Goal: Task Accomplishment & Management: Use online tool/utility

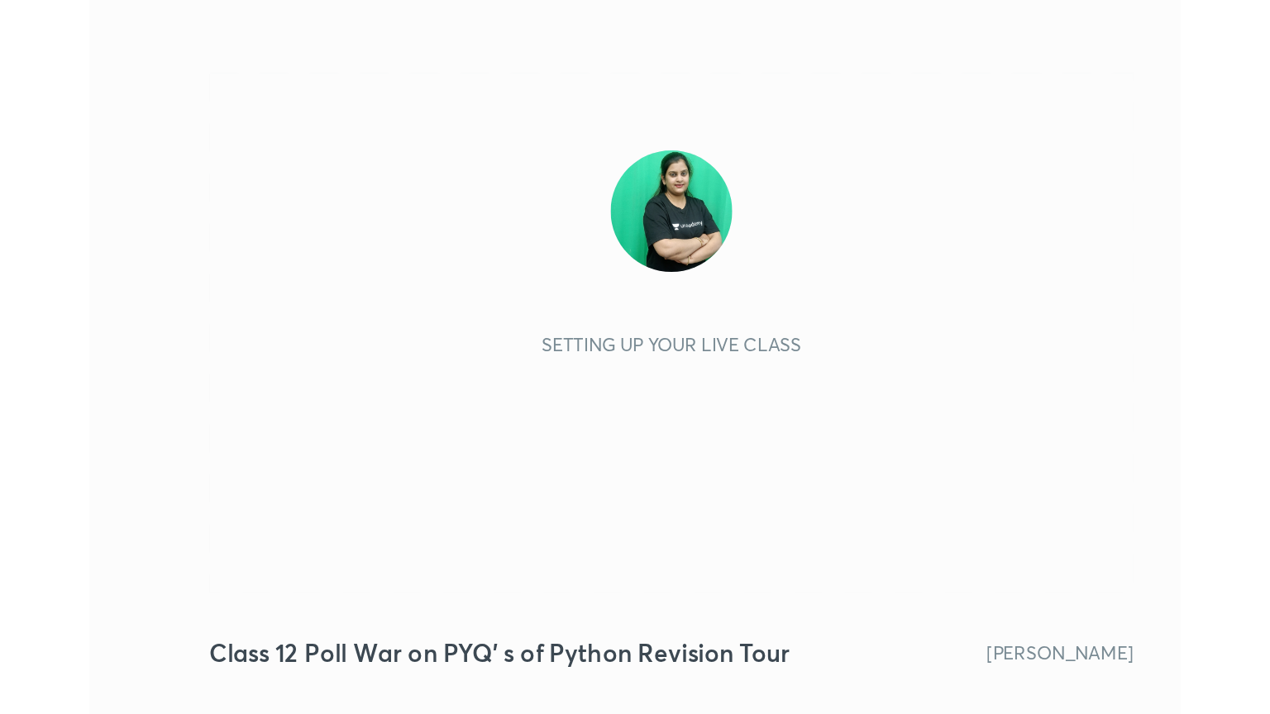
scroll to position [283, 527]
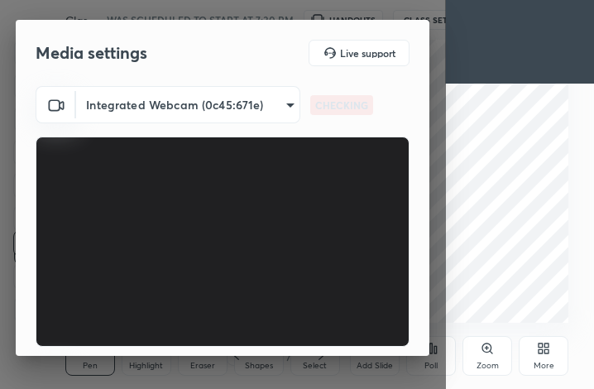
click at [543, 348] on icon at bounding box center [543, 347] width 13 height 13
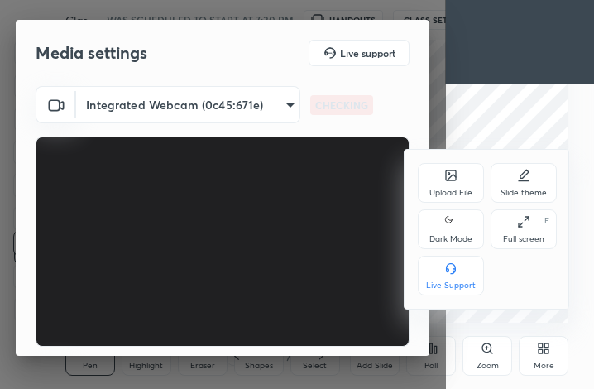
click at [526, 227] on icon at bounding box center [523, 221] width 13 height 13
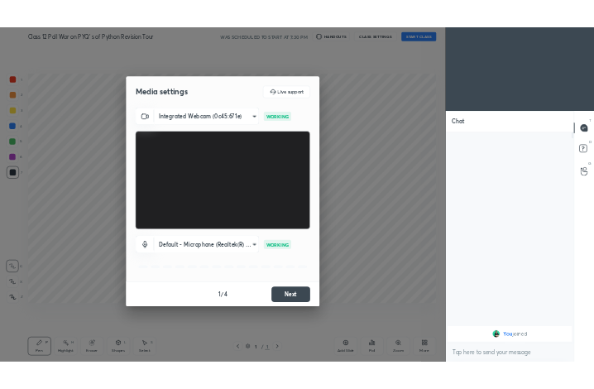
scroll to position [82062, 81785]
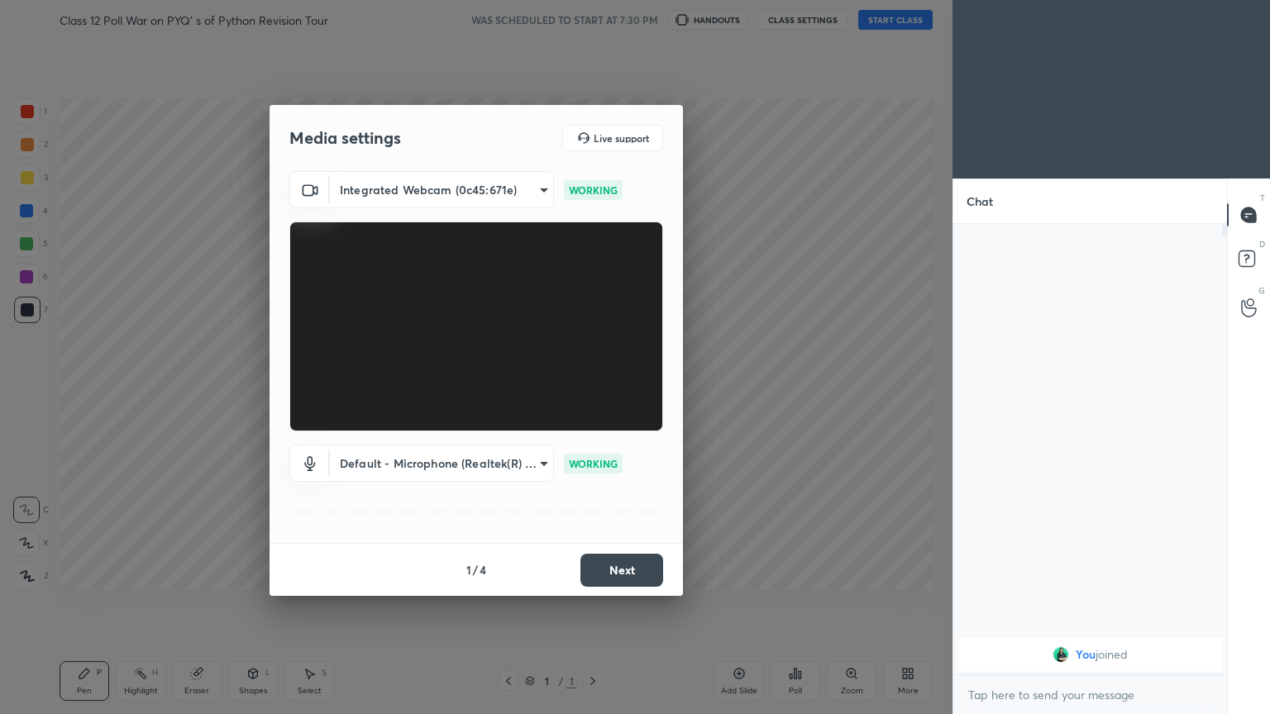
click at [593, 388] on button "Next" at bounding box center [621, 570] width 83 height 33
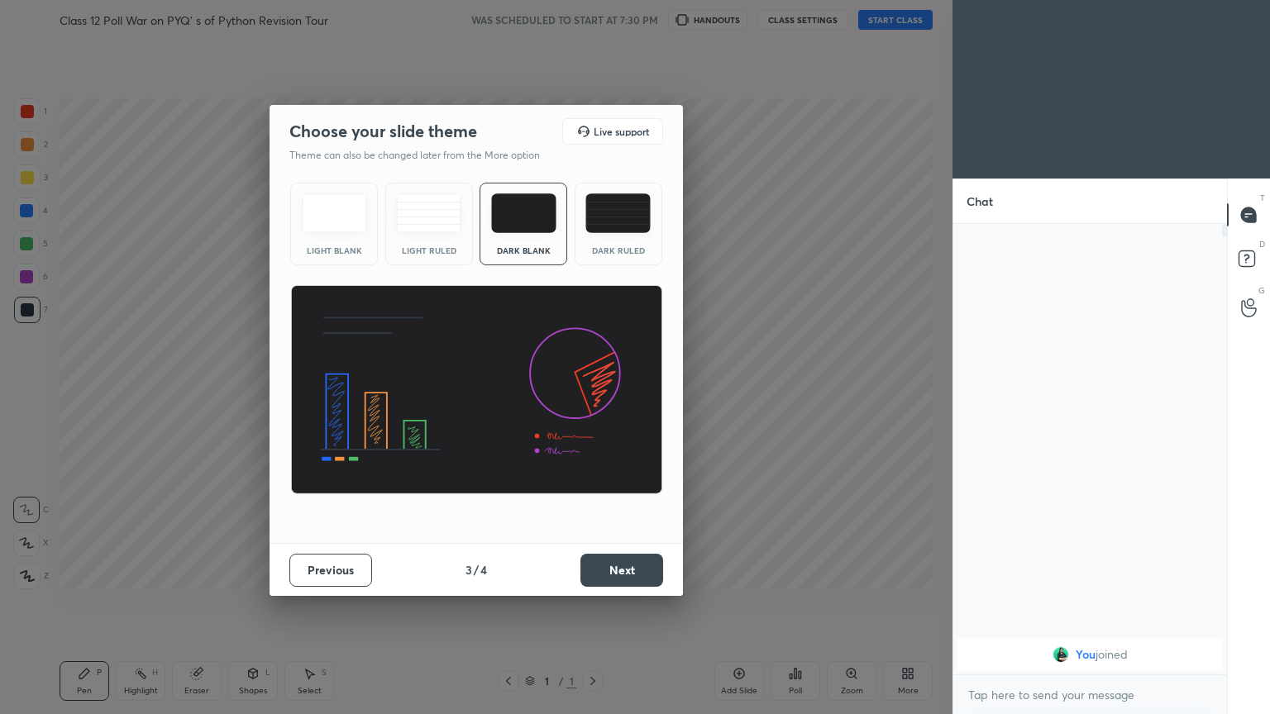
click at [593, 388] on button "Next" at bounding box center [621, 570] width 83 height 33
click at [593, 388] on div at bounding box center [476, 357] width 952 height 714
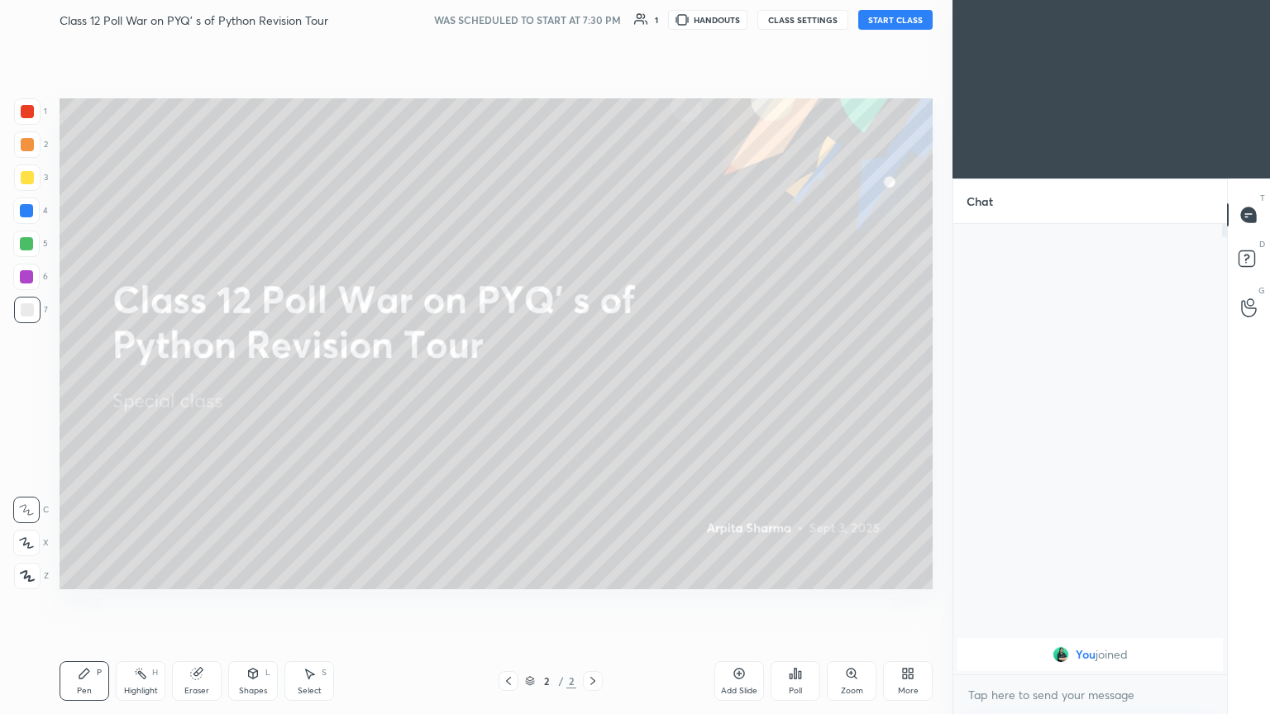
click at [593, 21] on button "START CLASS" at bounding box center [895, 20] width 74 height 20
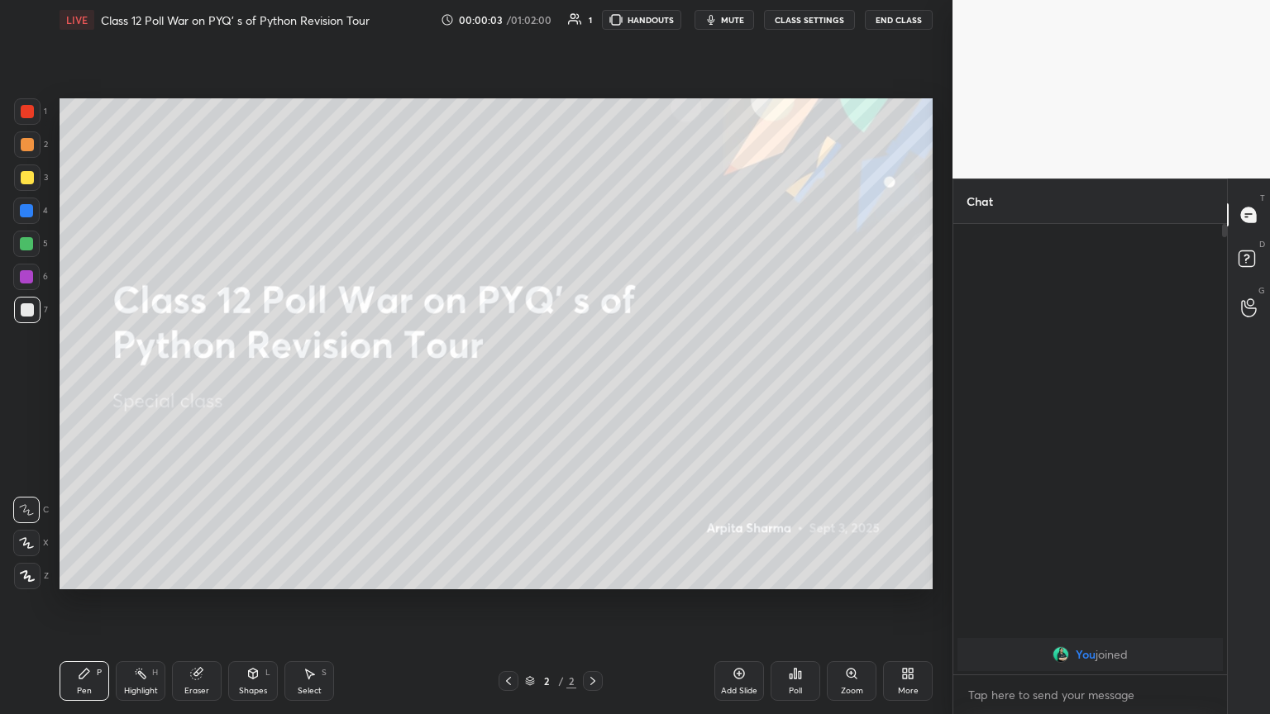
click at [593, 20] on span "mute" at bounding box center [732, 20] width 23 height 12
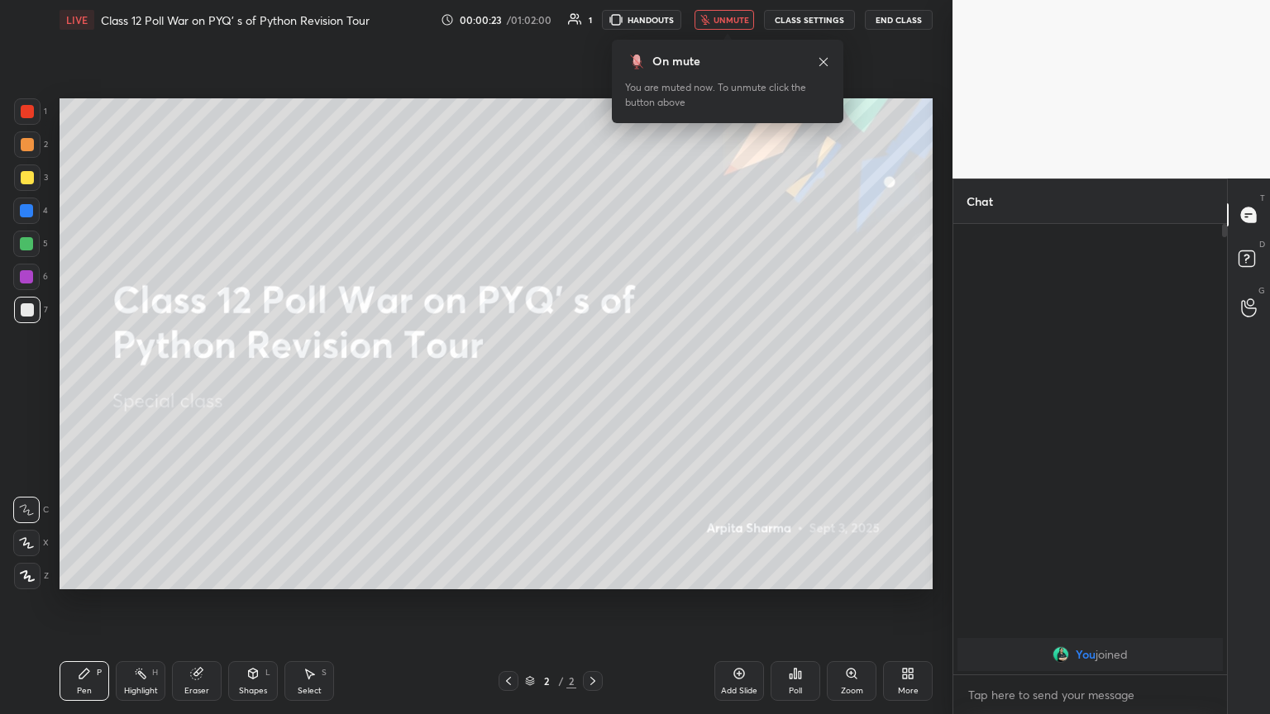
click at [593, 388] on icon at bounding box center [907, 673] width 13 height 13
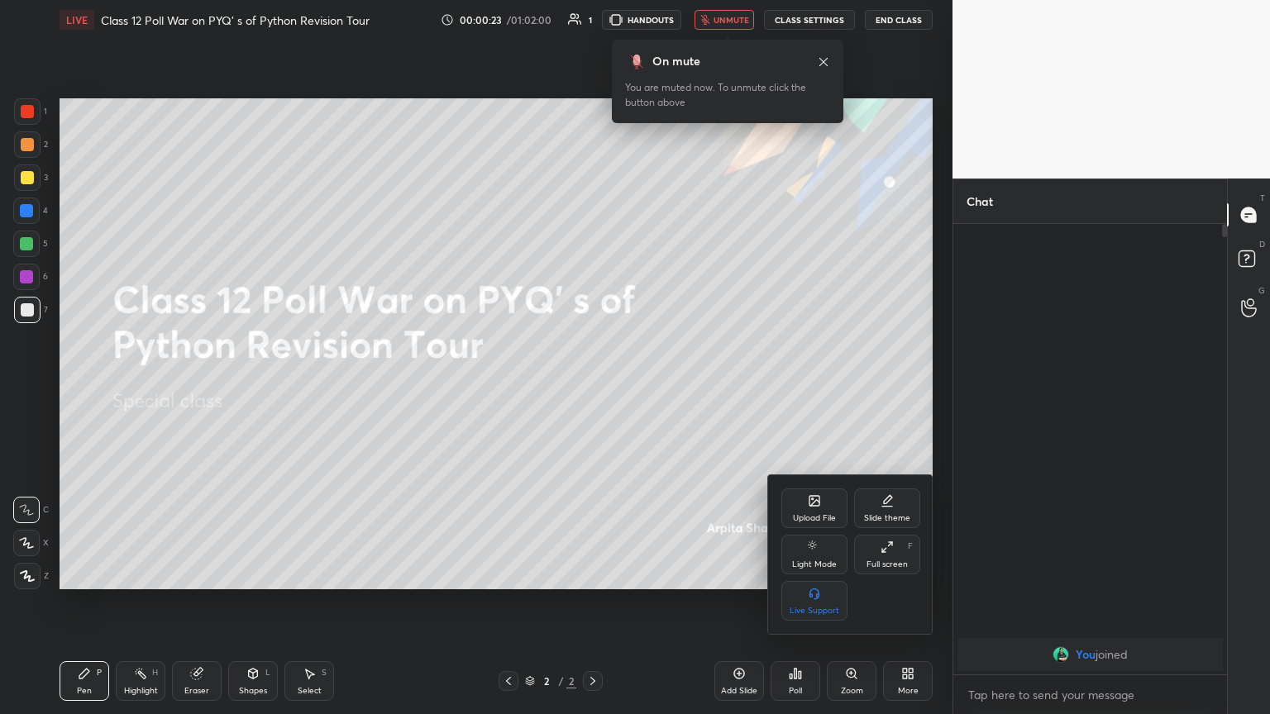
click at [593, 388] on div "Upload File" at bounding box center [814, 509] width 66 height 40
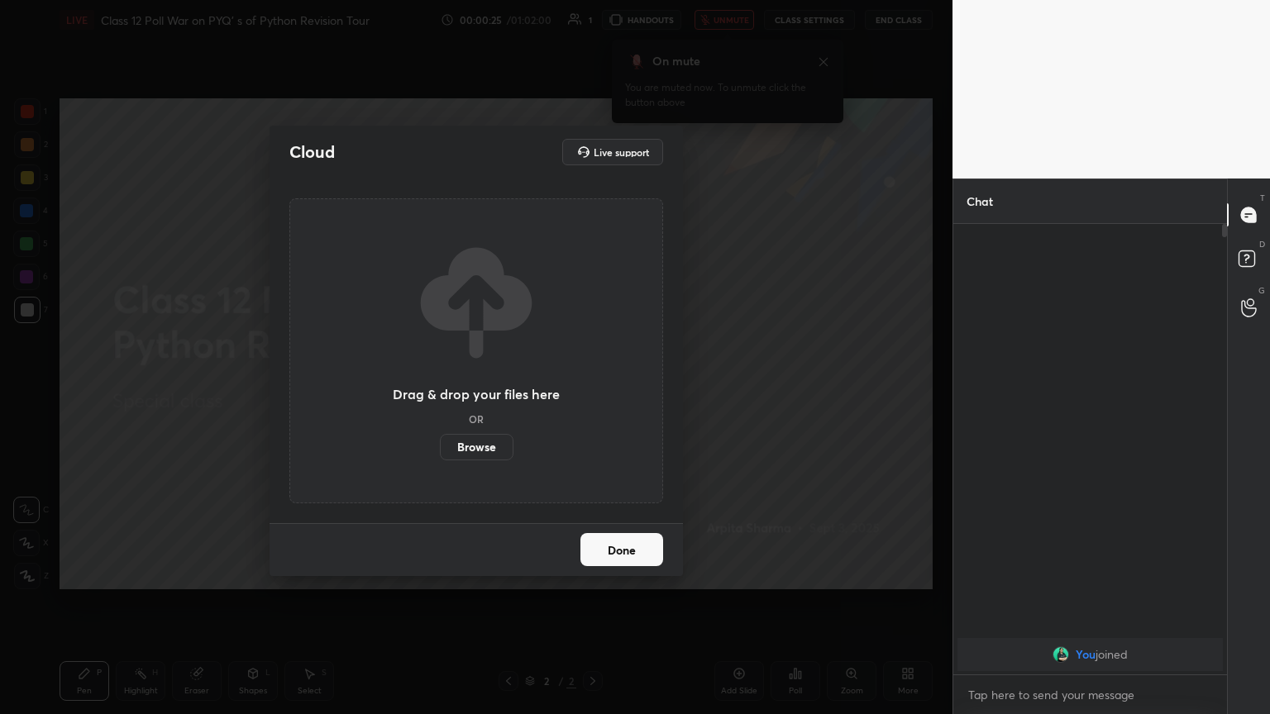
click at [473, 388] on label "Browse" at bounding box center [477, 447] width 74 height 26
click at [440, 388] on input "Browse" at bounding box center [440, 447] width 0 height 26
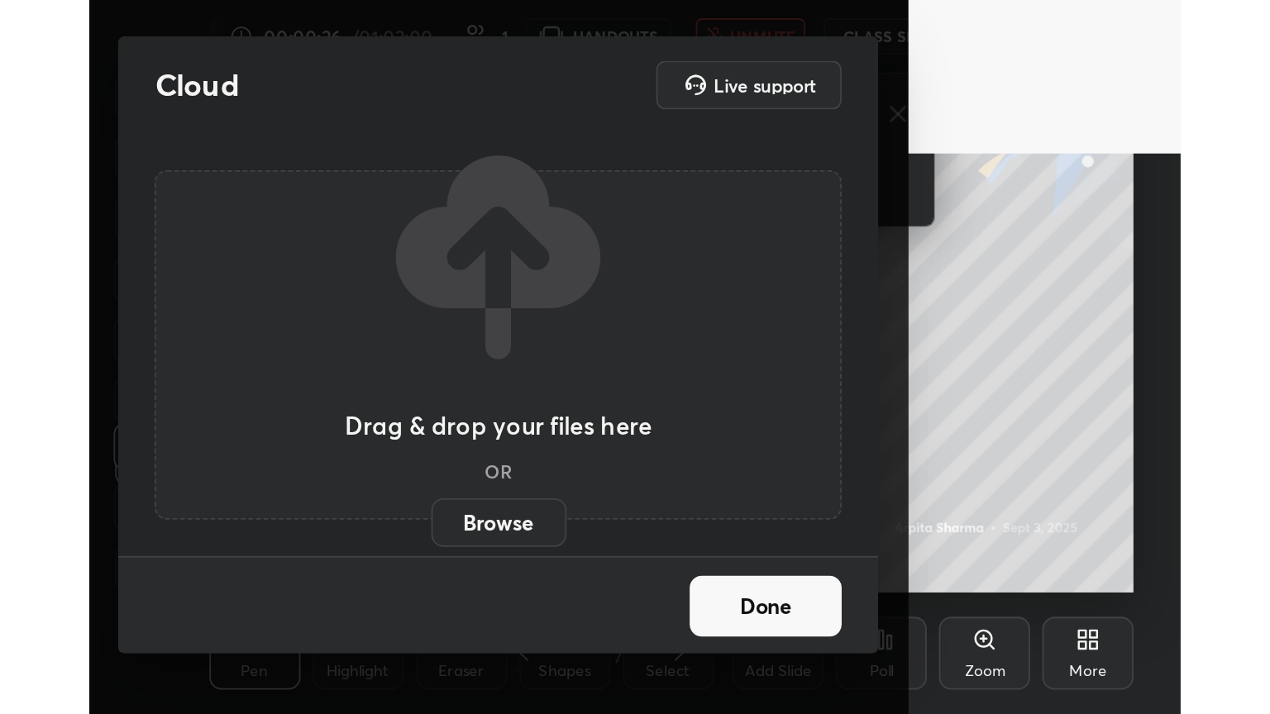
scroll to position [283, 527]
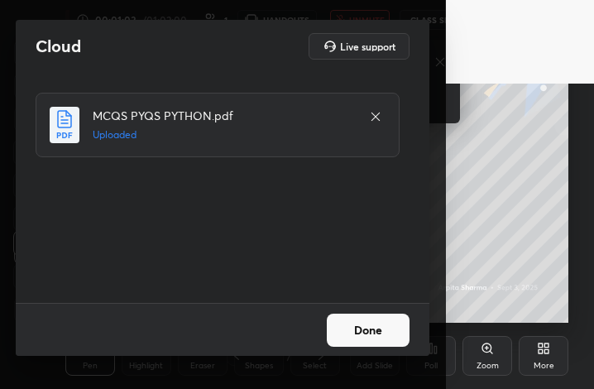
click at [408, 358] on div "Cloud Live support MCQS PYQS PYTHON.pdf Uploaded Done" at bounding box center [223, 194] width 446 height 389
click at [371, 333] on button "Done" at bounding box center [368, 329] width 83 height 33
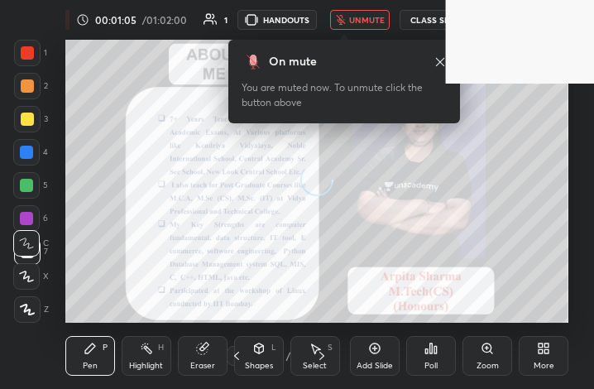
click at [544, 357] on div "More" at bounding box center [543, 356] width 50 height 40
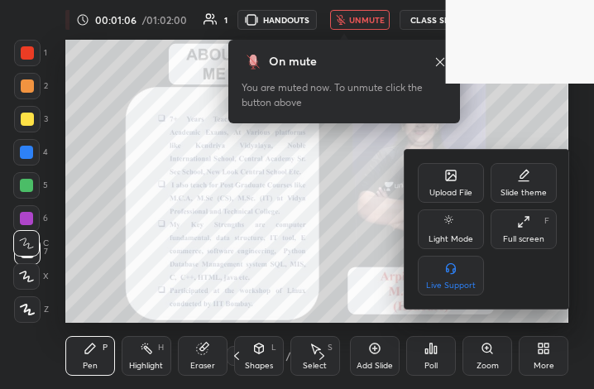
click at [536, 229] on div "Full screen F" at bounding box center [523, 229] width 66 height 40
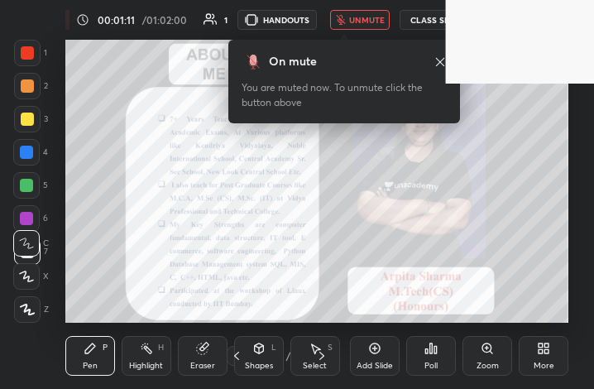
click at [551, 354] on div "More" at bounding box center [543, 356] width 50 height 40
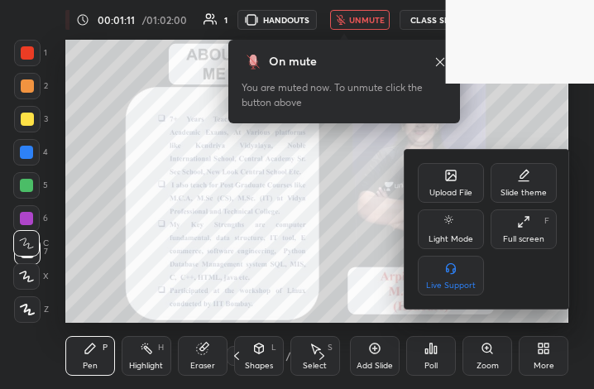
click at [532, 229] on div "Full screen F" at bounding box center [523, 229] width 66 height 40
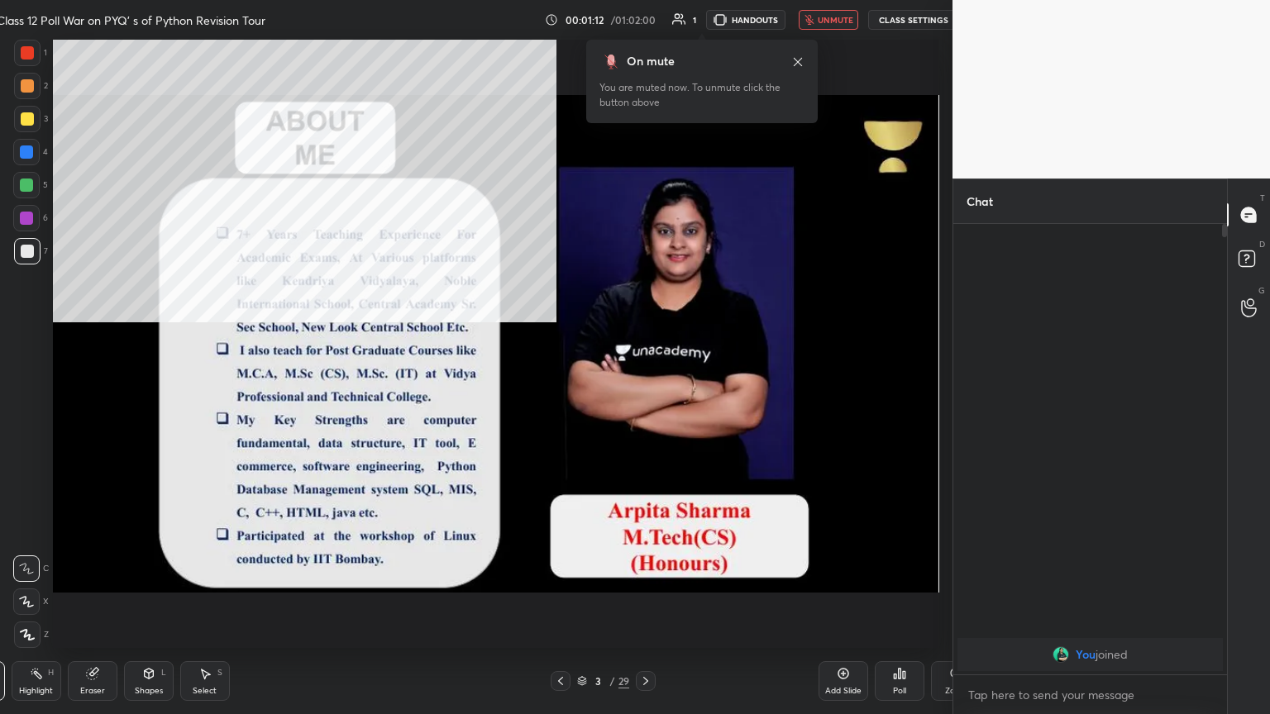
type textarea "x"
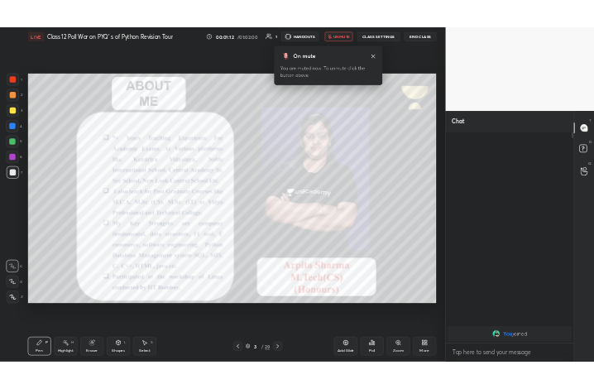
scroll to position [82062, 81785]
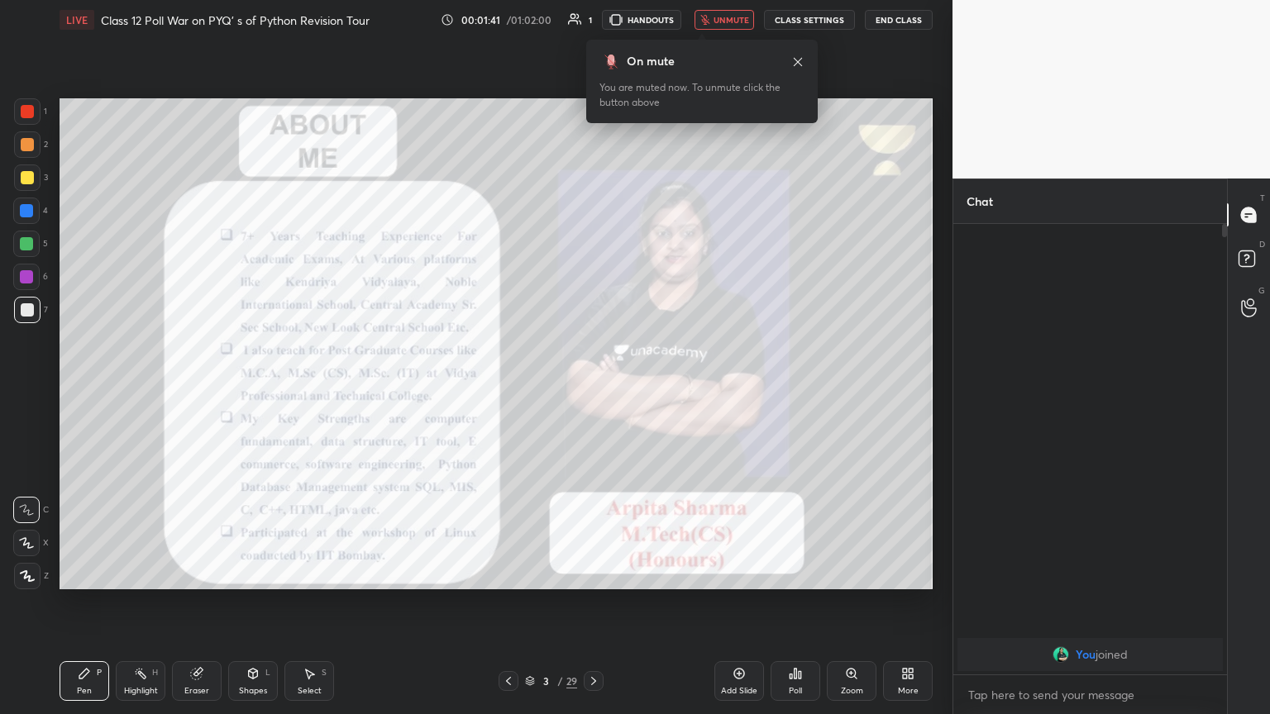
click at [28, 112] on div at bounding box center [27, 111] width 13 height 13
click at [593, 13] on button "unmute" at bounding box center [724, 20] width 60 height 20
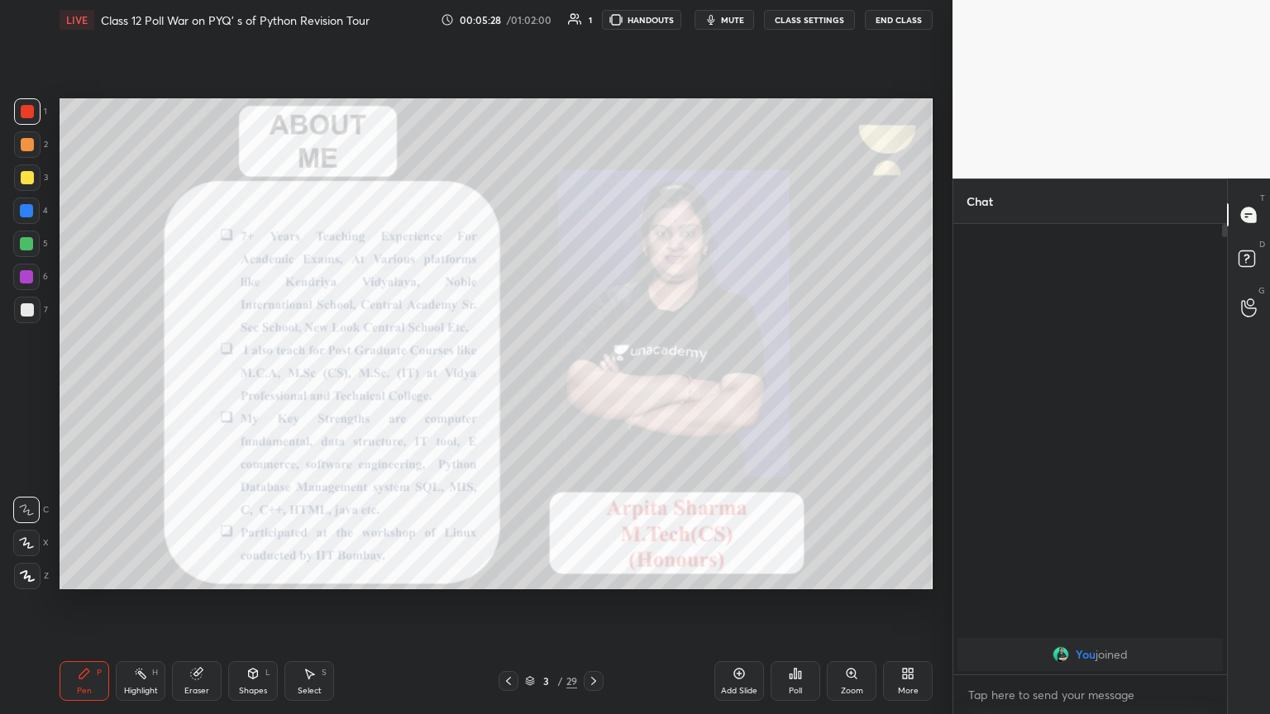
click at [593, 388] on icon at bounding box center [911, 677] width 4 height 4
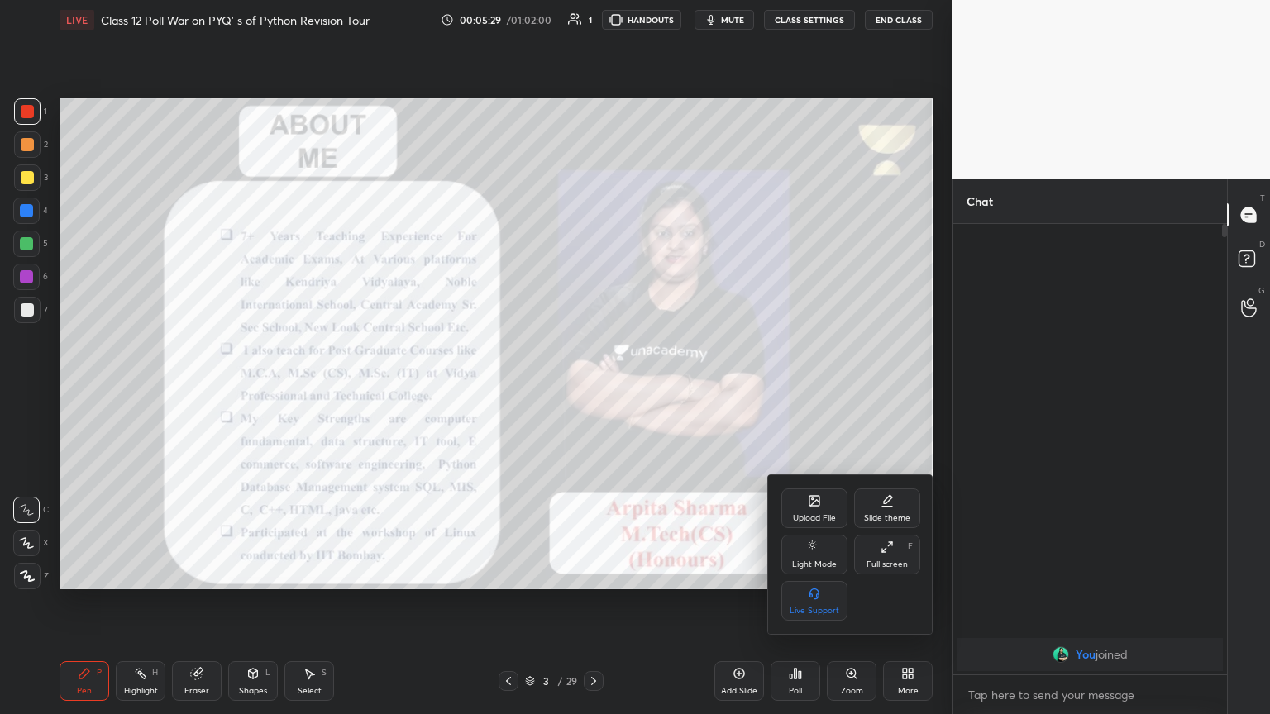
click at [593, 388] on div "Full screen F" at bounding box center [887, 555] width 66 height 40
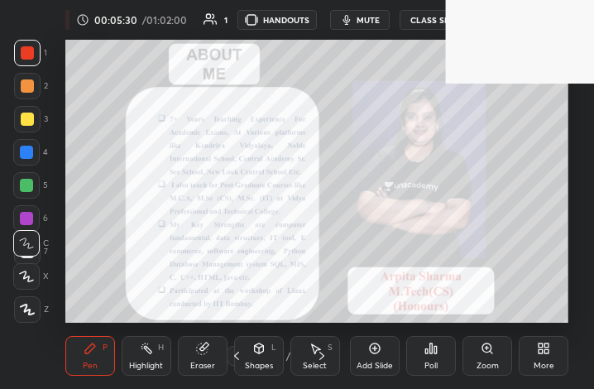
scroll to position [283, 527]
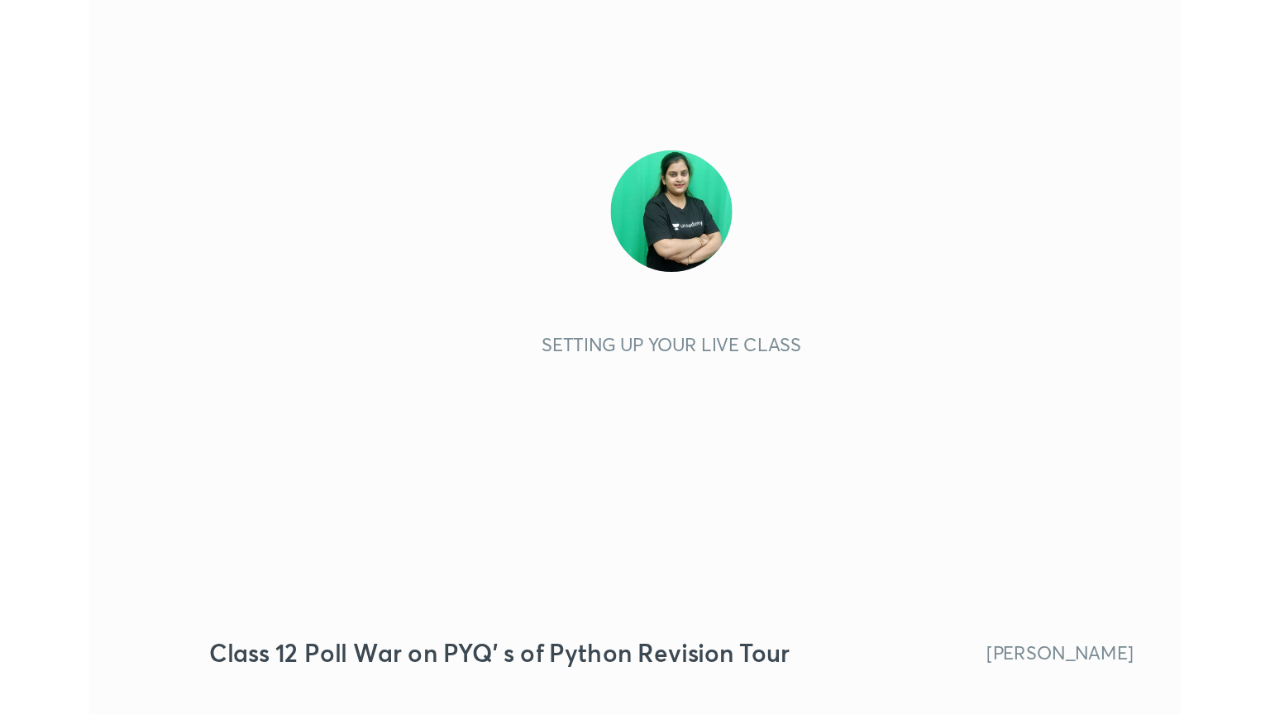
scroll to position [283, 527]
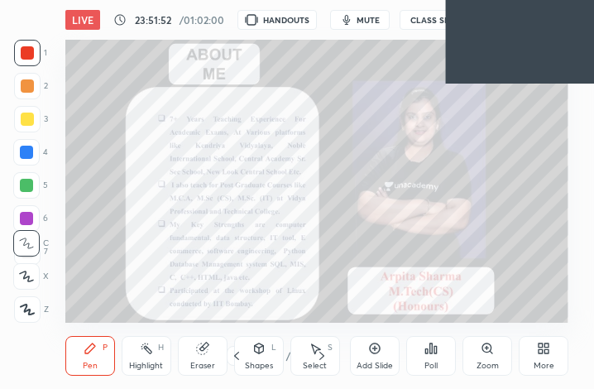
click at [539, 358] on div "More" at bounding box center [543, 356] width 50 height 40
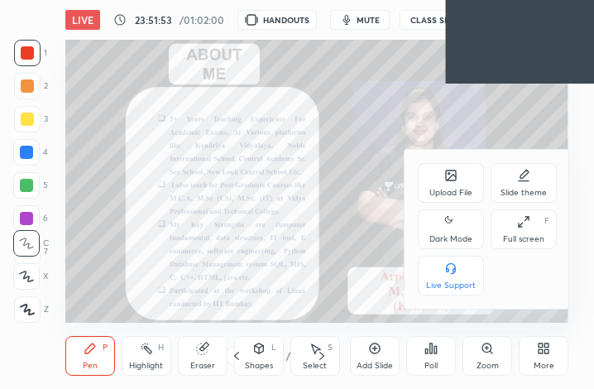
click at [526, 225] on icon at bounding box center [523, 221] width 13 height 13
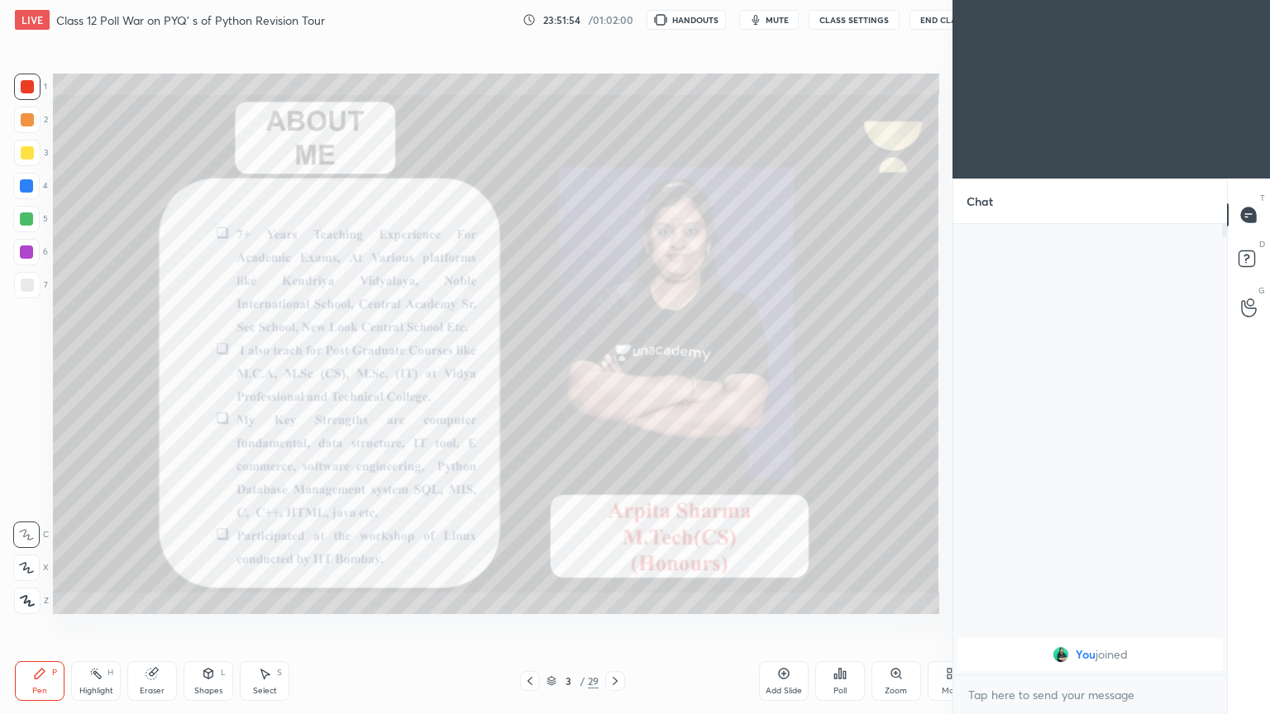
type textarea "x"
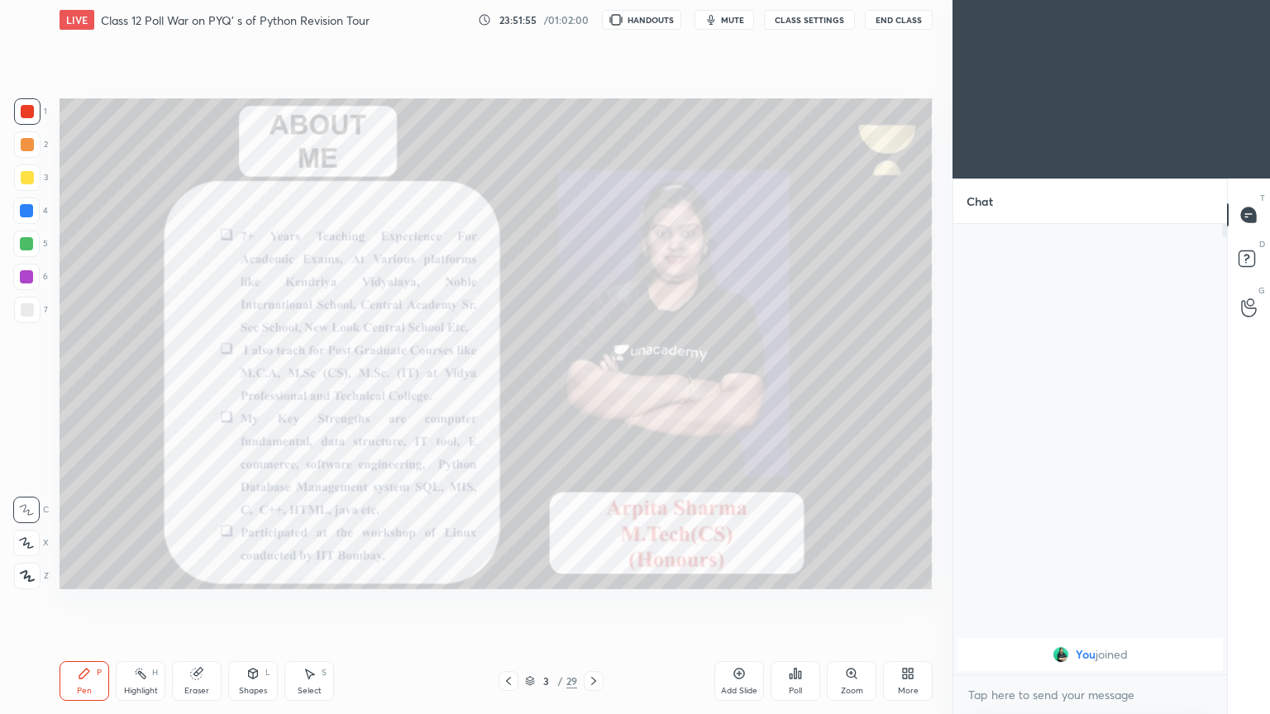
click at [20, 388] on div at bounding box center [27, 576] width 26 height 26
click at [593, 388] on icon at bounding box center [593, 681] width 13 height 13
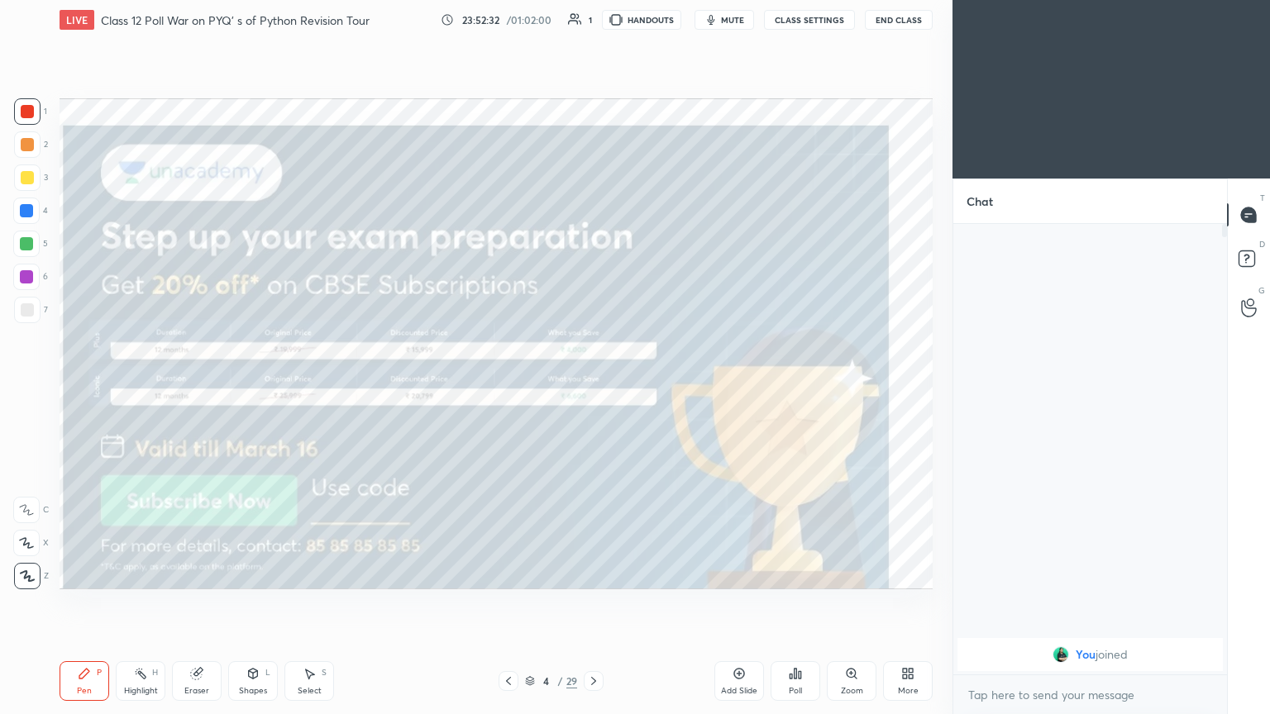
click at [593, 388] on div at bounding box center [594, 681] width 20 height 20
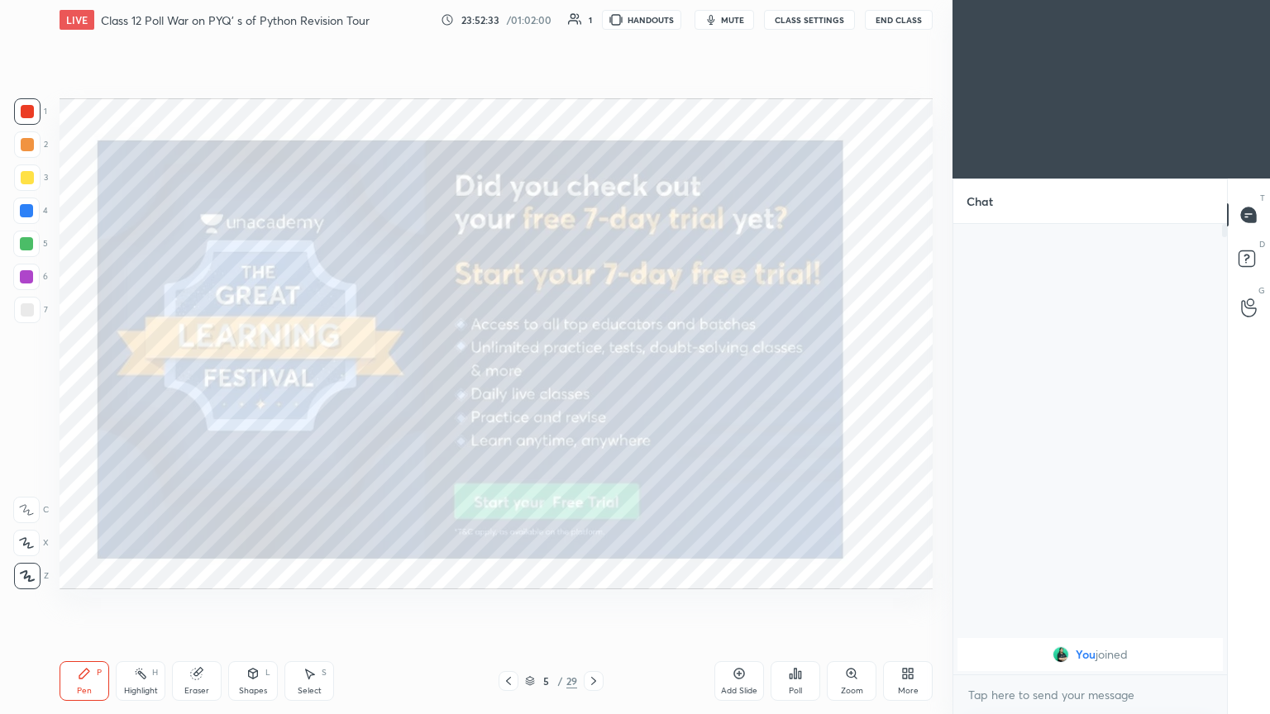
click at [593, 388] on icon at bounding box center [593, 681] width 13 height 13
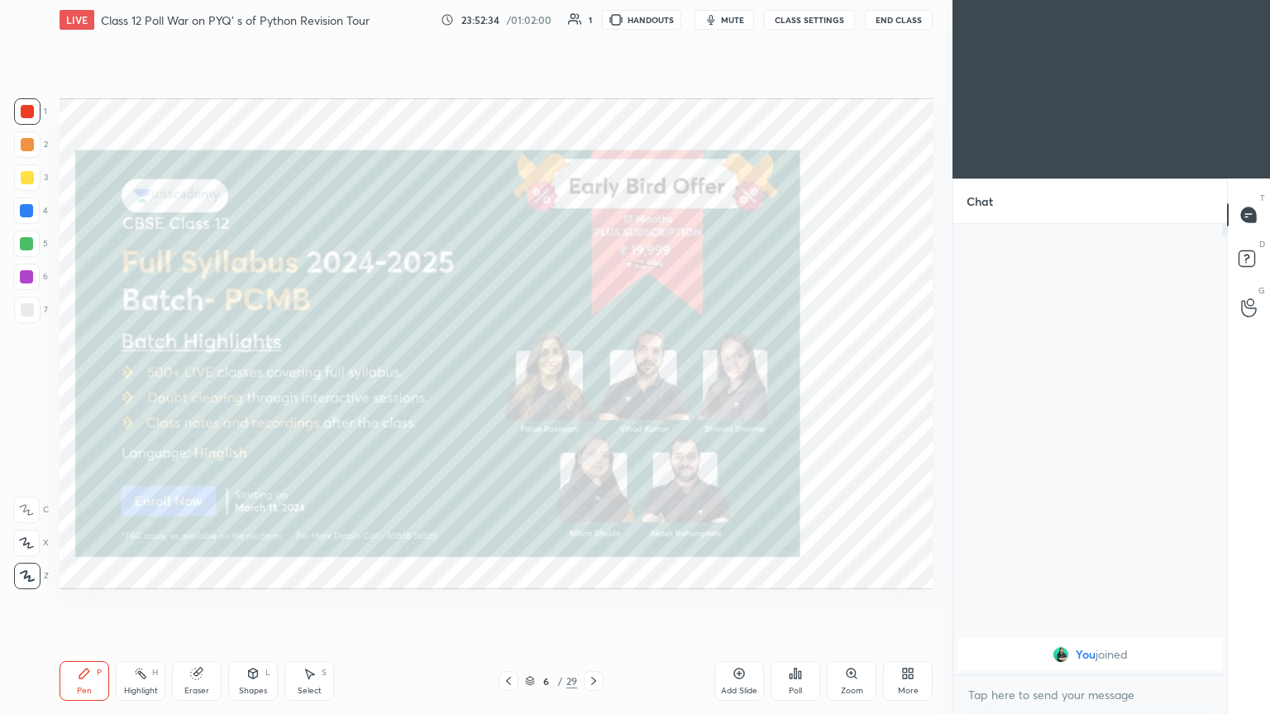
click at [593, 388] on div at bounding box center [594, 681] width 20 height 20
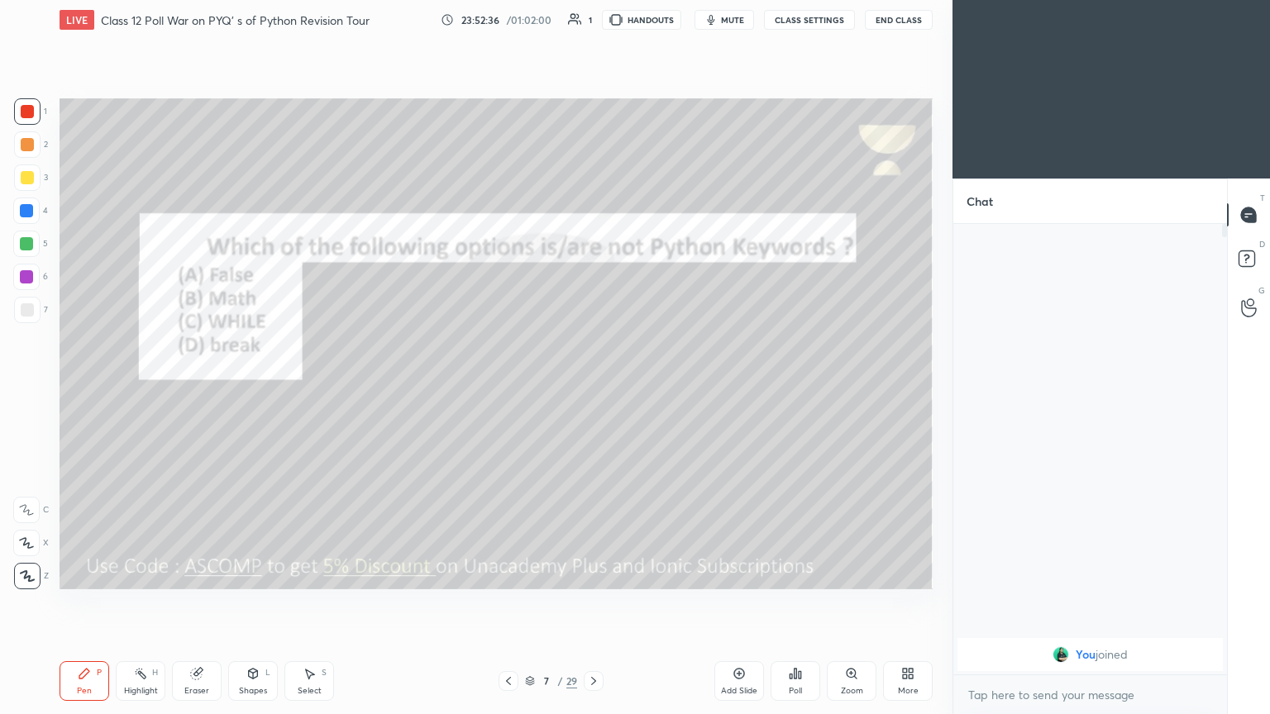
click at [593, 17] on span "mute" at bounding box center [732, 20] width 23 height 12
click at [593, 10] on button "unmute" at bounding box center [724, 20] width 60 height 20
click at [200, 388] on div "Eraser" at bounding box center [196, 691] width 25 height 8
click at [38, 388] on span "Erase all" at bounding box center [26, 576] width 25 height 12
click at [593, 388] on icon at bounding box center [593, 681] width 13 height 13
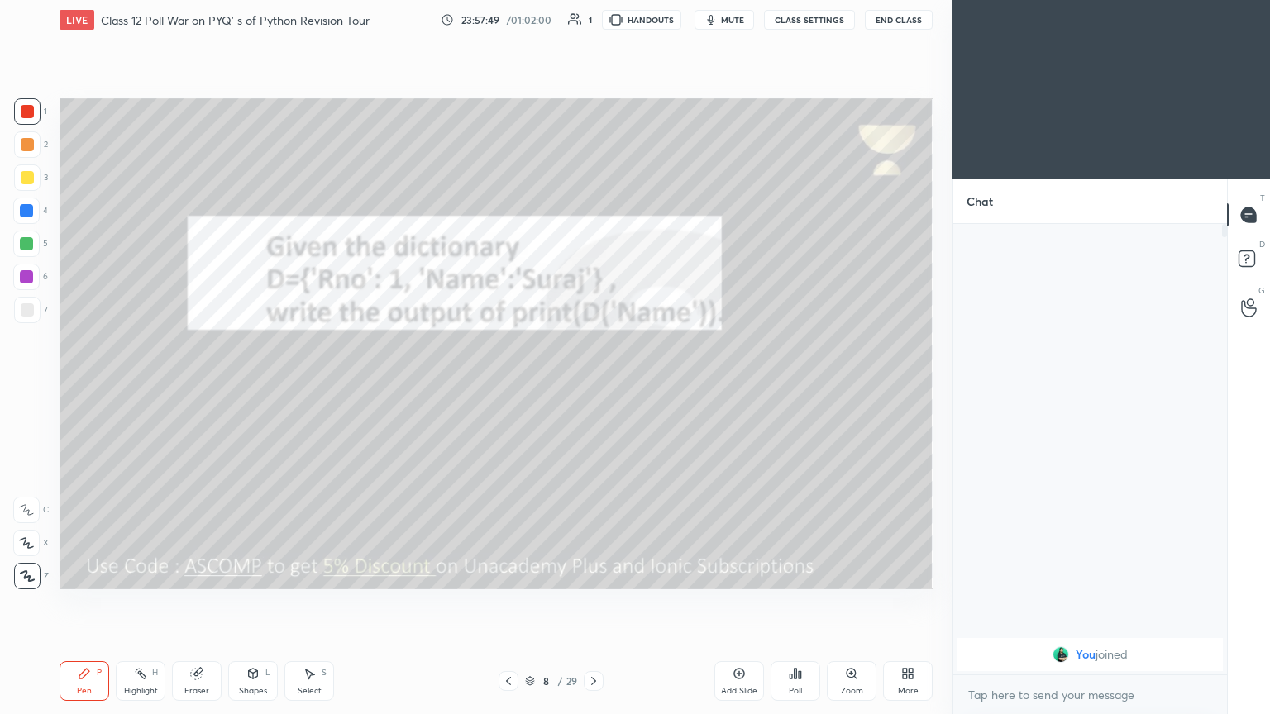
click at [593, 23] on span "mute" at bounding box center [732, 20] width 23 height 12
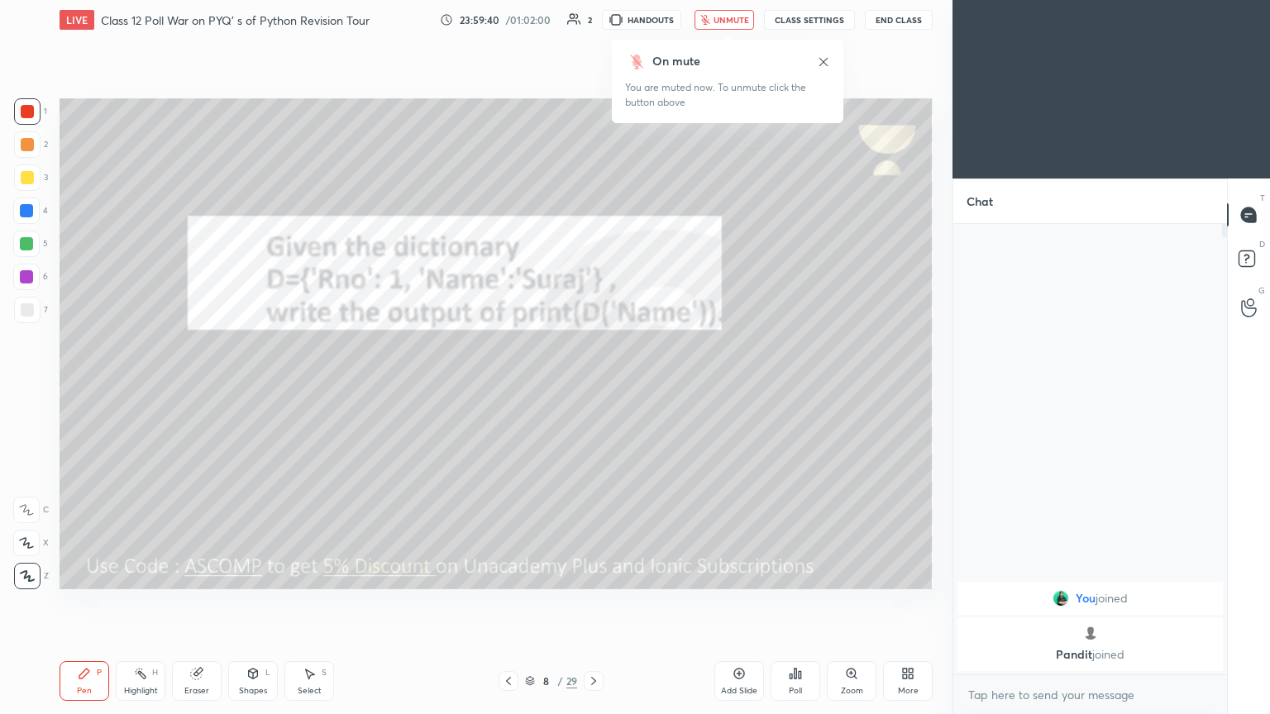
click at [593, 7] on div "LIVE Class 12 Poll War on PYQ' s of Python Revision Tour 23:59:40 / 01:02:00 2 …" at bounding box center [496, 20] width 873 height 40
click at [593, 17] on span "unmute" at bounding box center [731, 20] width 36 height 12
click at [519, 388] on div "8 / 29" at bounding box center [551, 681] width 105 height 20
click at [28, 169] on div at bounding box center [27, 178] width 26 height 26
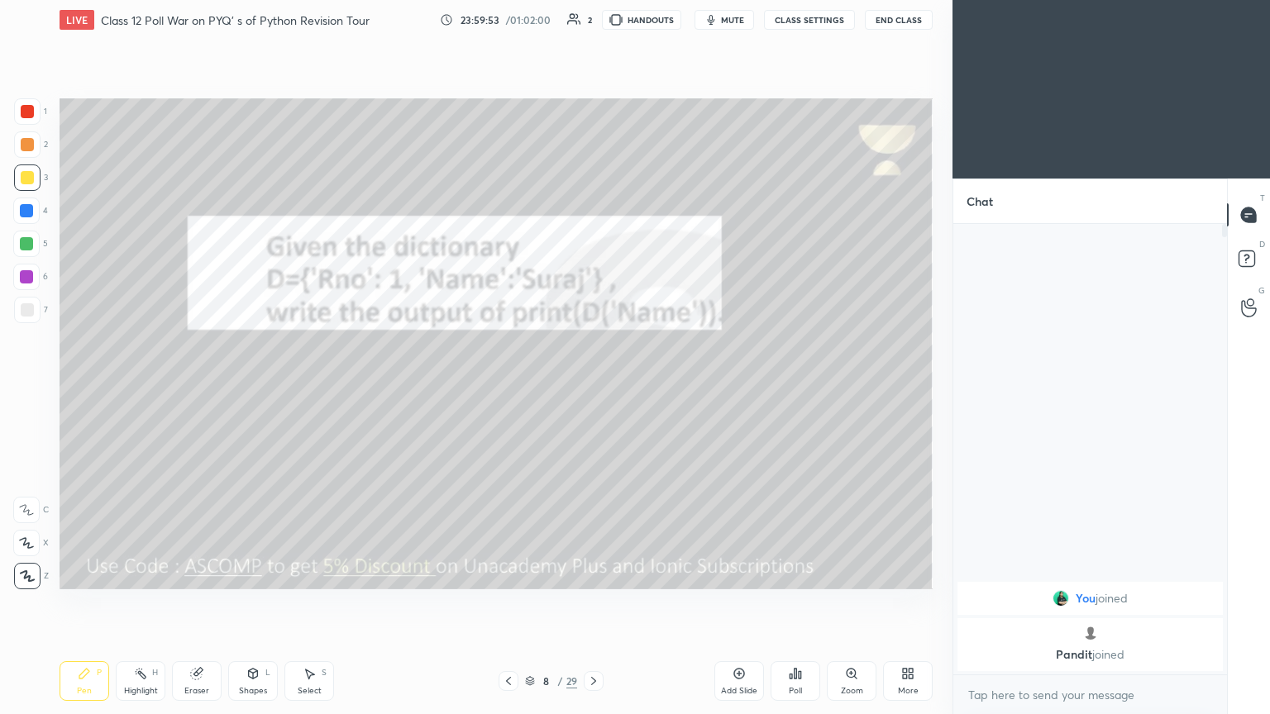
click at [593, 388] on icon at bounding box center [593, 681] width 13 height 13
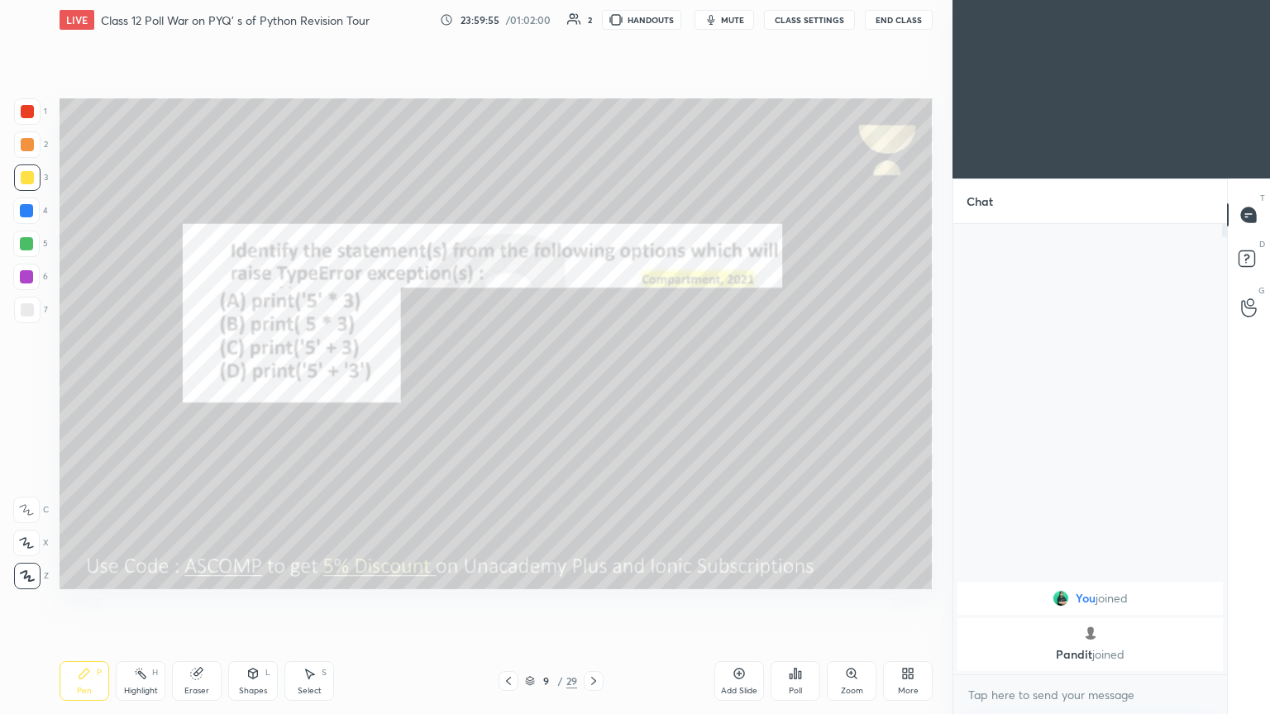
click at [593, 26] on button "mute" at bounding box center [724, 20] width 60 height 20
click at [593, 13] on button "unmute" at bounding box center [724, 20] width 60 height 20
click at [593, 26] on button "mute" at bounding box center [724, 20] width 60 height 20
click at [593, 24] on span "unmute" at bounding box center [731, 20] width 36 height 12
click at [593, 24] on span "mute" at bounding box center [732, 20] width 23 height 12
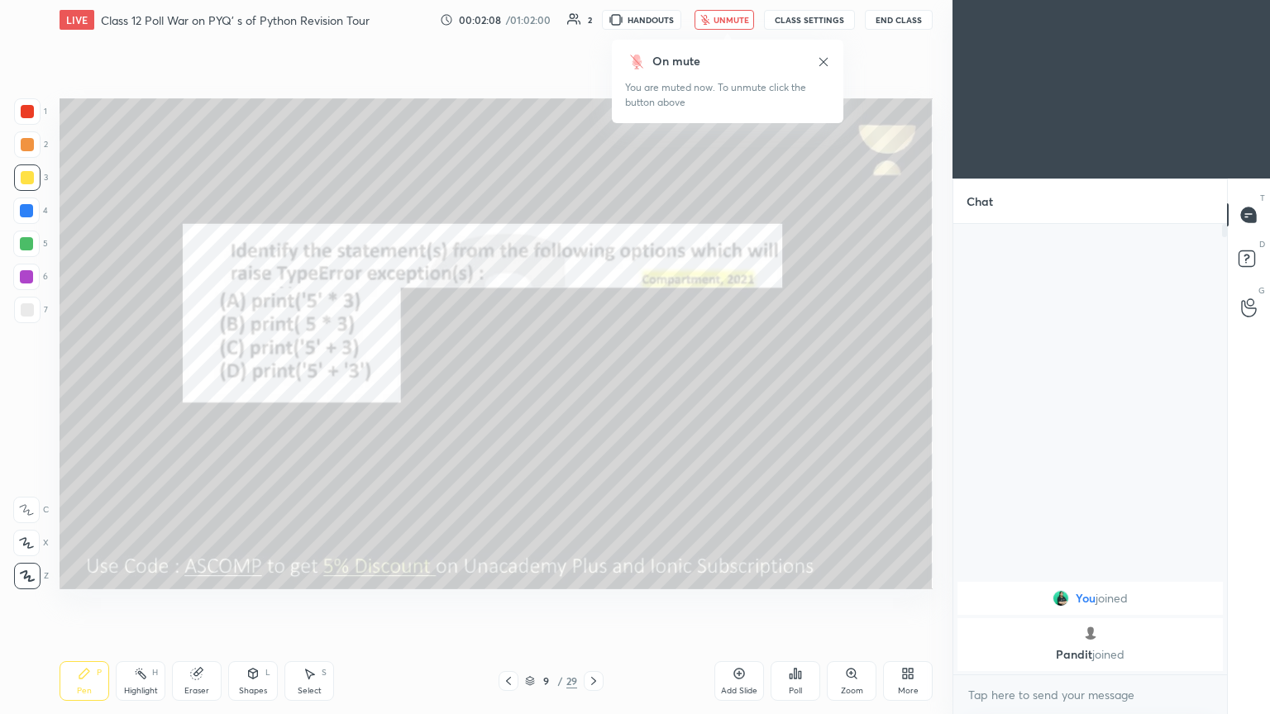
click at [593, 37] on div "On mute You are muted now. To unmute click the button above" at bounding box center [727, 76] width 231 height 93
click at [593, 28] on button "unmute" at bounding box center [724, 20] width 60 height 20
click at [584, 388] on div at bounding box center [594, 681] width 20 height 20
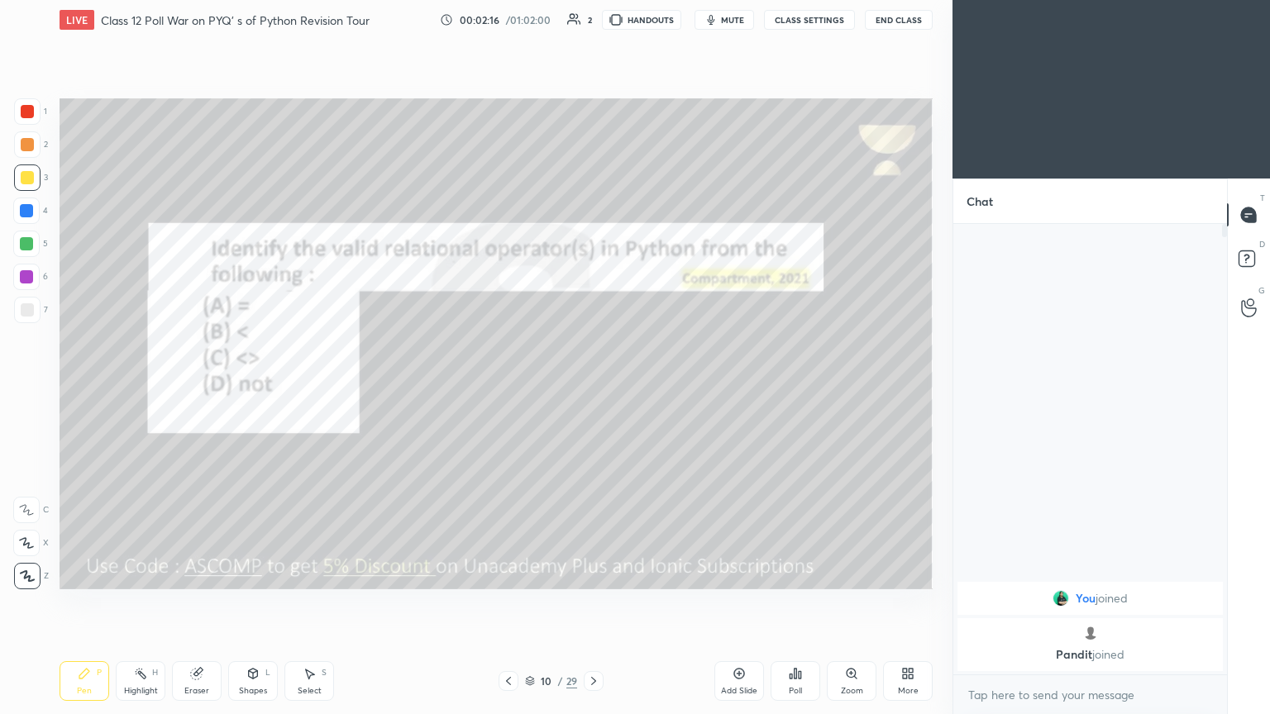
click at [593, 22] on button "mute" at bounding box center [724, 20] width 60 height 20
click at [593, 21] on span "unmute" at bounding box center [731, 20] width 36 height 12
click at [29, 103] on div at bounding box center [27, 111] width 26 height 26
click at [202, 388] on icon at bounding box center [197, 672] width 9 height 8
click at [593, 388] on icon at bounding box center [593, 681] width 13 height 13
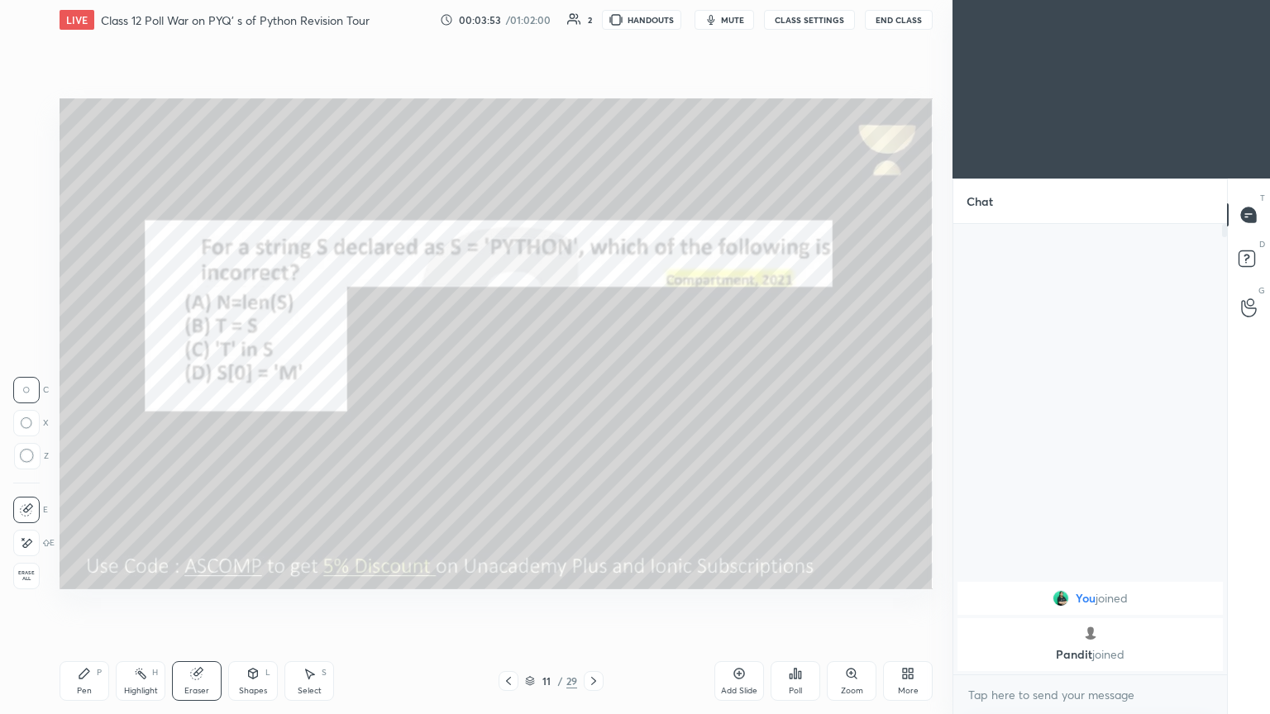
click at [593, 21] on span "mute" at bounding box center [732, 20] width 23 height 12
click at [593, 33] on div at bounding box center [727, 36] width 8 height 7
click at [593, 25] on button "unmute" at bounding box center [724, 20] width 60 height 20
click at [76, 388] on div "Pen P" at bounding box center [85, 681] width 50 height 40
click at [593, 23] on span "mute" at bounding box center [732, 20] width 23 height 12
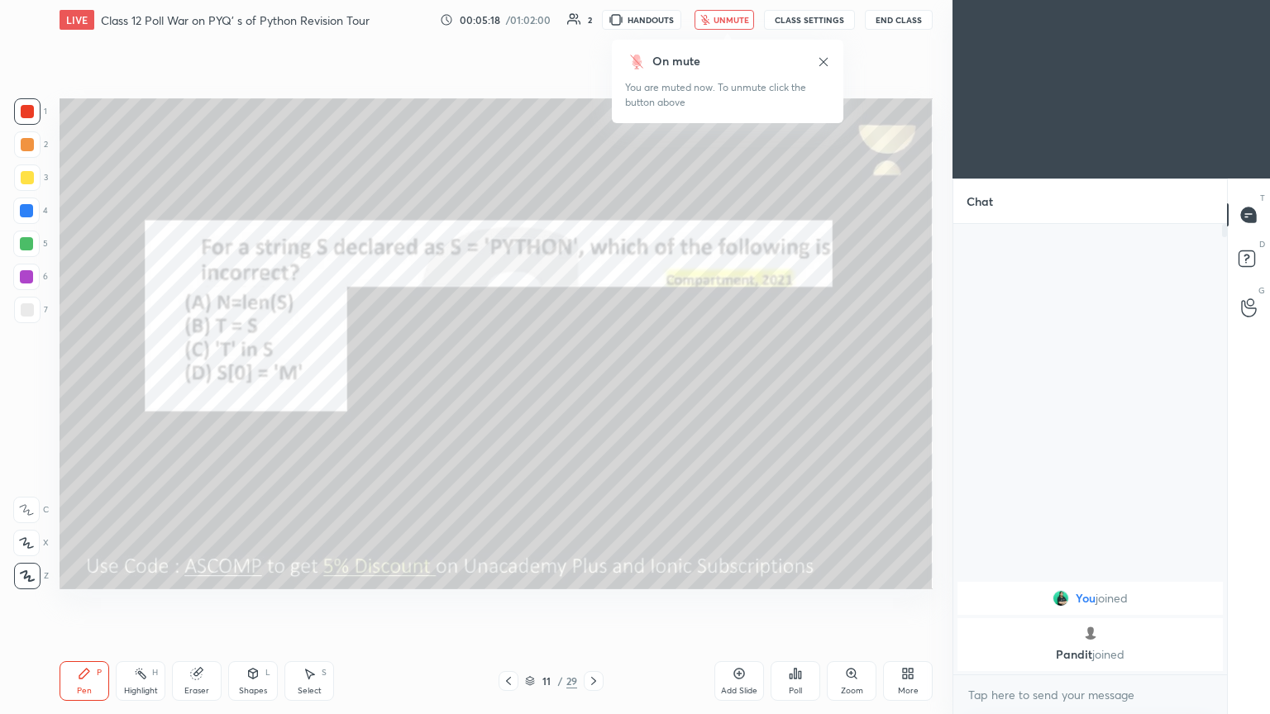
click at [193, 388] on div "Eraser" at bounding box center [197, 681] width 50 height 40
click at [12, 388] on div "1 2 3 4 5 6 7 C X Z C X Z E E Erase all H H" at bounding box center [26, 343] width 53 height 491
click at [25, 388] on span "Erase all" at bounding box center [26, 576] width 25 height 12
click at [593, 21] on span "unmute" at bounding box center [731, 20] width 36 height 12
click at [593, 388] on div at bounding box center [594, 681] width 20 height 20
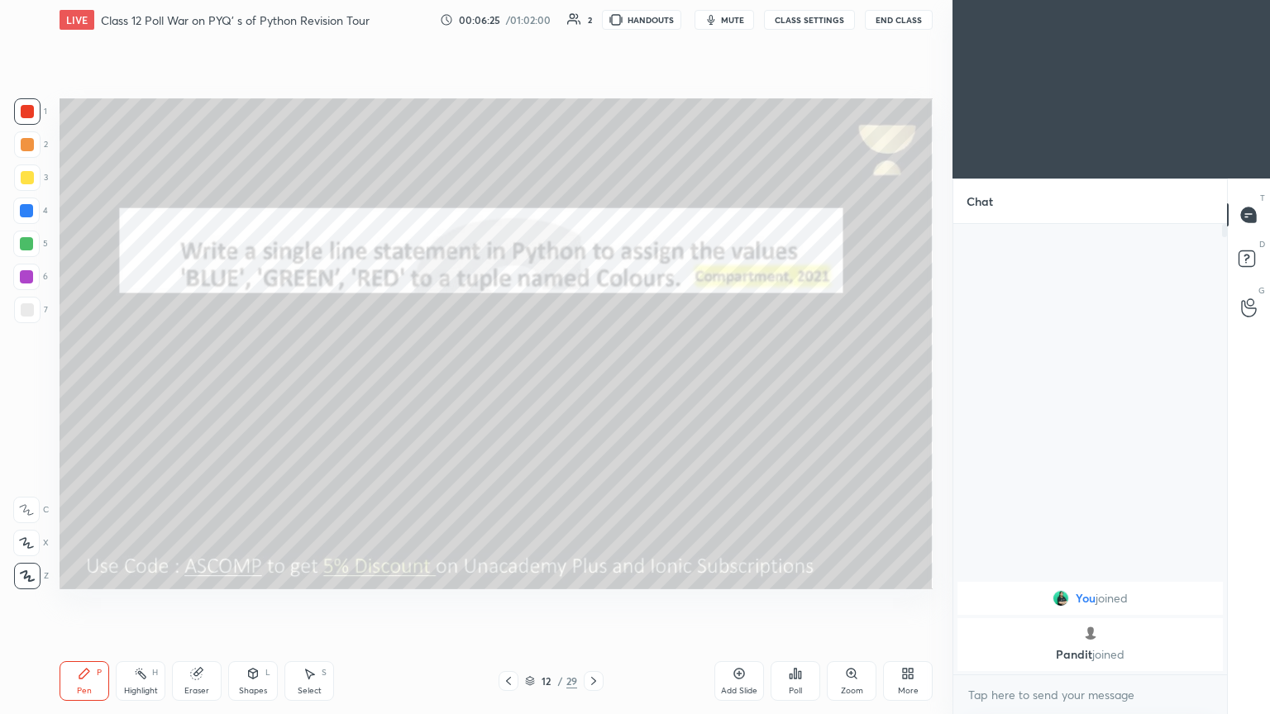
click at [593, 24] on span "mute" at bounding box center [732, 20] width 23 height 12
click at [593, 23] on span "unmute" at bounding box center [731, 20] width 36 height 12
click at [30, 169] on div at bounding box center [27, 178] width 26 height 26
click at [592, 388] on icon at bounding box center [593, 681] width 5 height 8
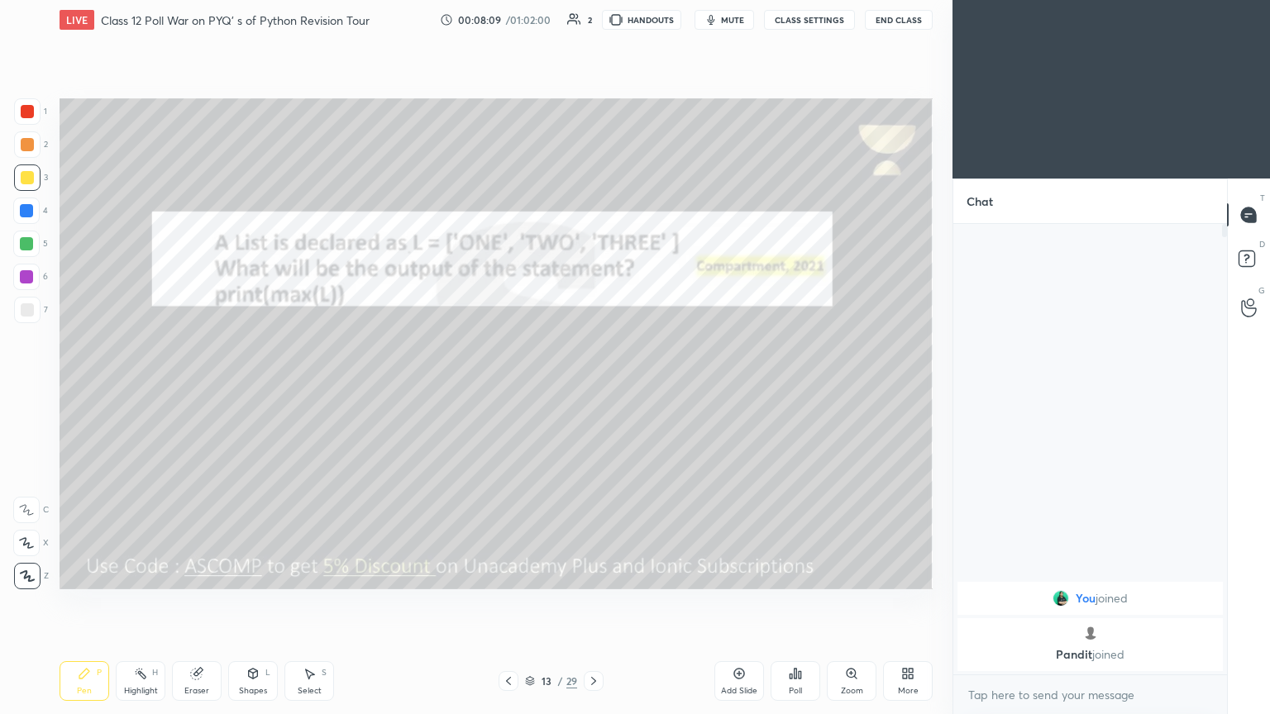
click at [593, 26] on button "mute" at bounding box center [724, 20] width 60 height 20
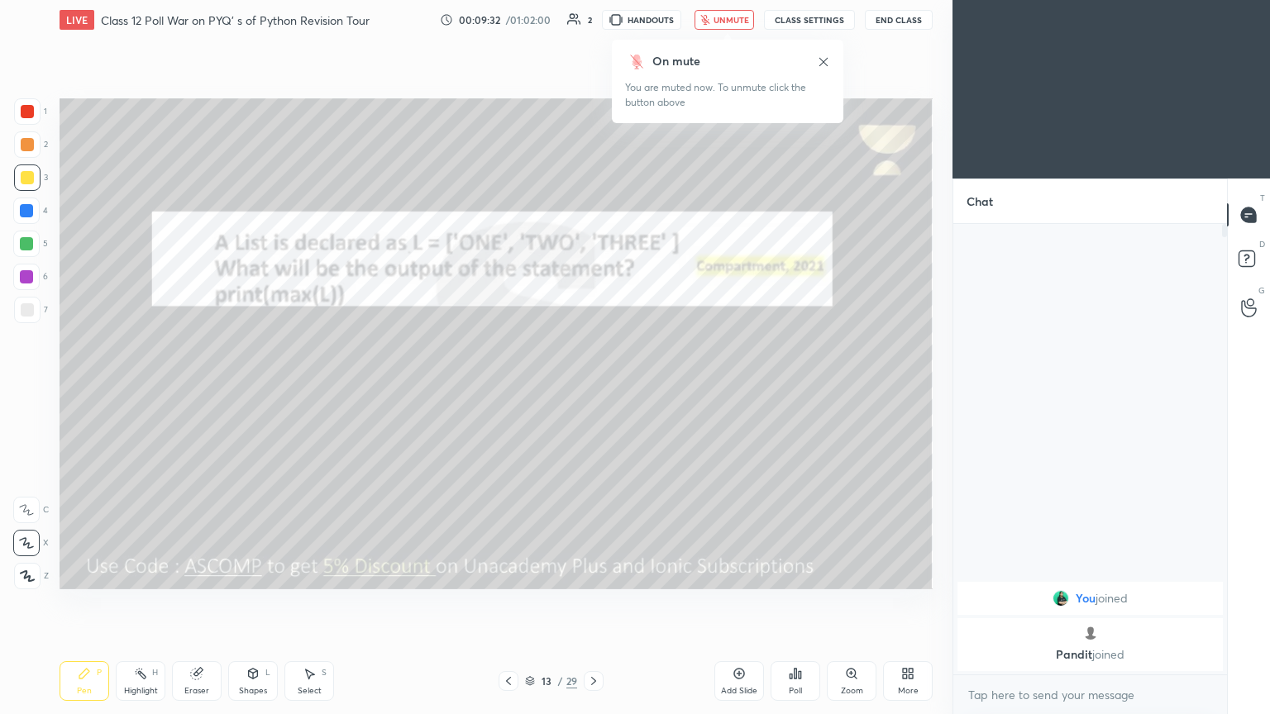
click at [593, 23] on span "unmute" at bounding box center [731, 20] width 36 height 12
click at [27, 108] on div at bounding box center [27, 111] width 13 height 13
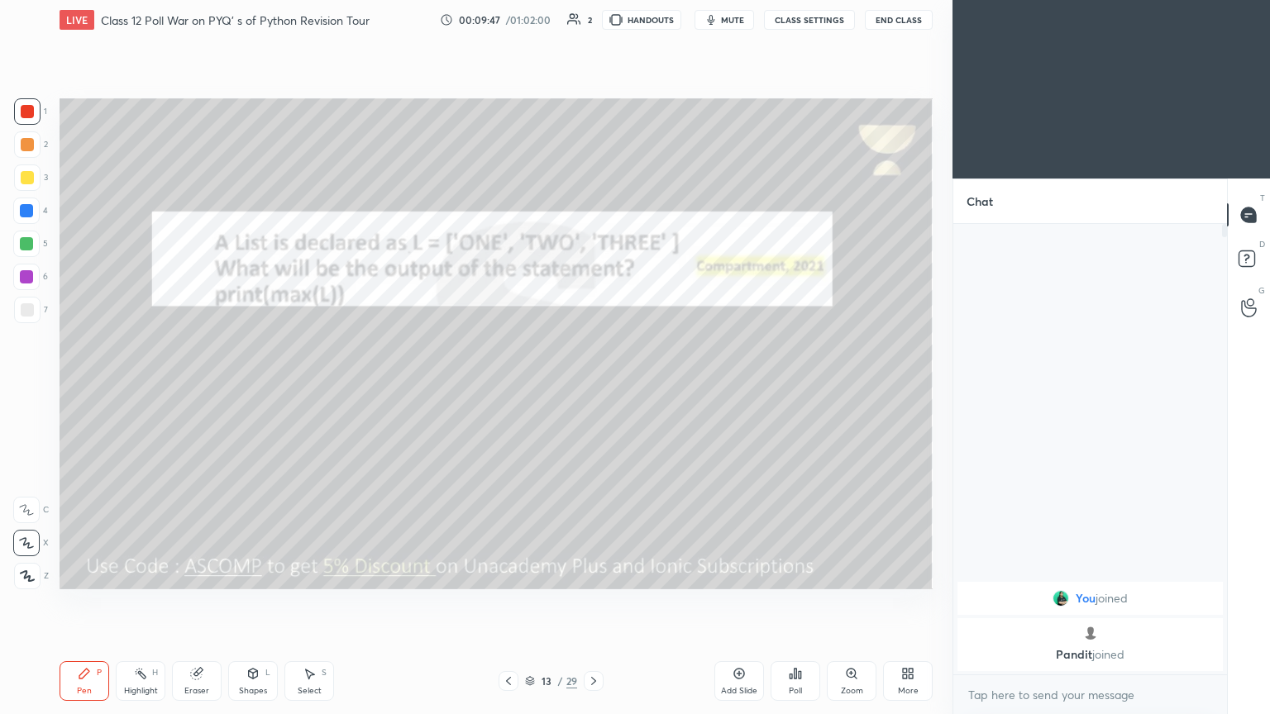
click at [210, 388] on div "Eraser" at bounding box center [197, 681] width 50 height 40
click at [25, 388] on icon at bounding box center [27, 543] width 9 height 8
click at [83, 388] on div "Pen P" at bounding box center [85, 681] width 50 height 40
click at [23, 388] on icon at bounding box center [27, 576] width 15 height 12
click at [584, 388] on div at bounding box center [594, 681] width 20 height 20
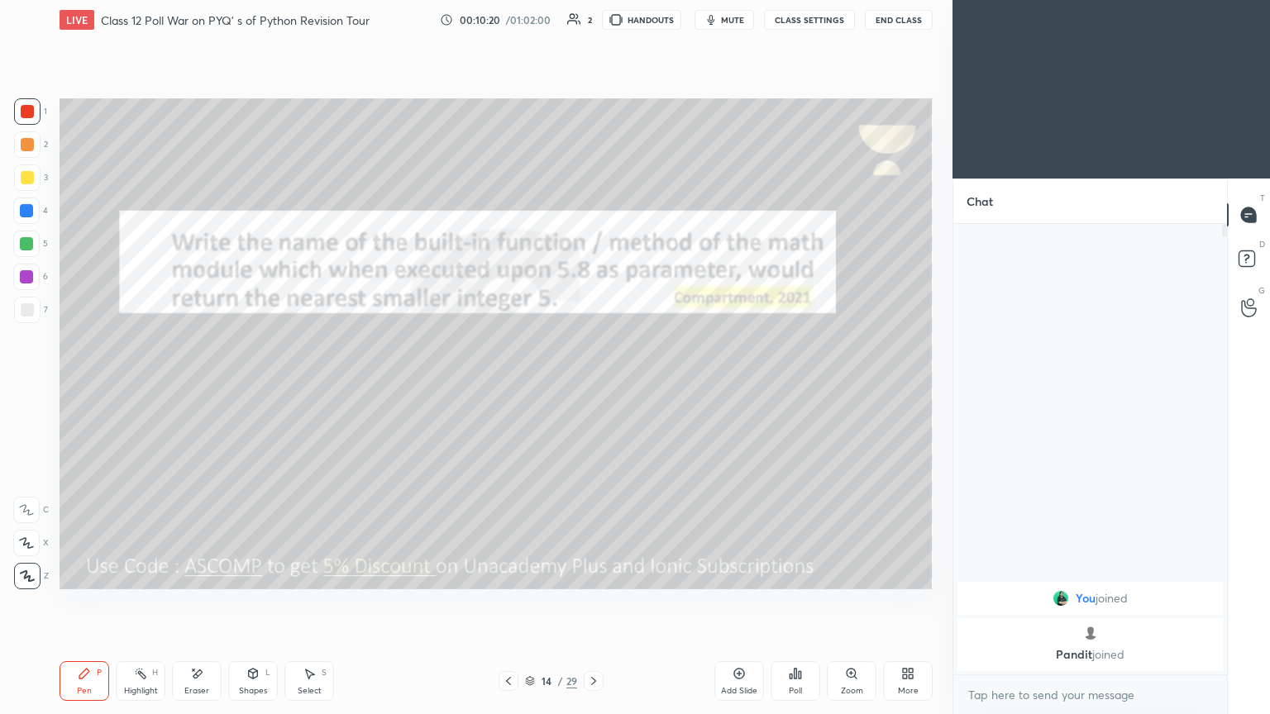
click at [593, 23] on span "mute" at bounding box center [732, 20] width 23 height 12
click at [593, 28] on button "unmute" at bounding box center [724, 20] width 60 height 20
click at [195, 388] on div "Eraser" at bounding box center [197, 681] width 50 height 40
click at [90, 388] on div "Pen" at bounding box center [84, 691] width 15 height 8
click at [593, 26] on button "mute" at bounding box center [724, 20] width 60 height 20
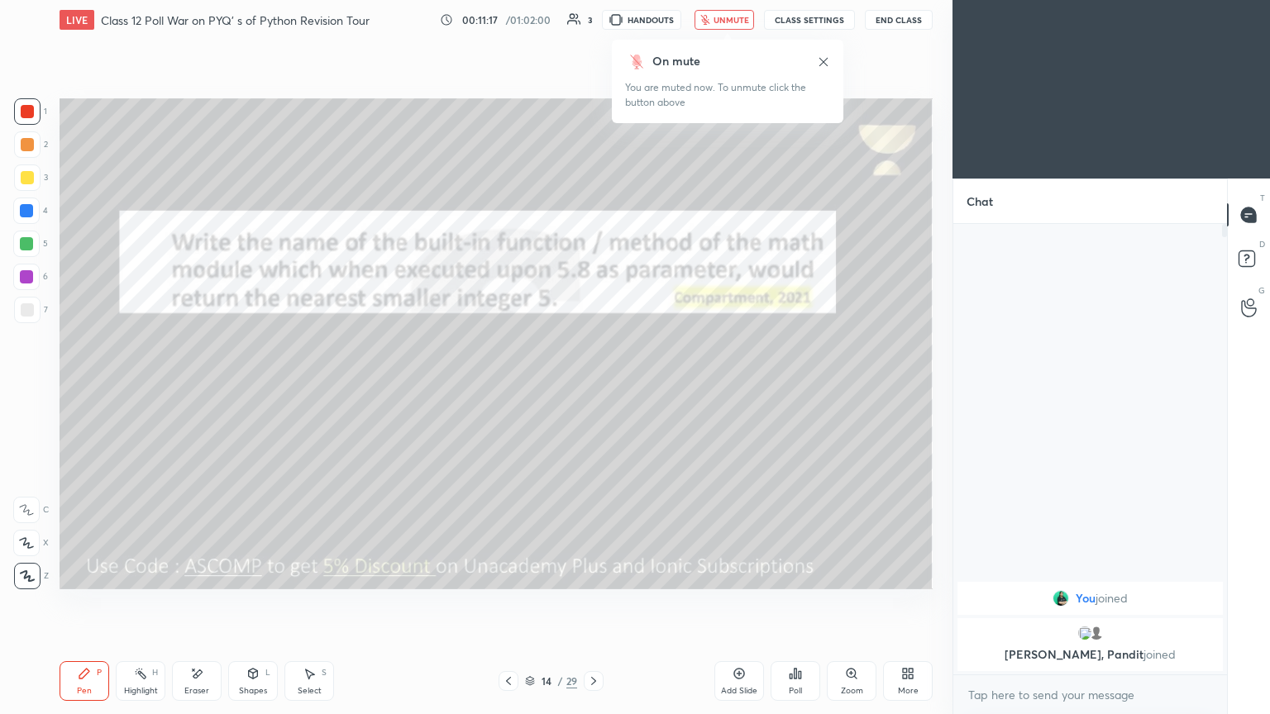
click at [593, 26] on button "unmute" at bounding box center [724, 20] width 60 height 20
click at [28, 179] on div at bounding box center [27, 177] width 13 height 13
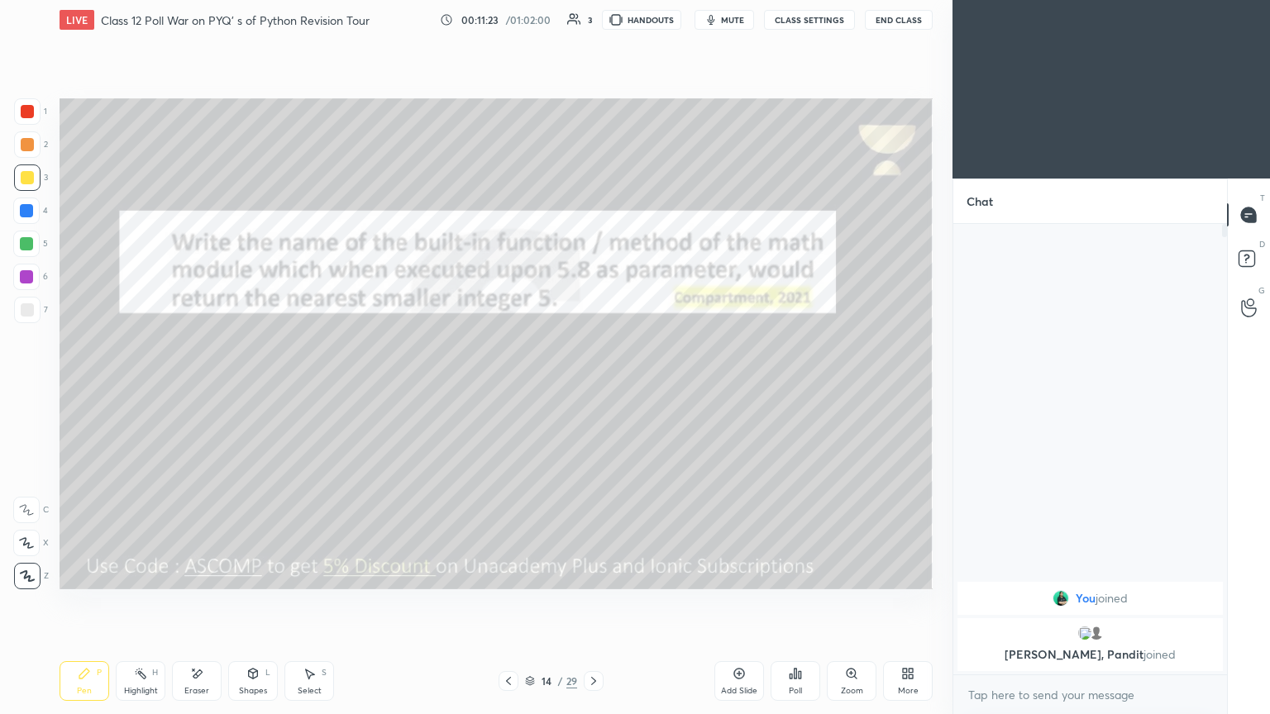
click at [593, 388] on icon at bounding box center [593, 681] width 13 height 13
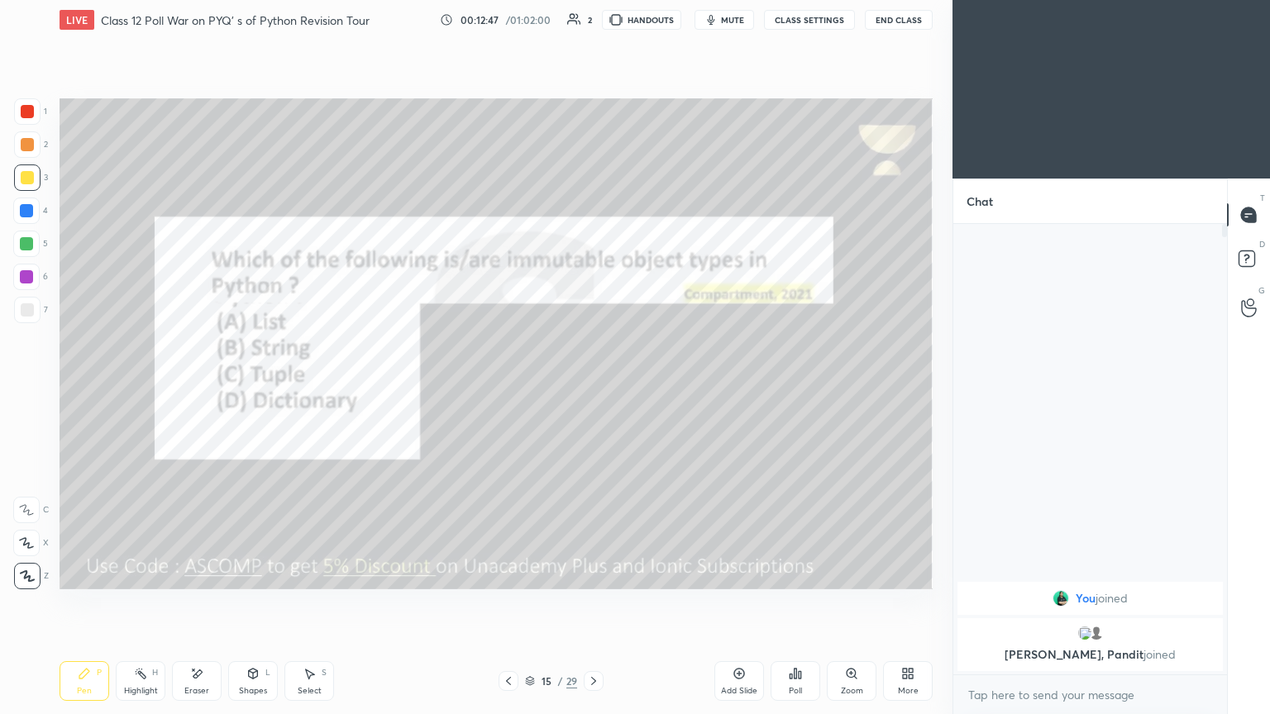
click at [593, 388] on icon at bounding box center [593, 681] width 5 height 8
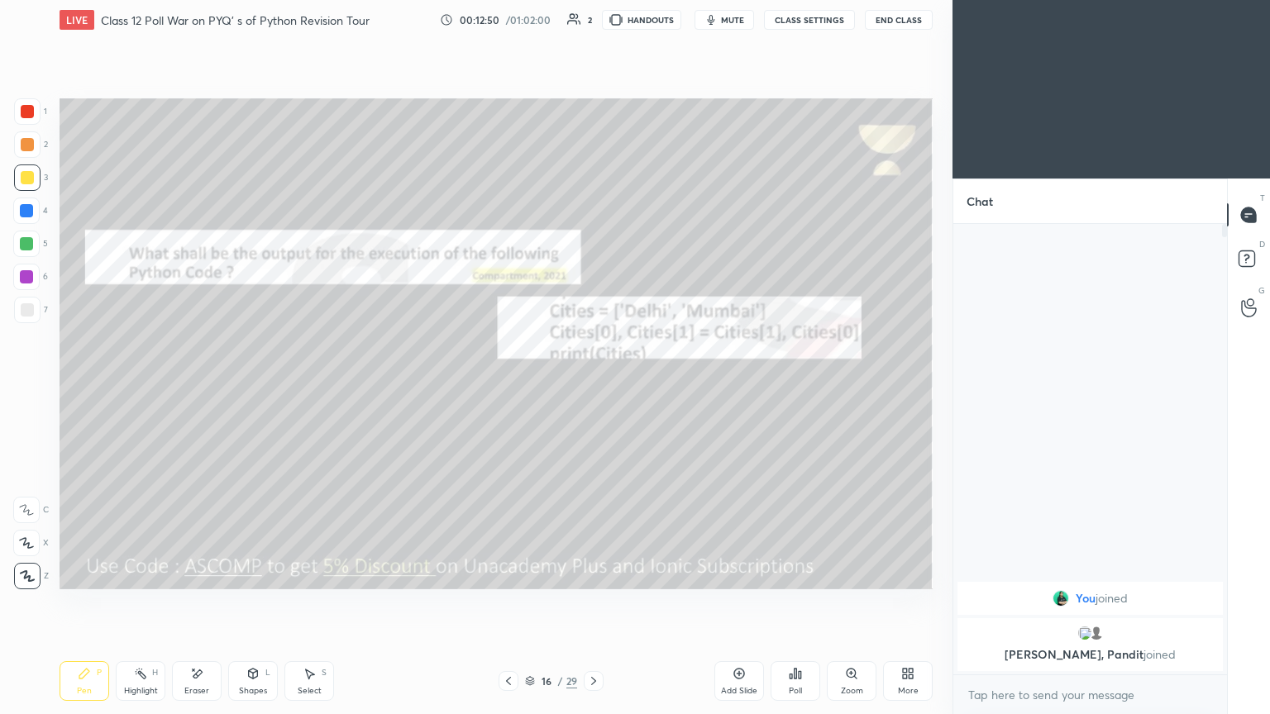
click at [527, 388] on icon at bounding box center [530, 681] width 10 height 10
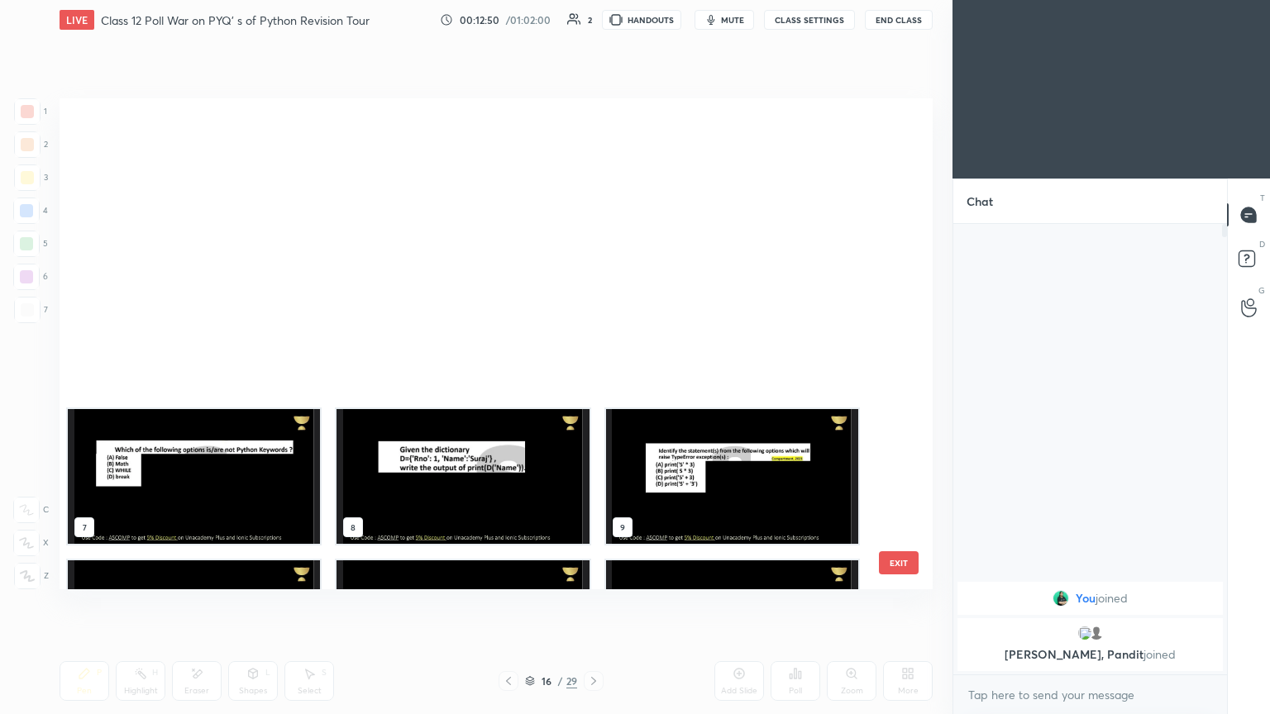
click at [515, 388] on div at bounding box center [509, 681] width 20 height 20
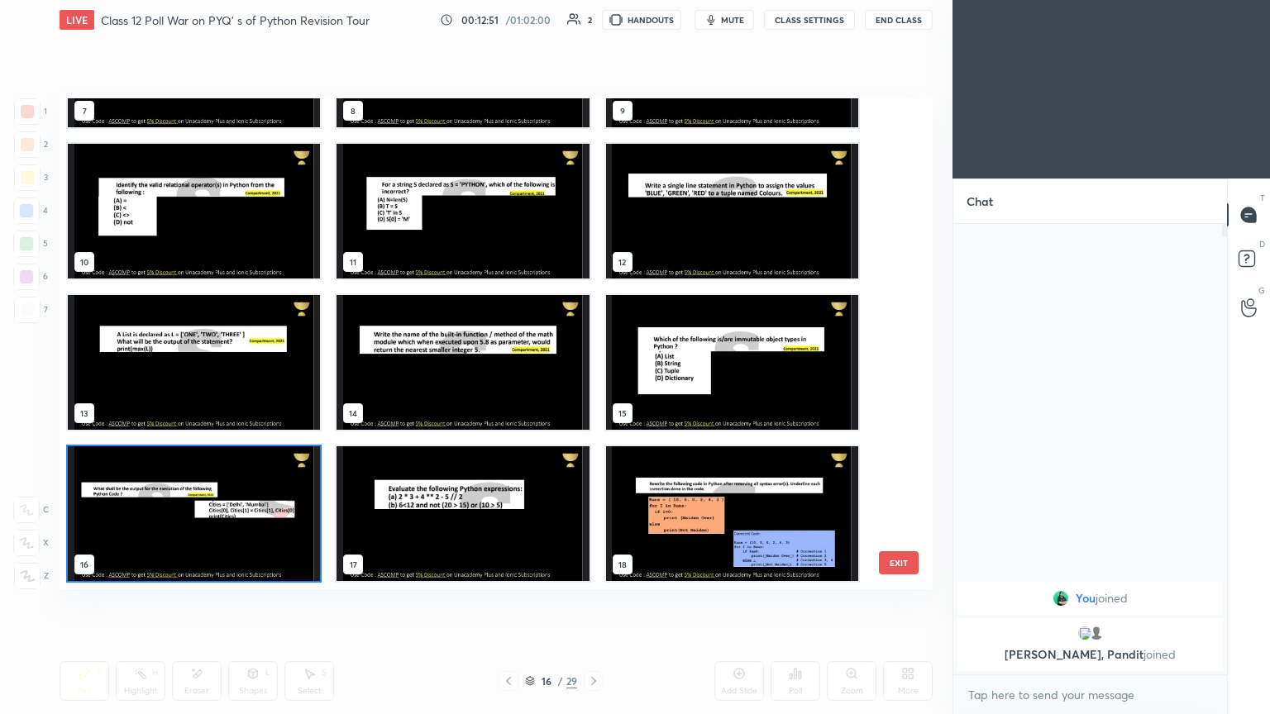
scroll to position [486, 865]
click at [593, 388] on button "EXIT" at bounding box center [899, 562] width 40 height 23
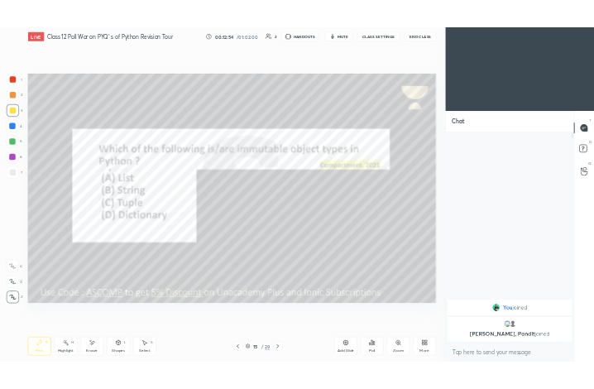
scroll to position [0, 0]
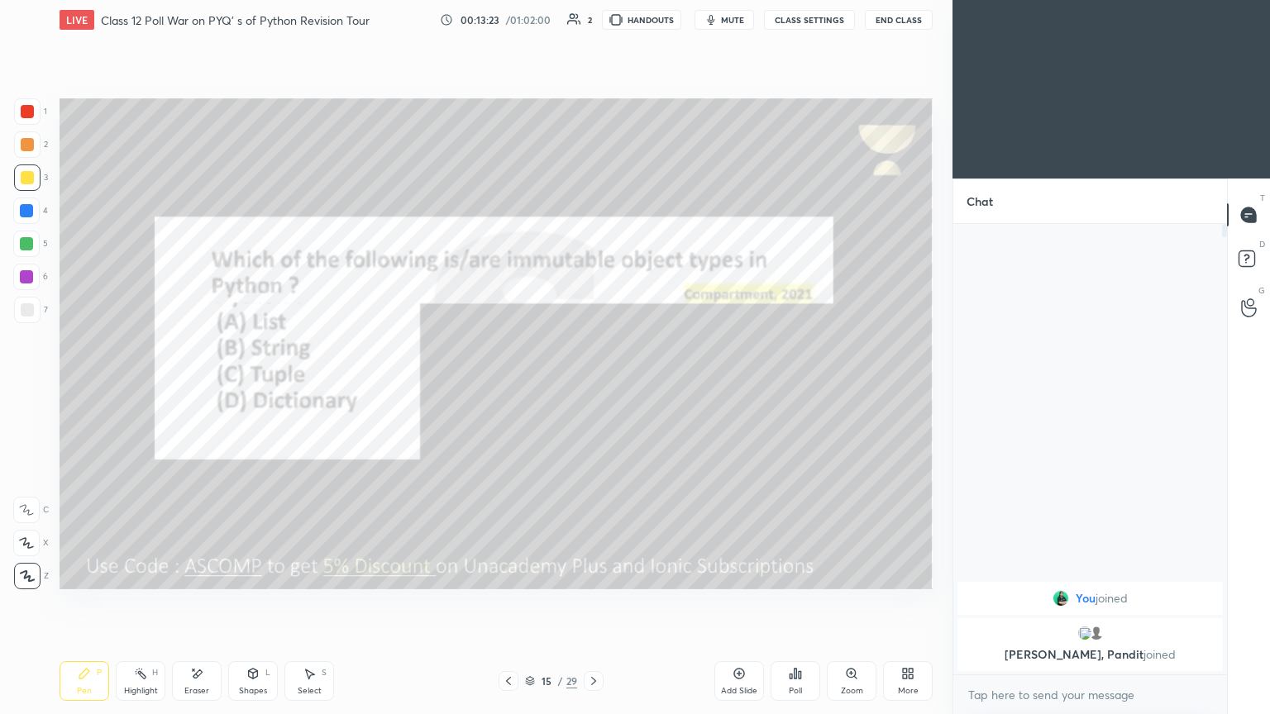
click at [593, 388] on icon at bounding box center [593, 681] width 13 height 13
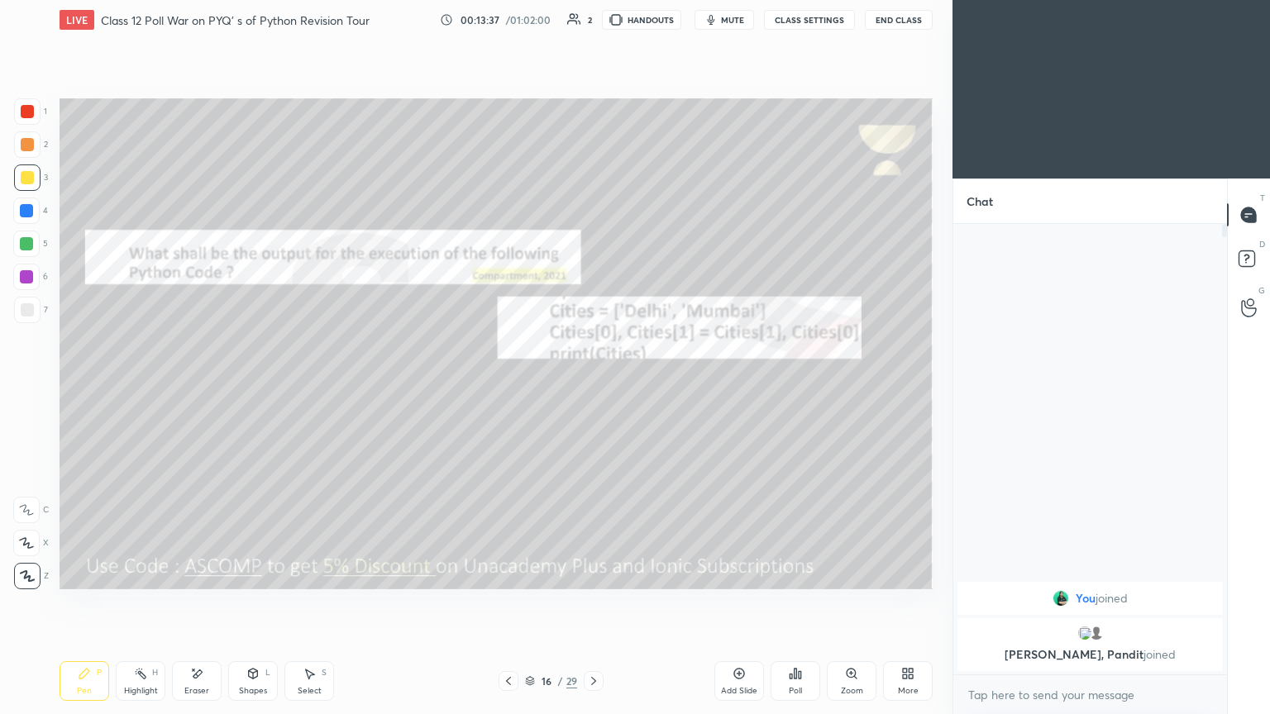
click at [593, 17] on span "mute" at bounding box center [732, 20] width 23 height 12
click at [593, 22] on span "unmute" at bounding box center [731, 20] width 36 height 12
click at [593, 388] on icon at bounding box center [593, 681] width 13 height 13
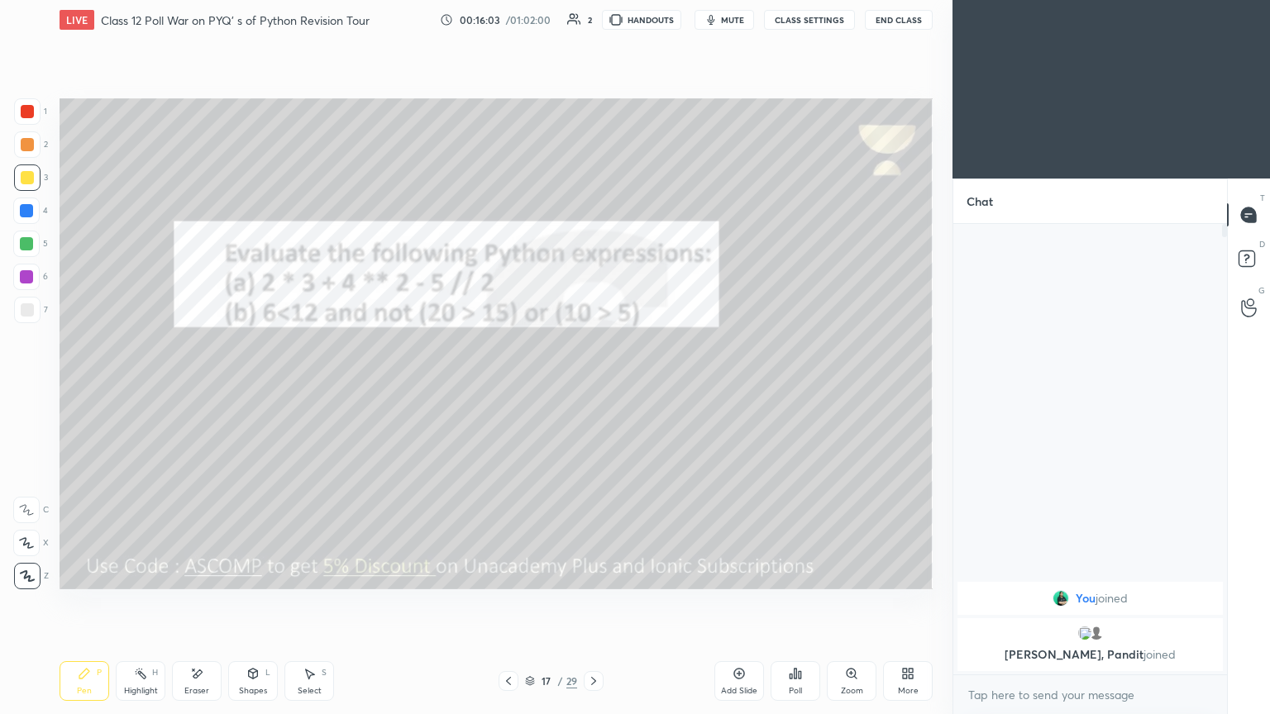
click at [593, 23] on span "mute" at bounding box center [732, 20] width 23 height 12
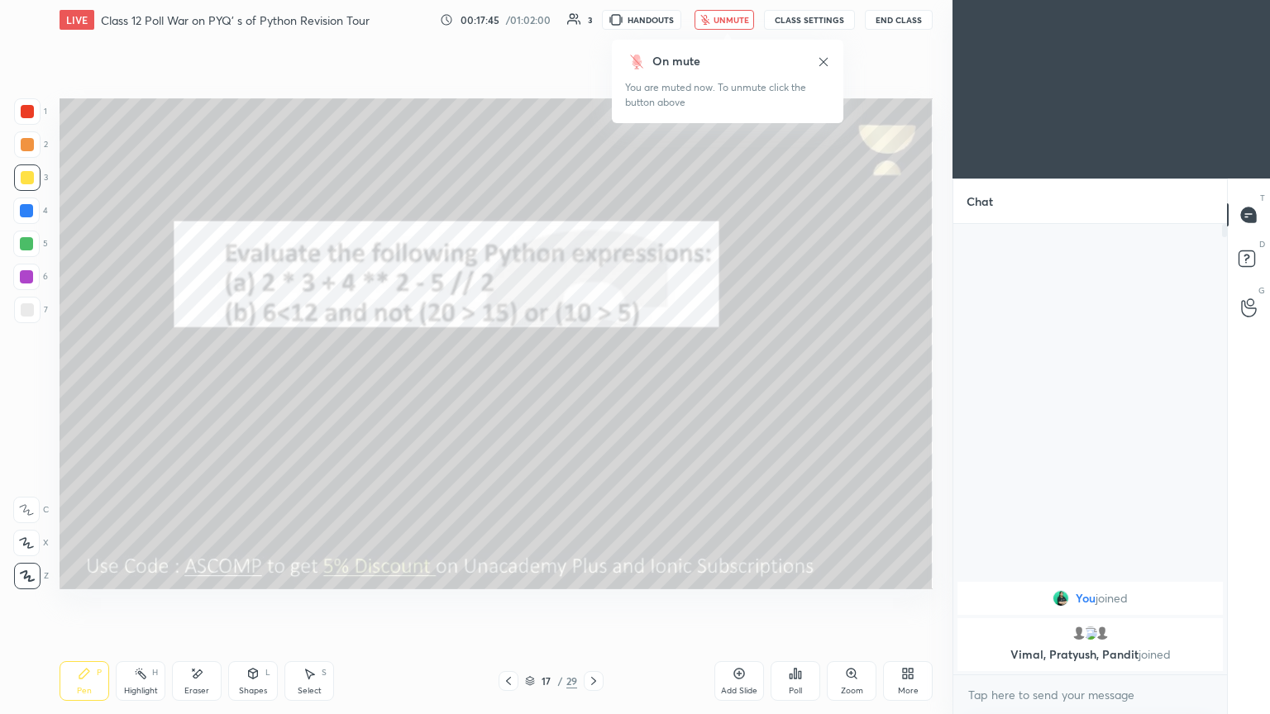
click at [593, 26] on button "unmute" at bounding box center [724, 20] width 60 height 20
click at [30, 106] on div at bounding box center [27, 111] width 13 height 13
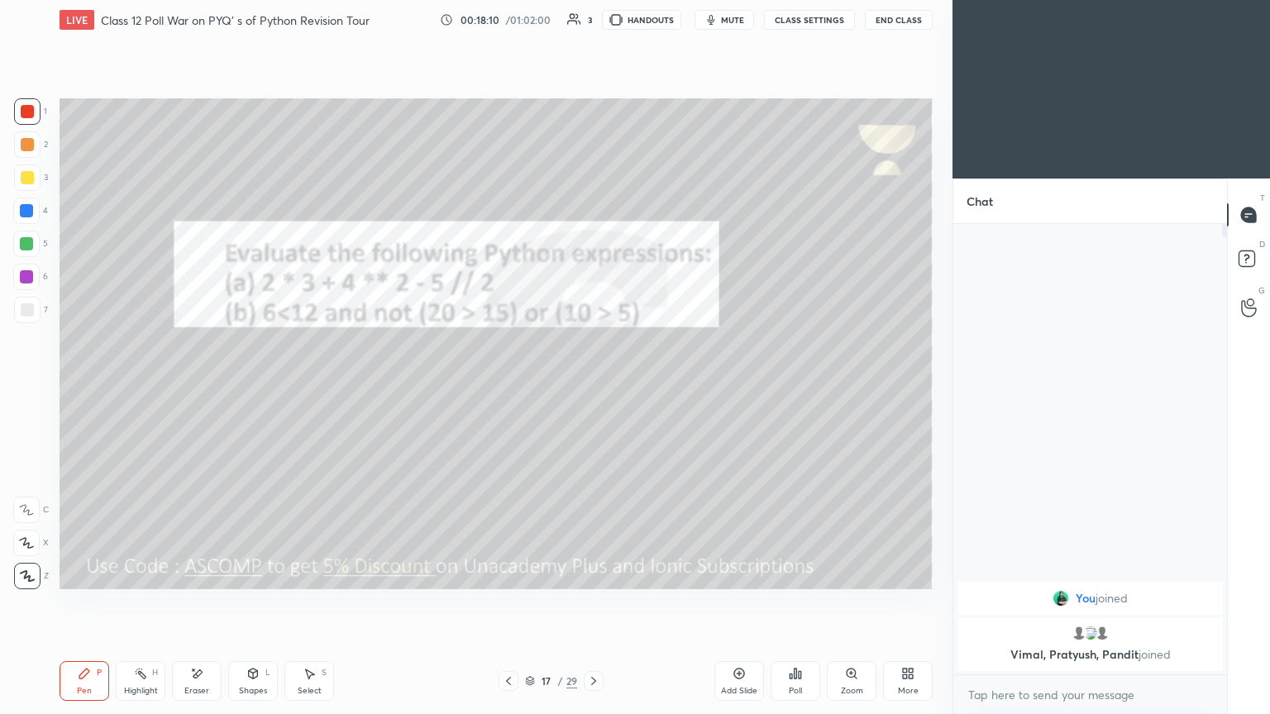
click at [198, 388] on icon at bounding box center [197, 674] width 9 height 8
click at [91, 388] on div "Pen P" at bounding box center [85, 681] width 50 height 40
click at [202, 388] on icon at bounding box center [196, 674] width 13 height 14
click at [86, 388] on icon at bounding box center [84, 673] width 13 height 13
click at [593, 12] on button "mute" at bounding box center [724, 20] width 60 height 20
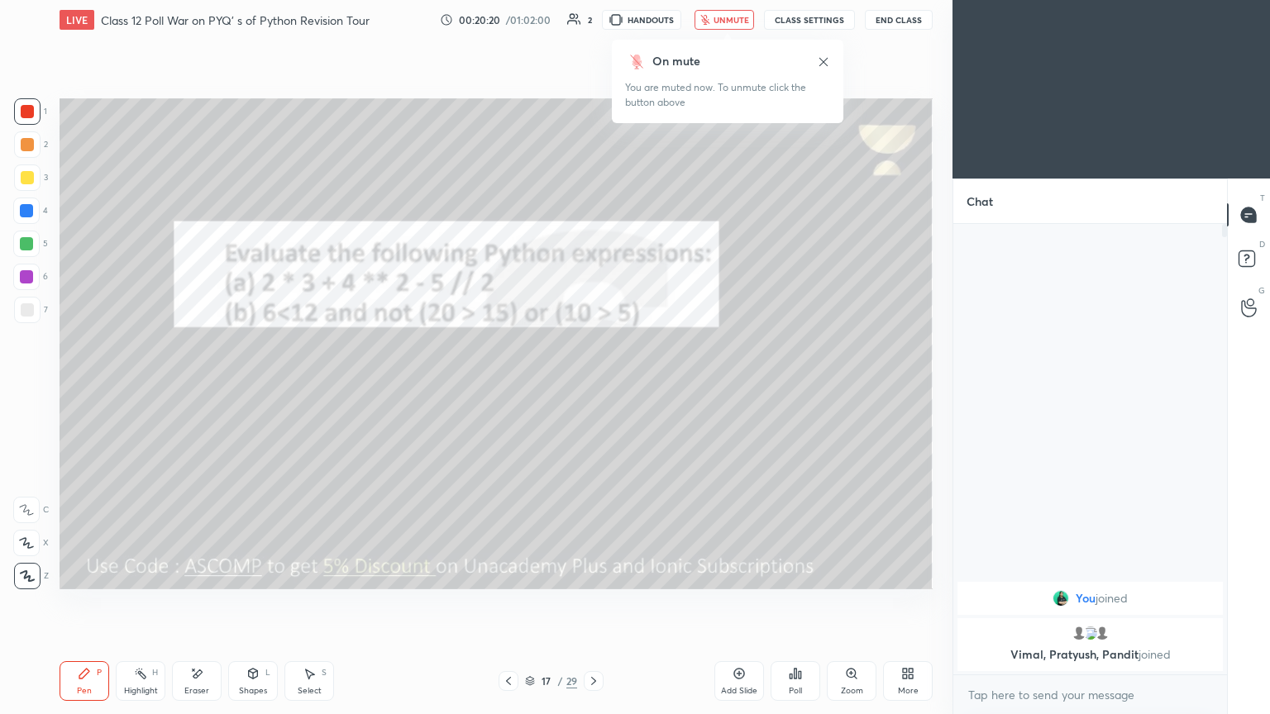
click at [593, 388] on icon at bounding box center [738, 673] width 13 height 13
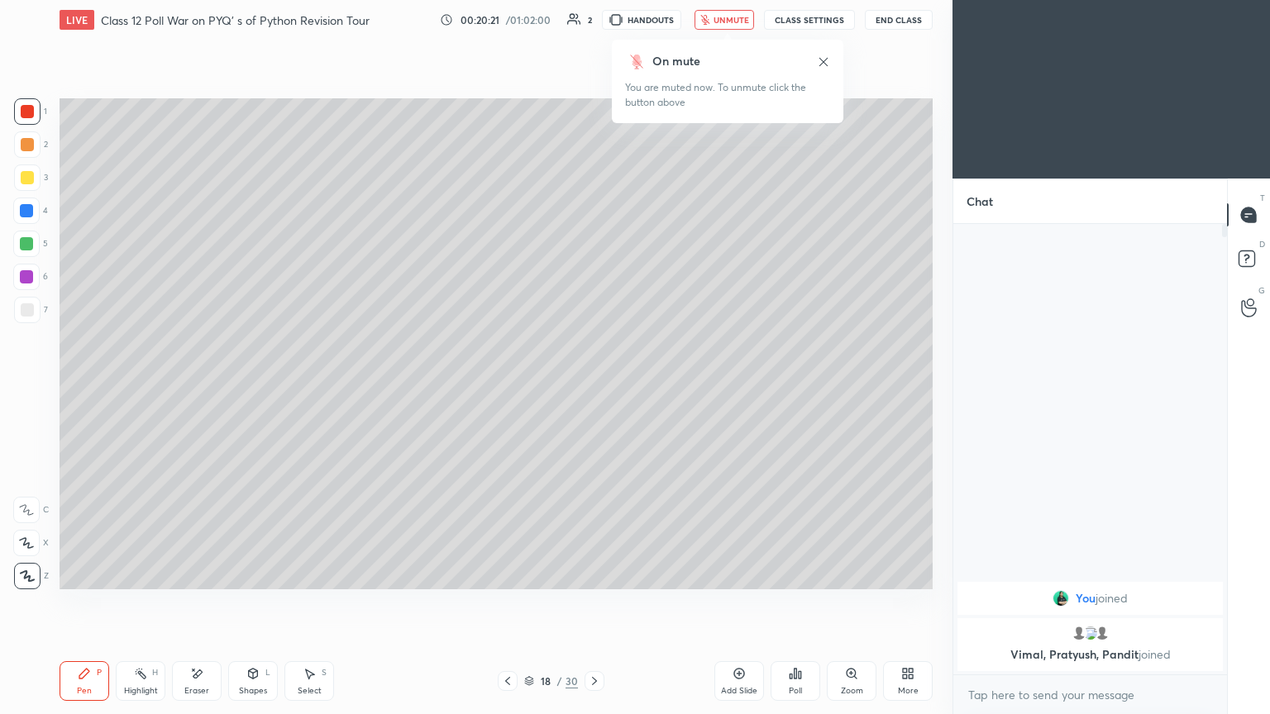
click at [30, 183] on div at bounding box center [27, 177] width 13 height 13
click at [593, 23] on span "unmute" at bounding box center [731, 20] width 36 height 12
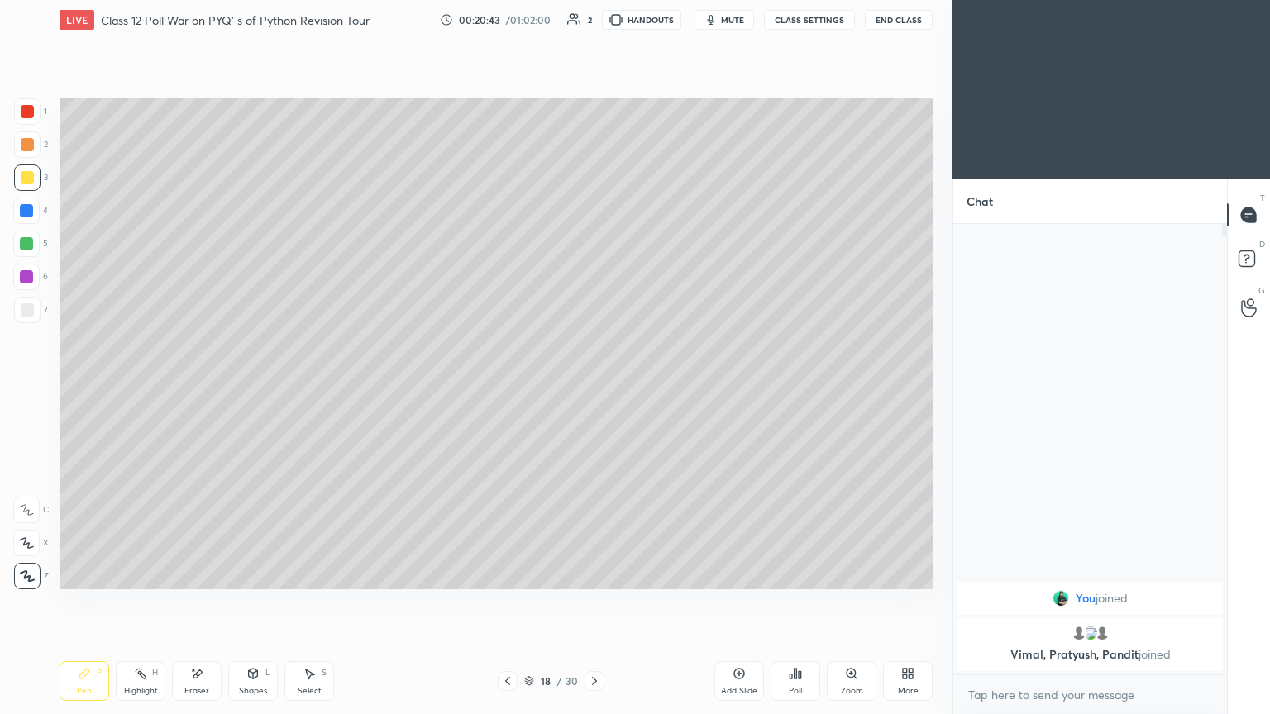
click at [202, 388] on div "Eraser" at bounding box center [196, 691] width 25 height 8
click at [88, 388] on icon at bounding box center [84, 673] width 13 height 13
click at [593, 332] on div "Setting up your live class Poll for secs No correct answer Start poll" at bounding box center [496, 344] width 886 height 608
click at [593, 19] on button "mute" at bounding box center [724, 20] width 60 height 20
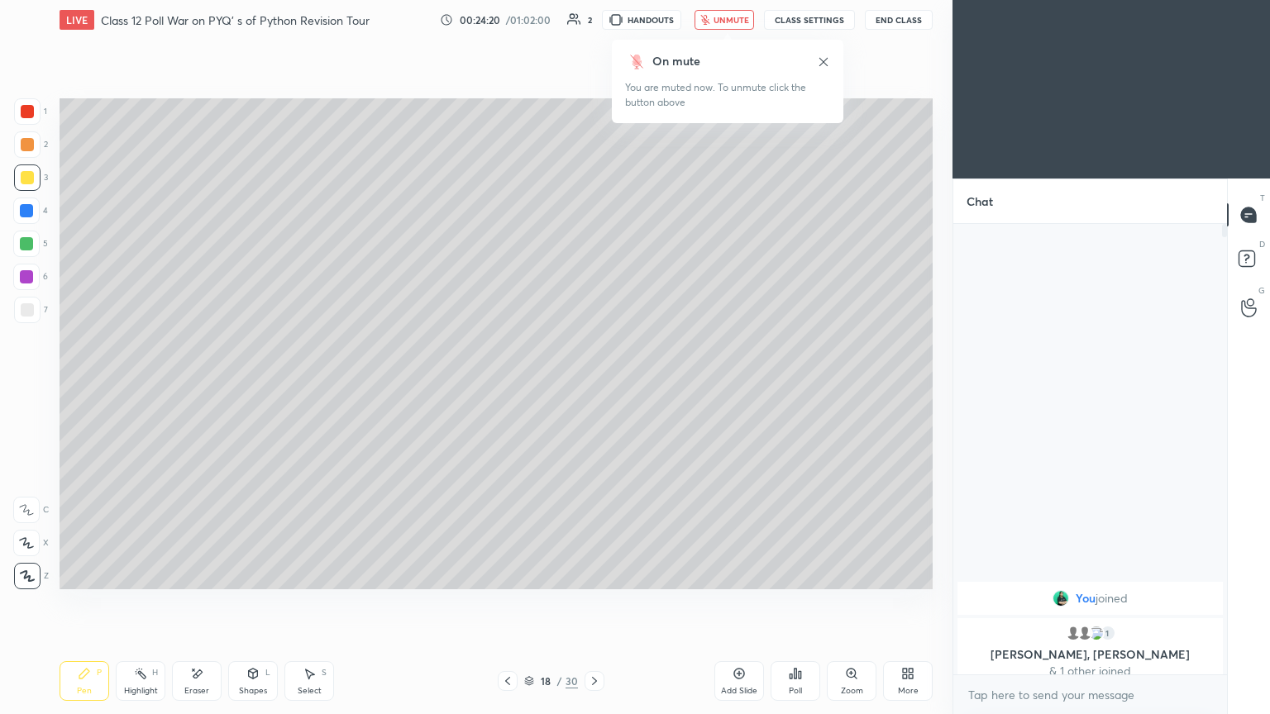
click at [593, 15] on span "unmute" at bounding box center [731, 20] width 36 height 12
click at [593, 388] on icon at bounding box center [594, 681] width 5 height 8
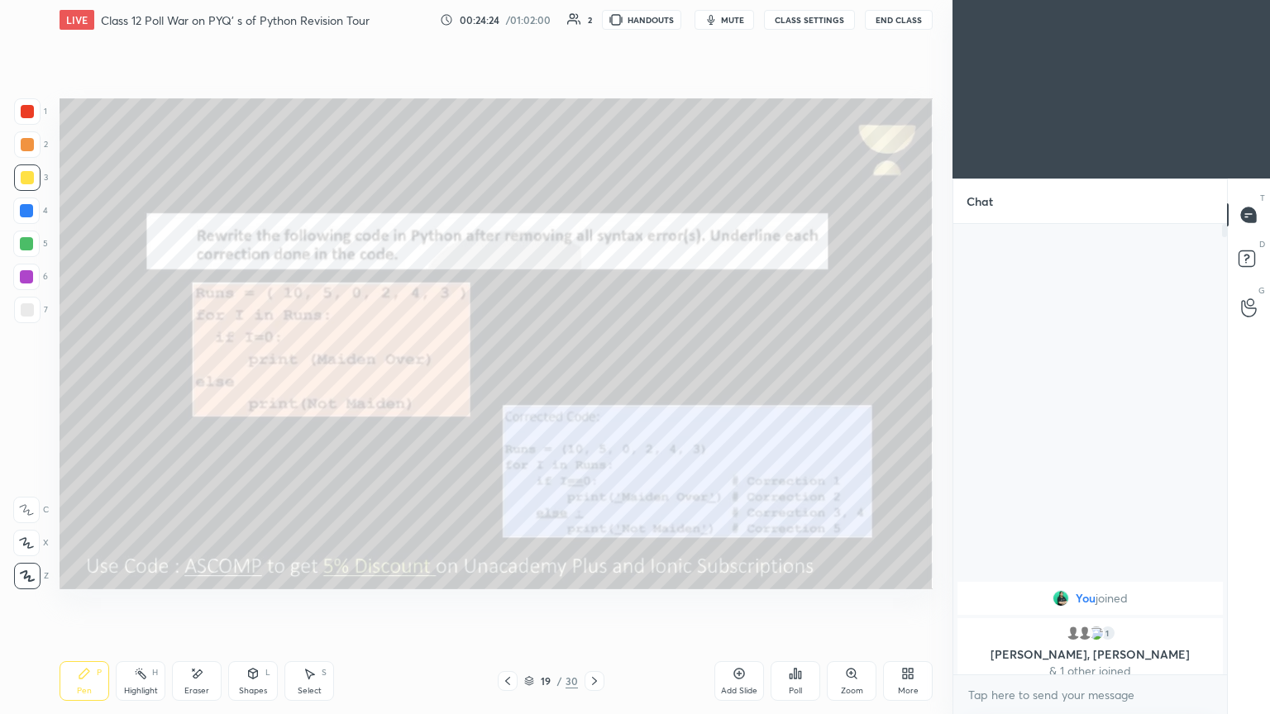
click at [593, 388] on div "Zoom" at bounding box center [852, 681] width 50 height 40
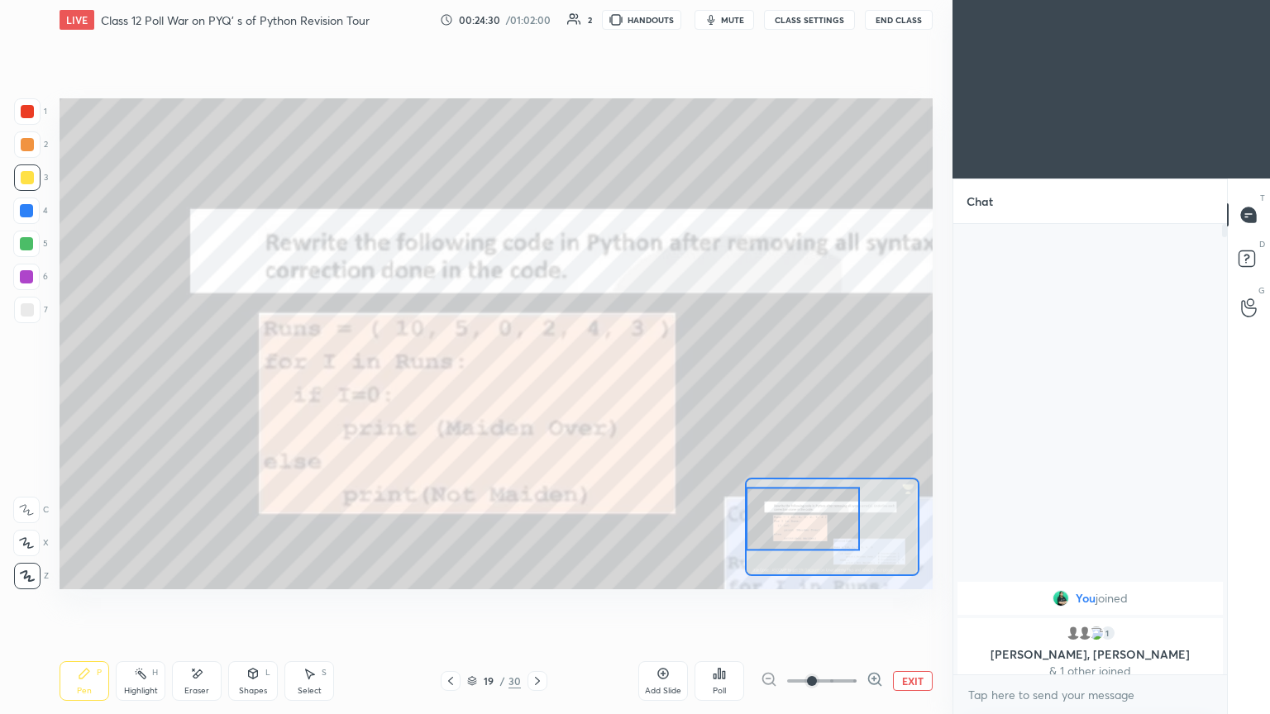
click at [593, 26] on button "mute" at bounding box center [724, 20] width 60 height 20
click at [593, 20] on span "unmute" at bounding box center [731, 20] width 36 height 12
click at [593, 388] on button "EXIT" at bounding box center [913, 681] width 40 height 20
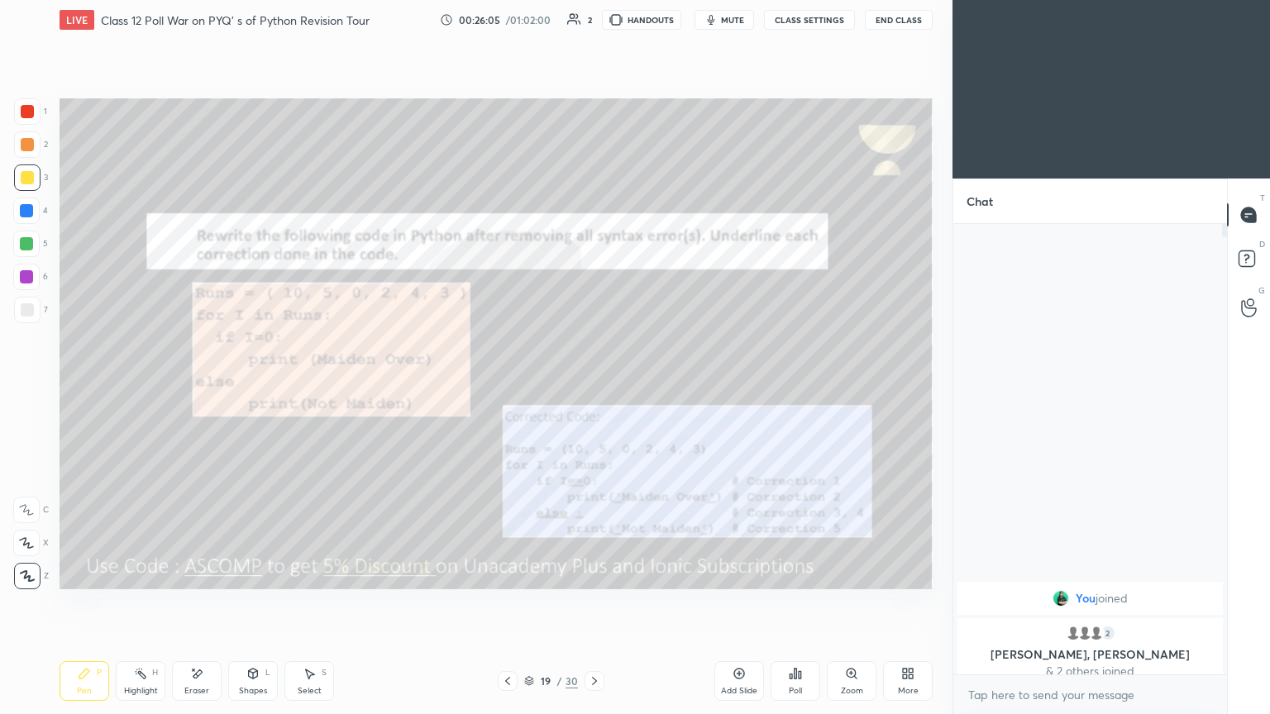
click at [593, 388] on div at bounding box center [594, 681] width 20 height 20
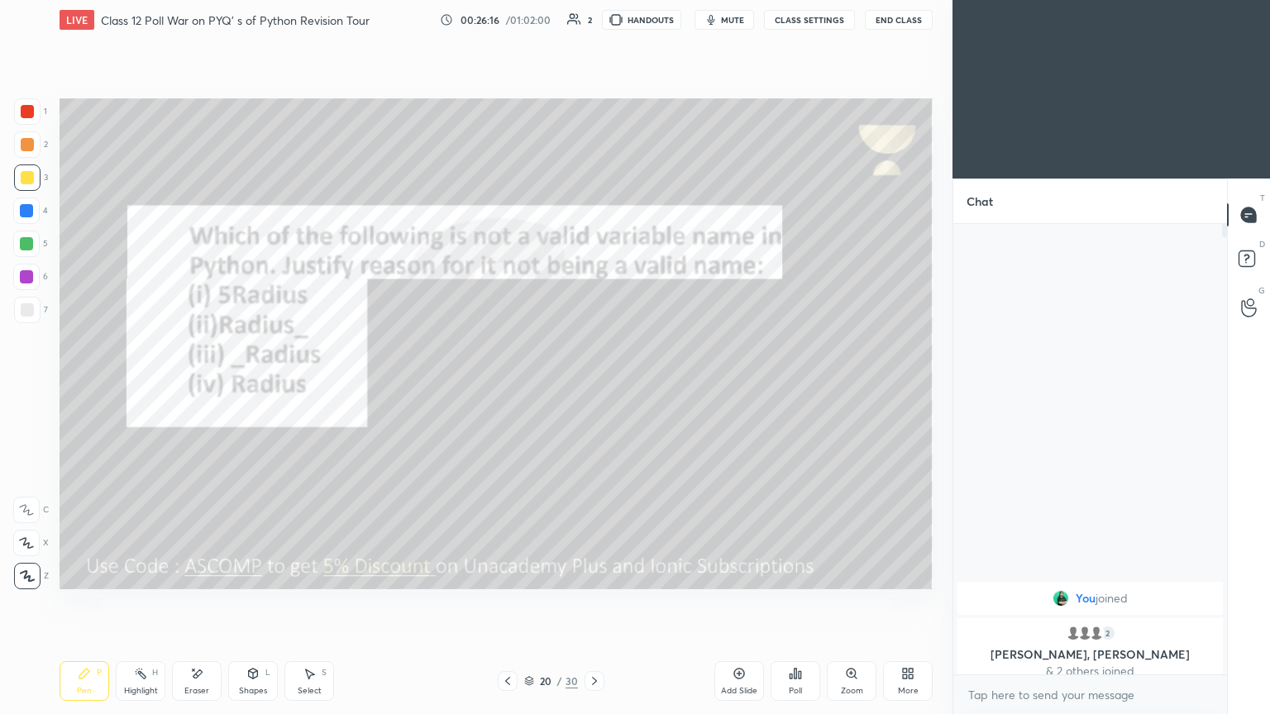
click at [593, 31] on div "LIVE Class 12 Poll War on PYQ' s of Python Revision Tour 00:26:16 / 01:02:00 2 …" at bounding box center [496, 20] width 873 height 40
click at [593, 20] on icon "button" at bounding box center [710, 19] width 13 height 13
click at [593, 32] on div "On mute You are muted now. To unmute click the button above" at bounding box center [727, 76] width 231 height 93
click at [593, 24] on span "unmute" at bounding box center [731, 20] width 36 height 12
click at [593, 388] on div "Pen P Highlight H Eraser Shapes L Select S 20 / 30 Add Slide Poll Zoom More" at bounding box center [496, 681] width 873 height 66
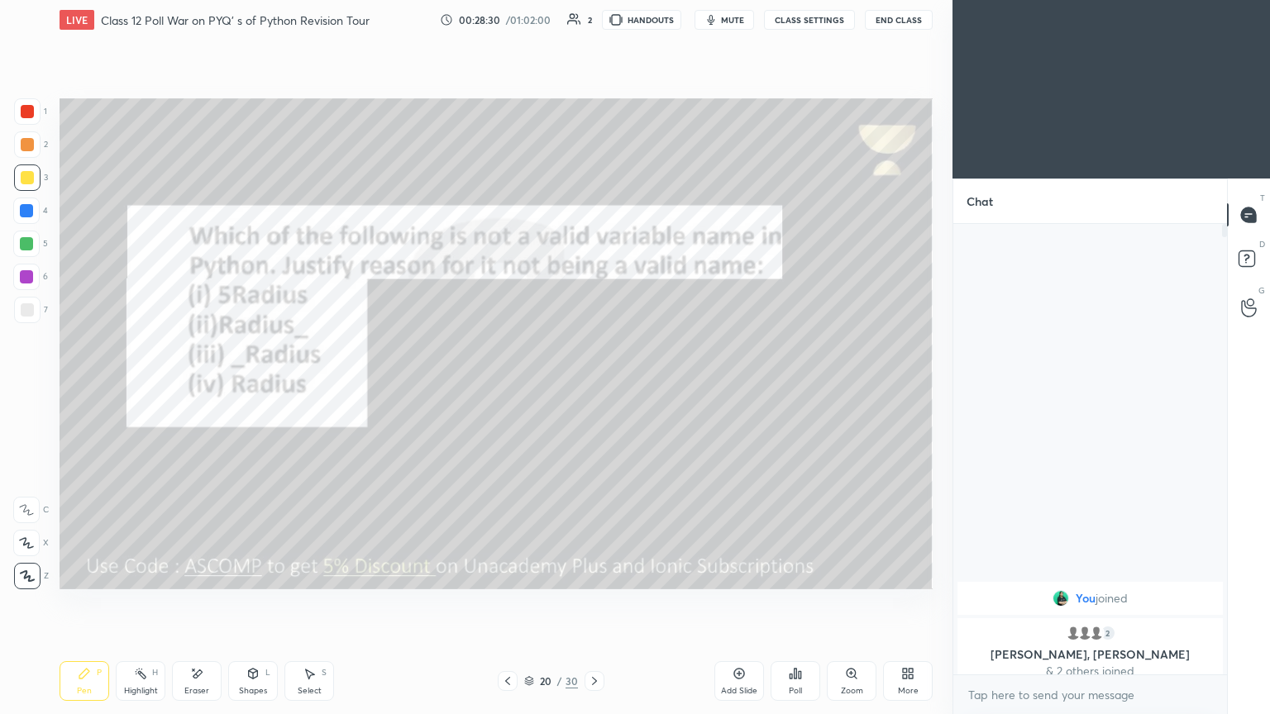
click at [592, 388] on icon at bounding box center [594, 681] width 13 height 13
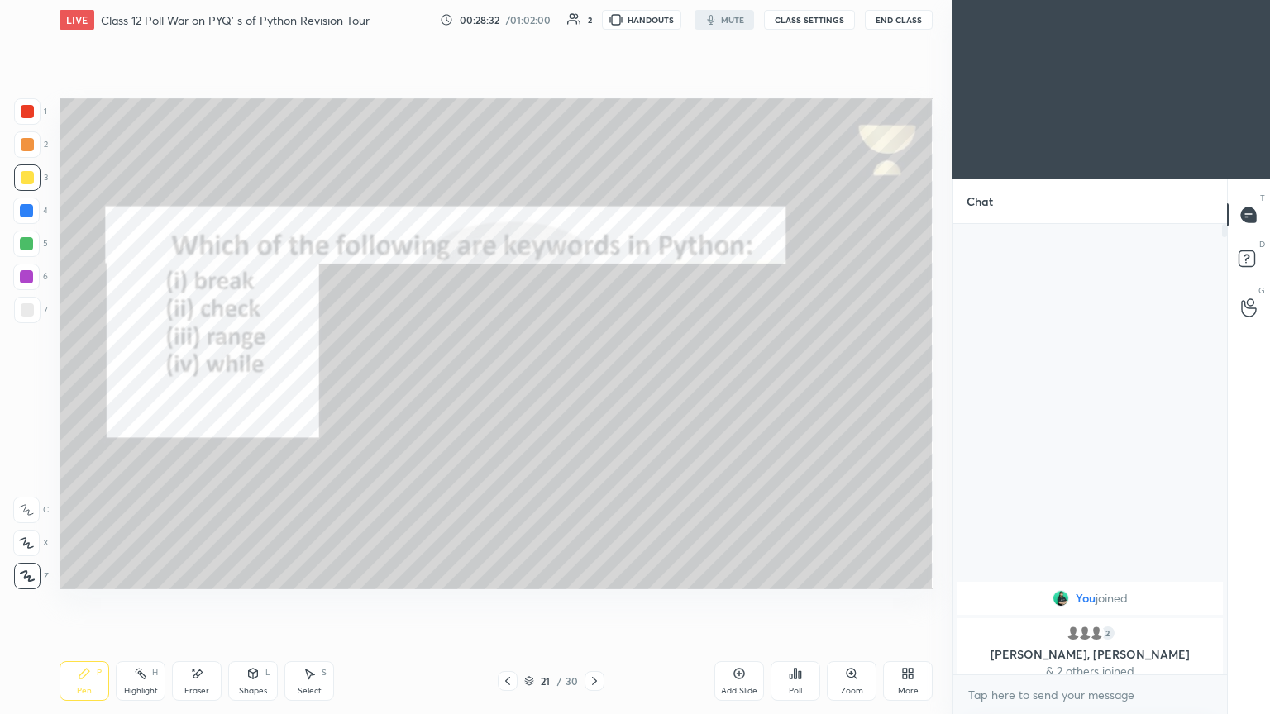
click at [33, 107] on div at bounding box center [27, 111] width 26 height 26
click at [593, 388] on icon at bounding box center [907, 673] width 13 height 13
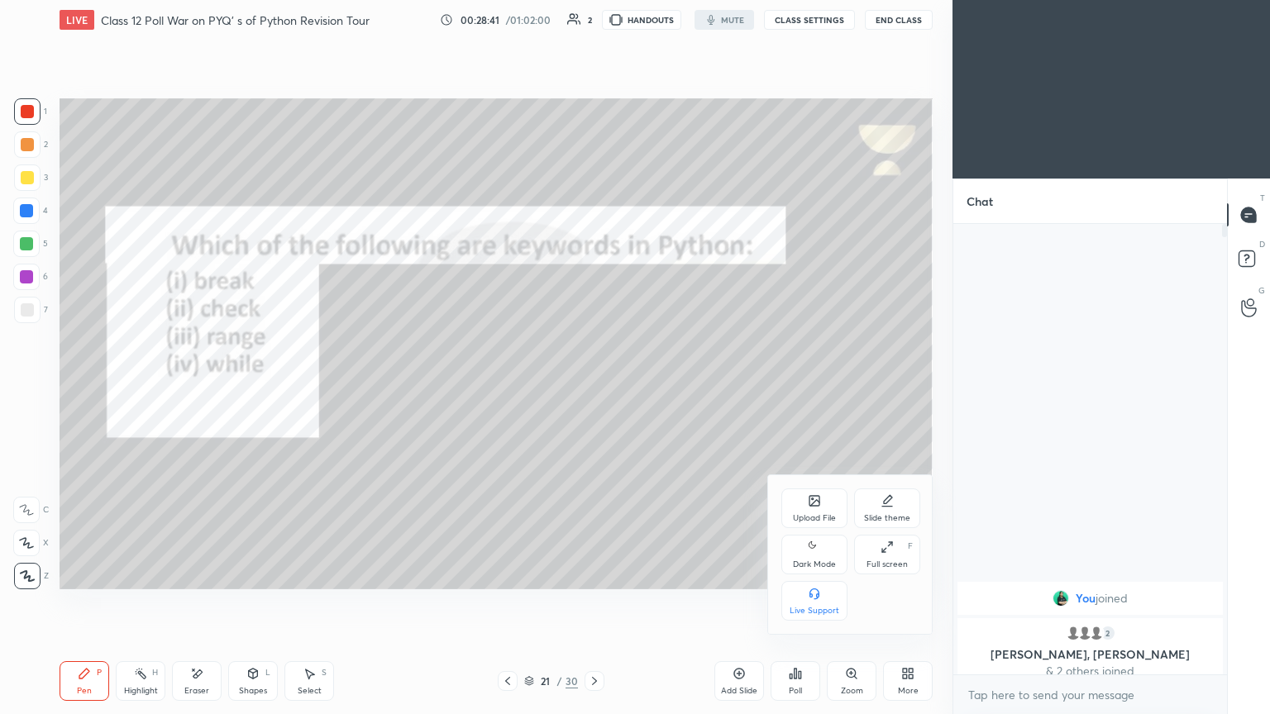
click at [593, 388] on icon at bounding box center [883, 550] width 3 height 3
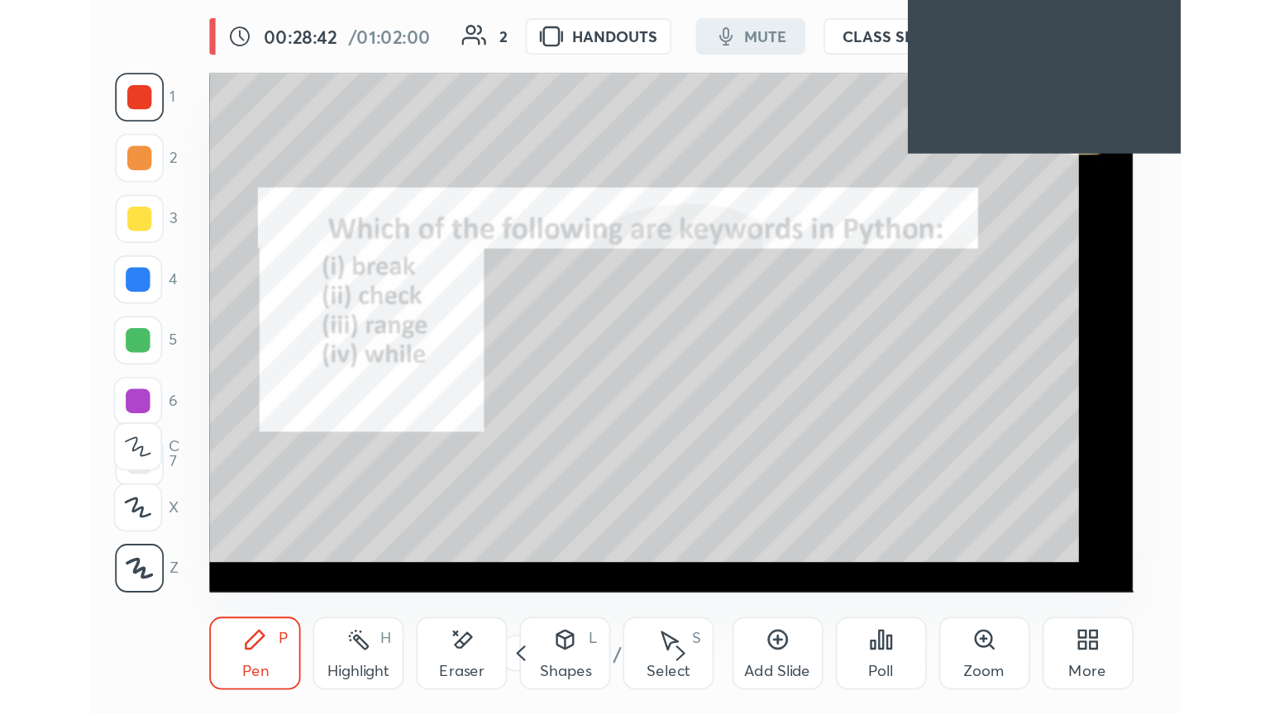
scroll to position [283, 527]
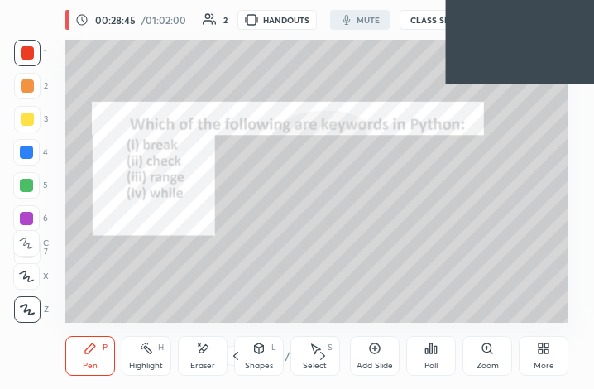
click at [545, 346] on icon at bounding box center [547, 345] width 4 height 4
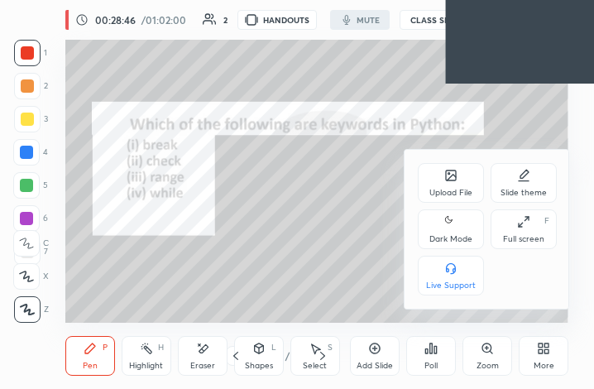
click at [518, 227] on icon at bounding box center [520, 224] width 4 height 4
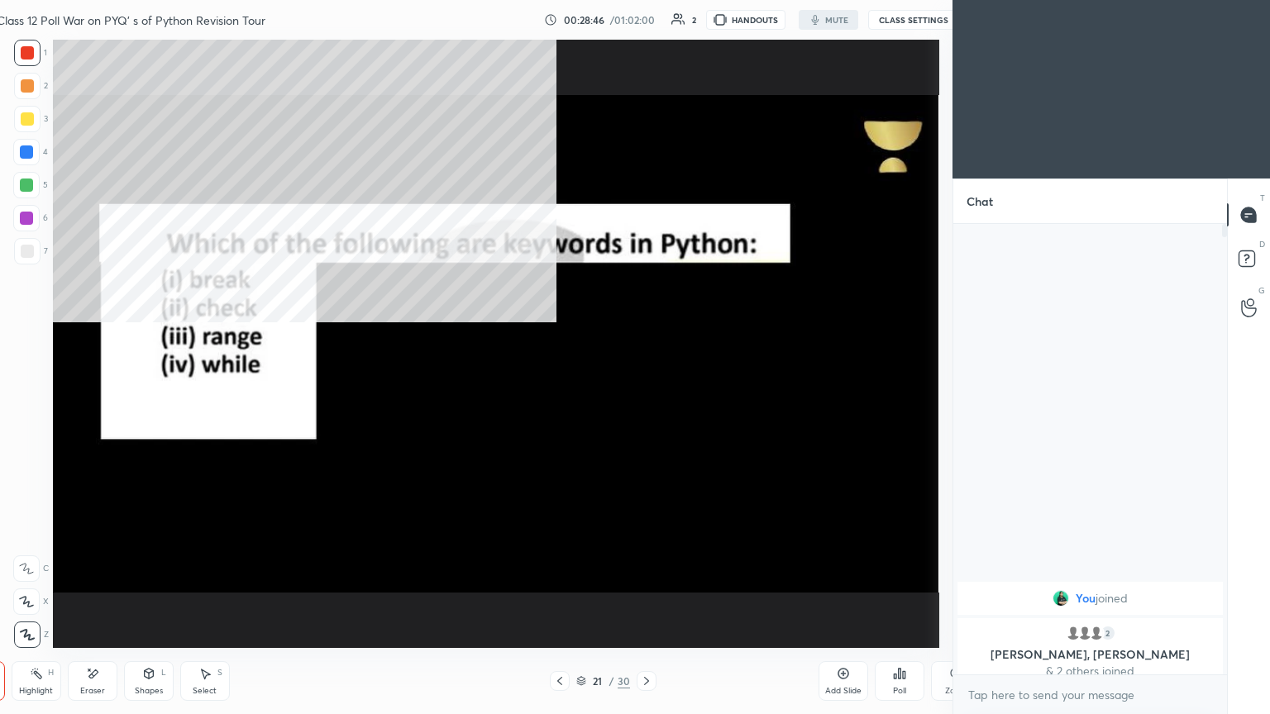
type textarea "x"
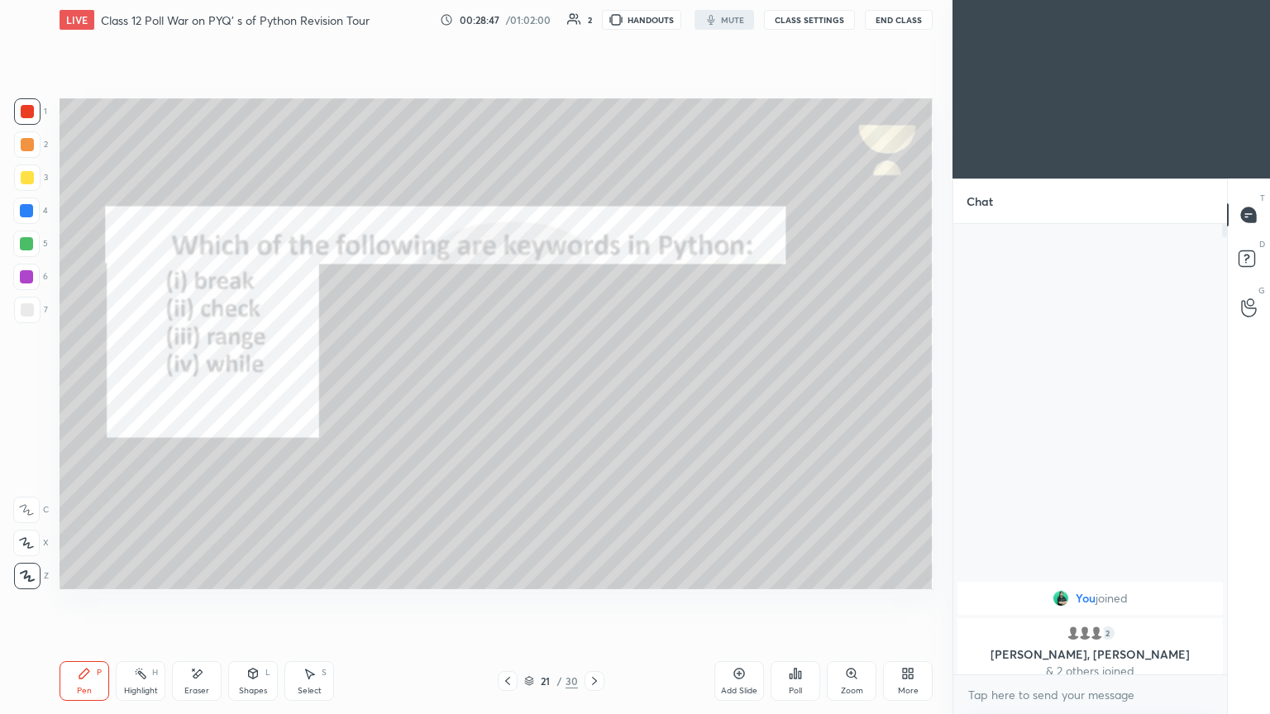
scroll to position [82062, 81785]
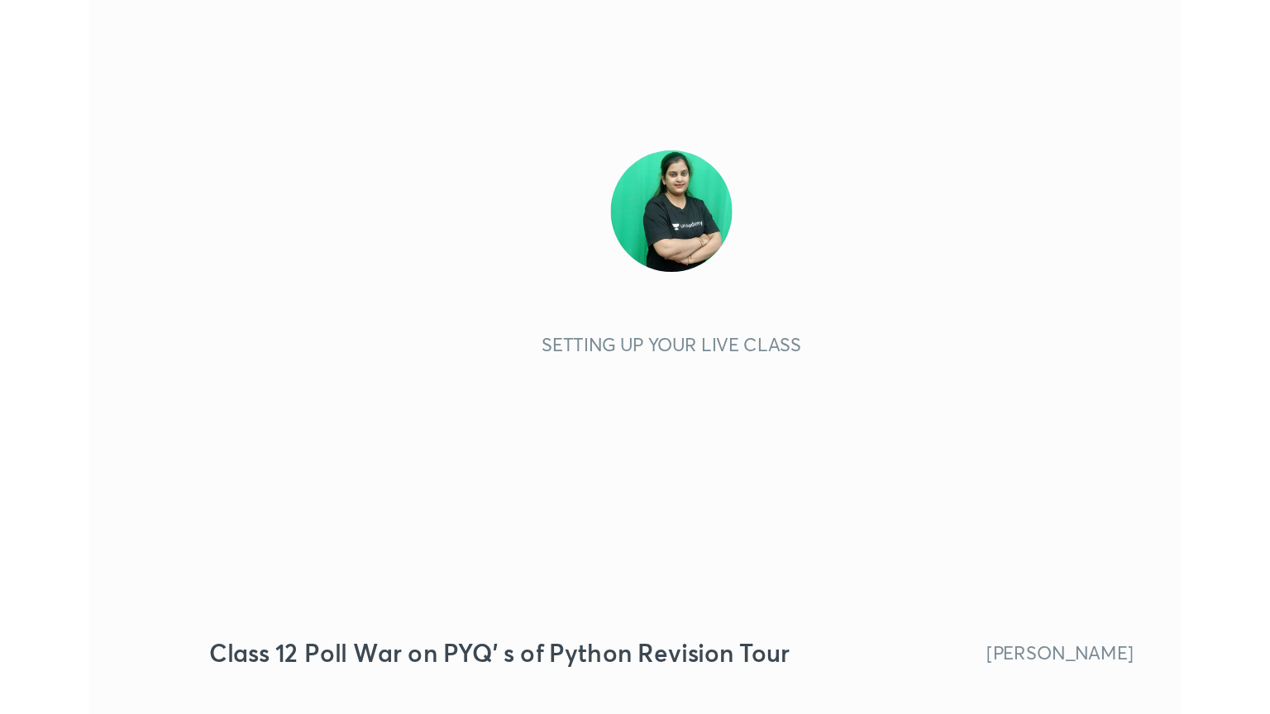
scroll to position [283, 527]
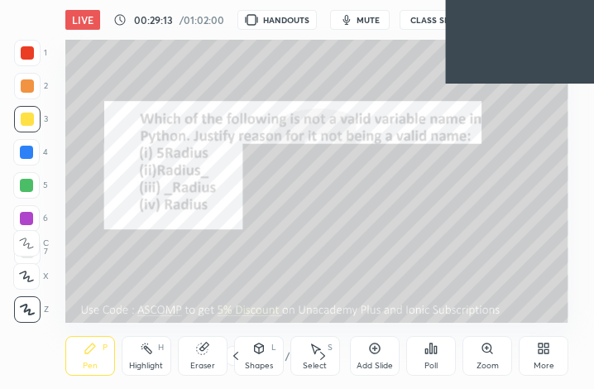
click at [540, 351] on icon at bounding box center [540, 351] width 4 height 4
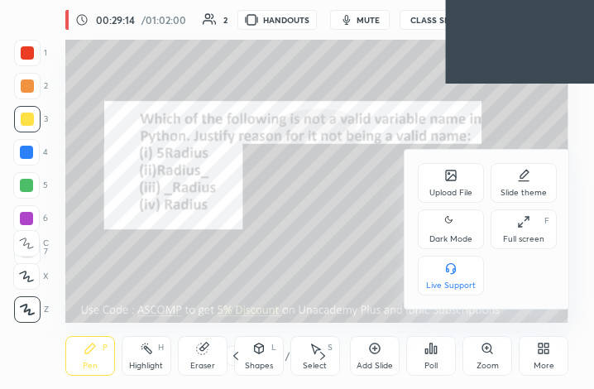
click at [521, 232] on div "Full screen F" at bounding box center [523, 229] width 66 height 40
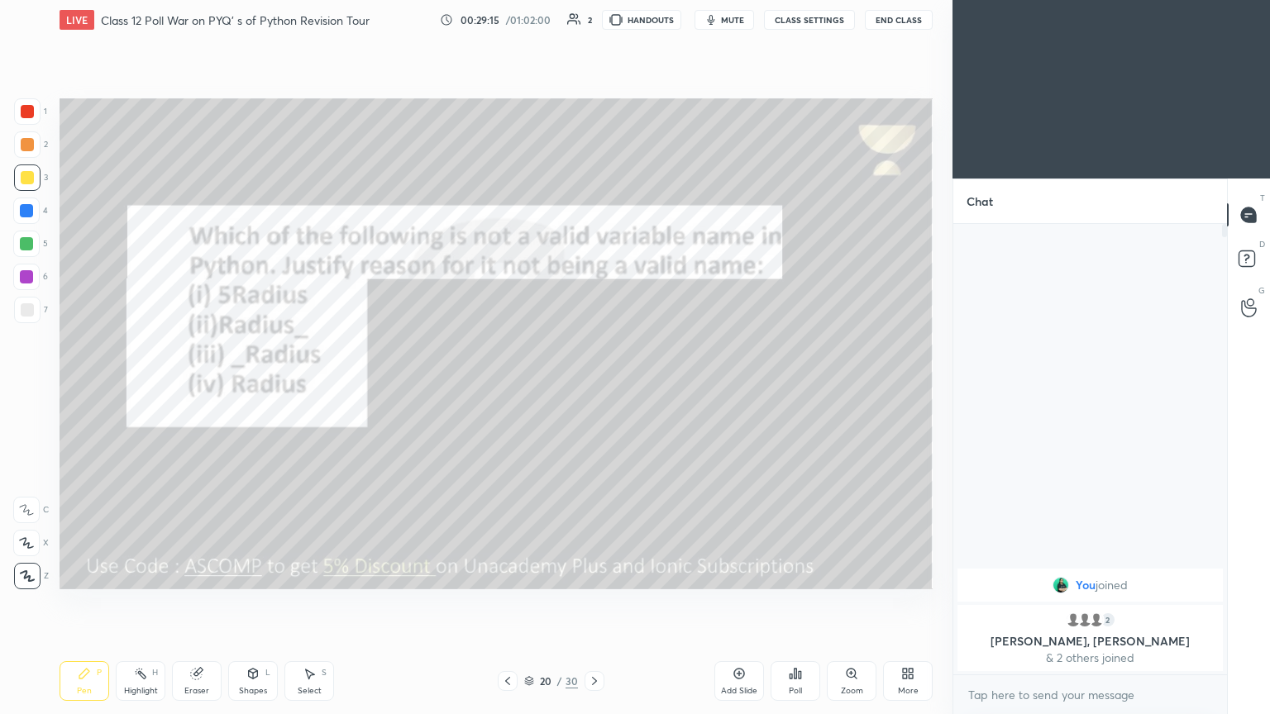
scroll to position [608, 886]
click at [593, 24] on icon "button" at bounding box center [710, 19] width 13 height 13
click at [593, 23] on icon "button" at bounding box center [705, 20] width 10 height 10
click at [585, 388] on div at bounding box center [594, 681] width 20 height 20
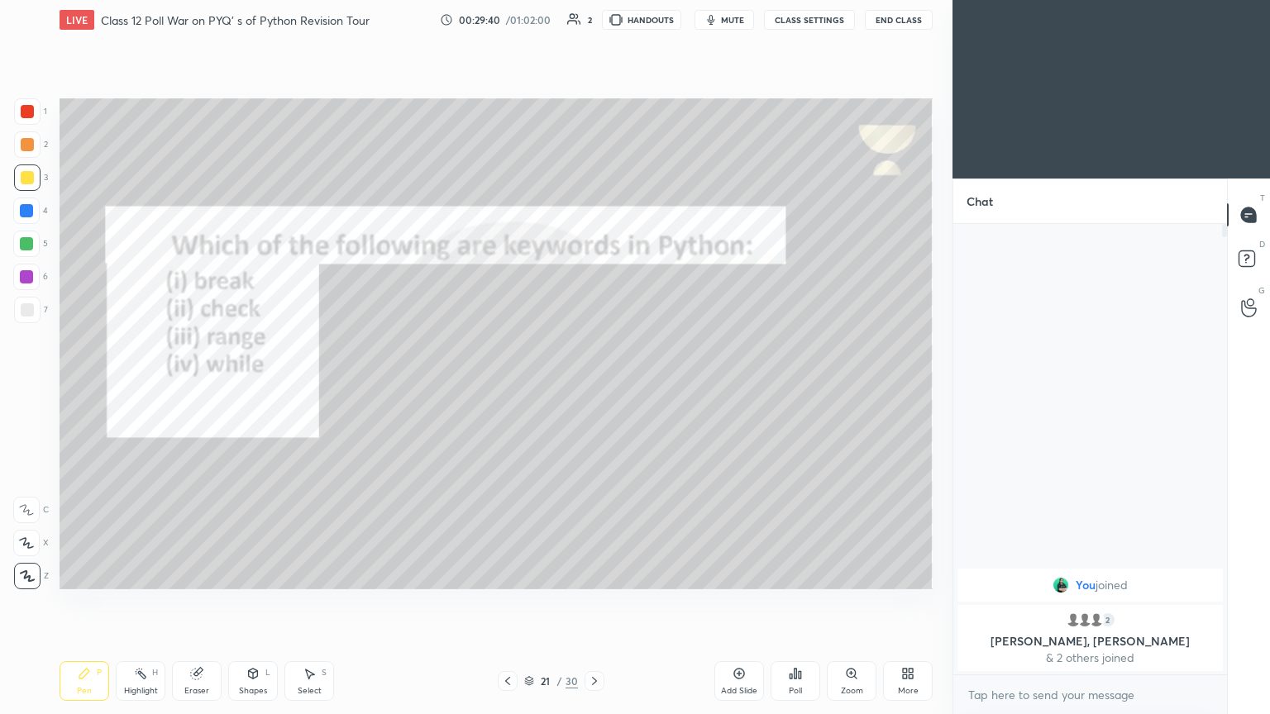
click at [28, 112] on div at bounding box center [27, 111] width 13 height 13
click at [593, 21] on span "mute" at bounding box center [732, 20] width 23 height 12
click at [593, 25] on button "unmute" at bounding box center [724, 20] width 60 height 20
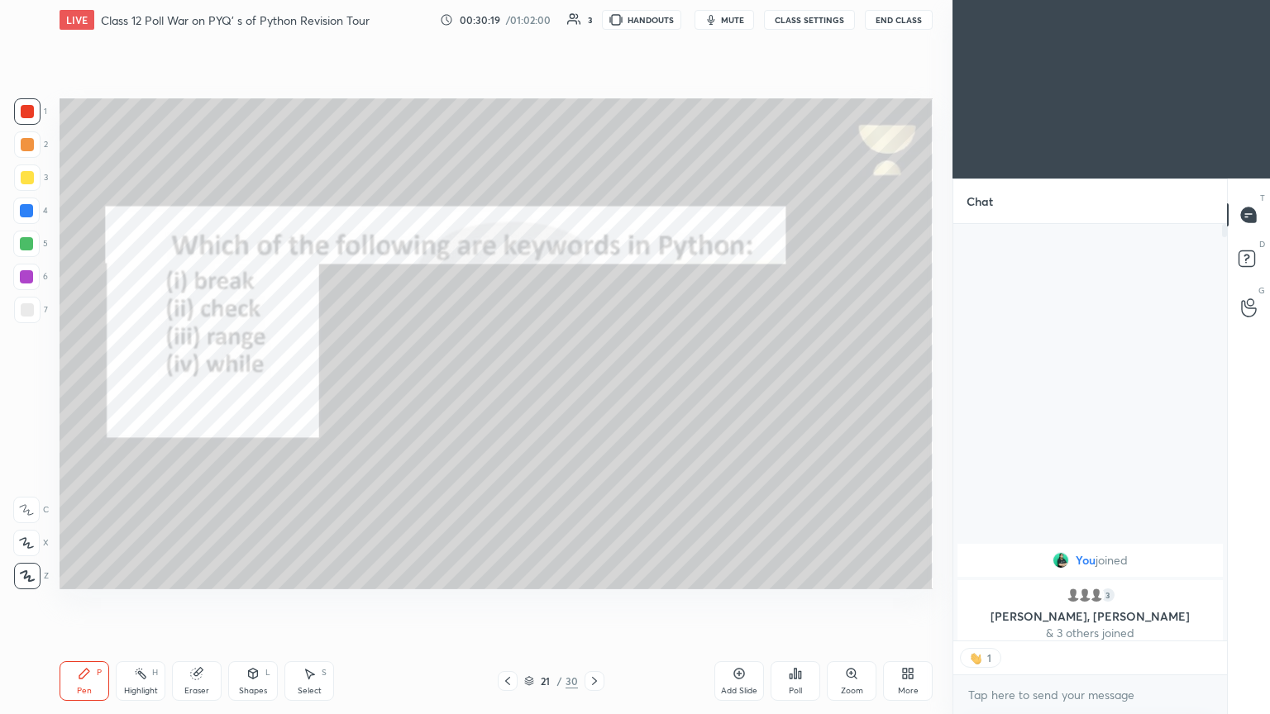
scroll to position [5, 5]
click at [589, 388] on icon at bounding box center [594, 681] width 13 height 13
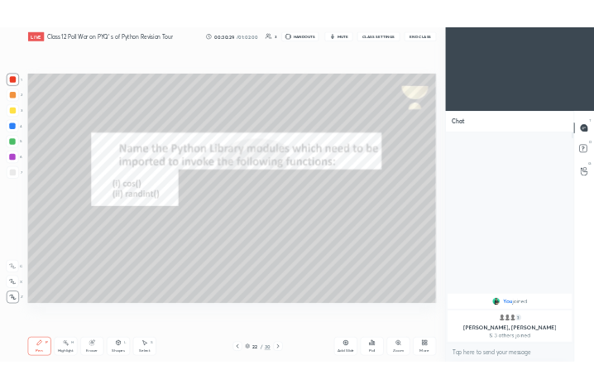
scroll to position [446, 269]
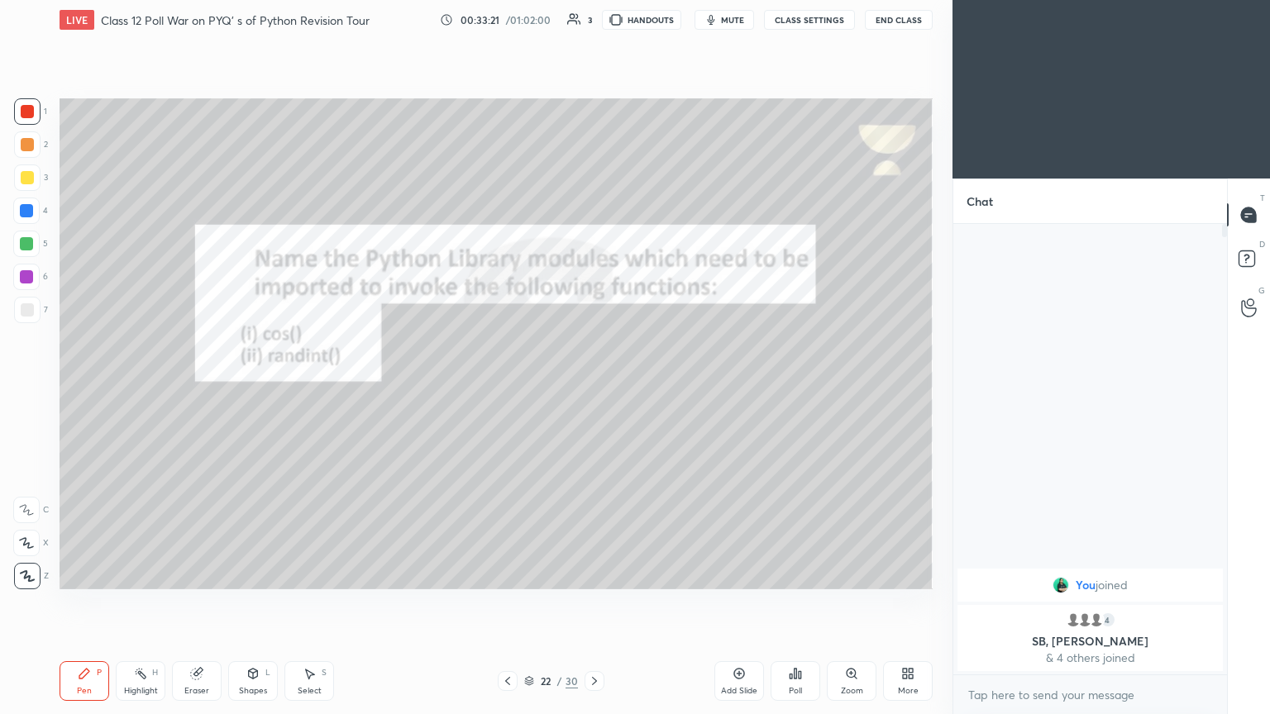
click at [593, 388] on icon at bounding box center [594, 681] width 13 height 13
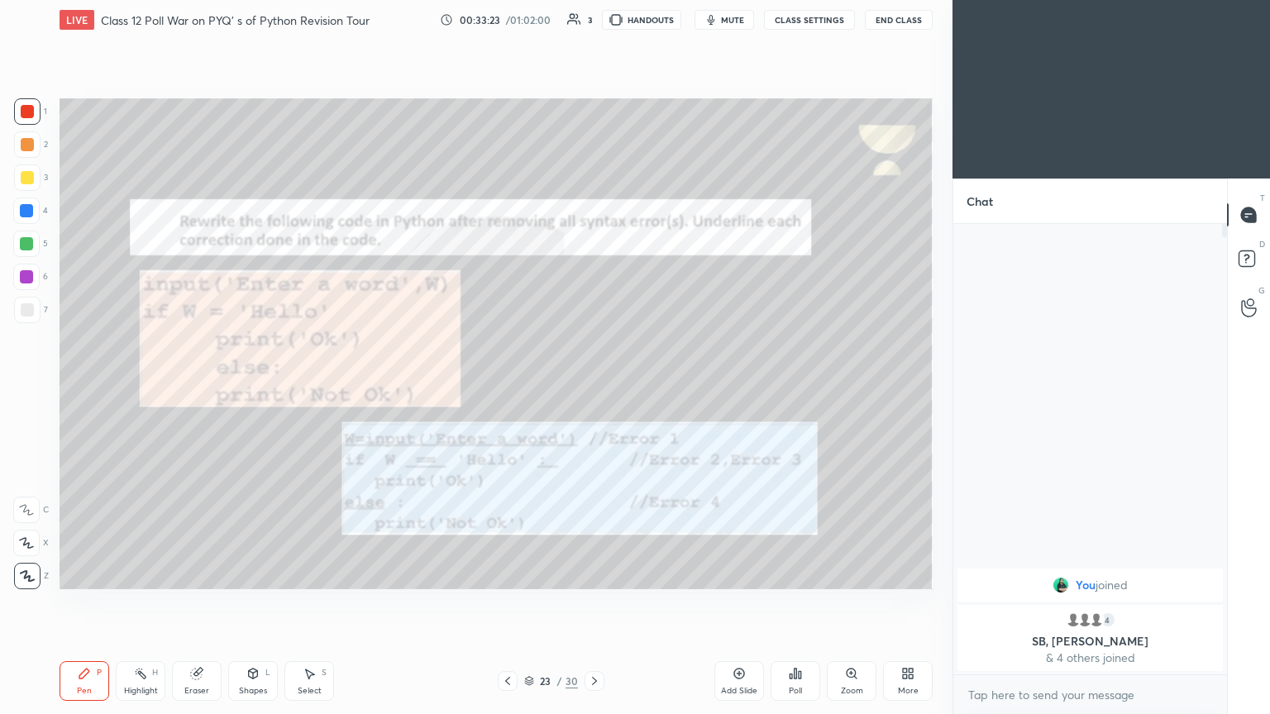
click at [593, 388] on div "Zoom" at bounding box center [852, 681] width 50 height 40
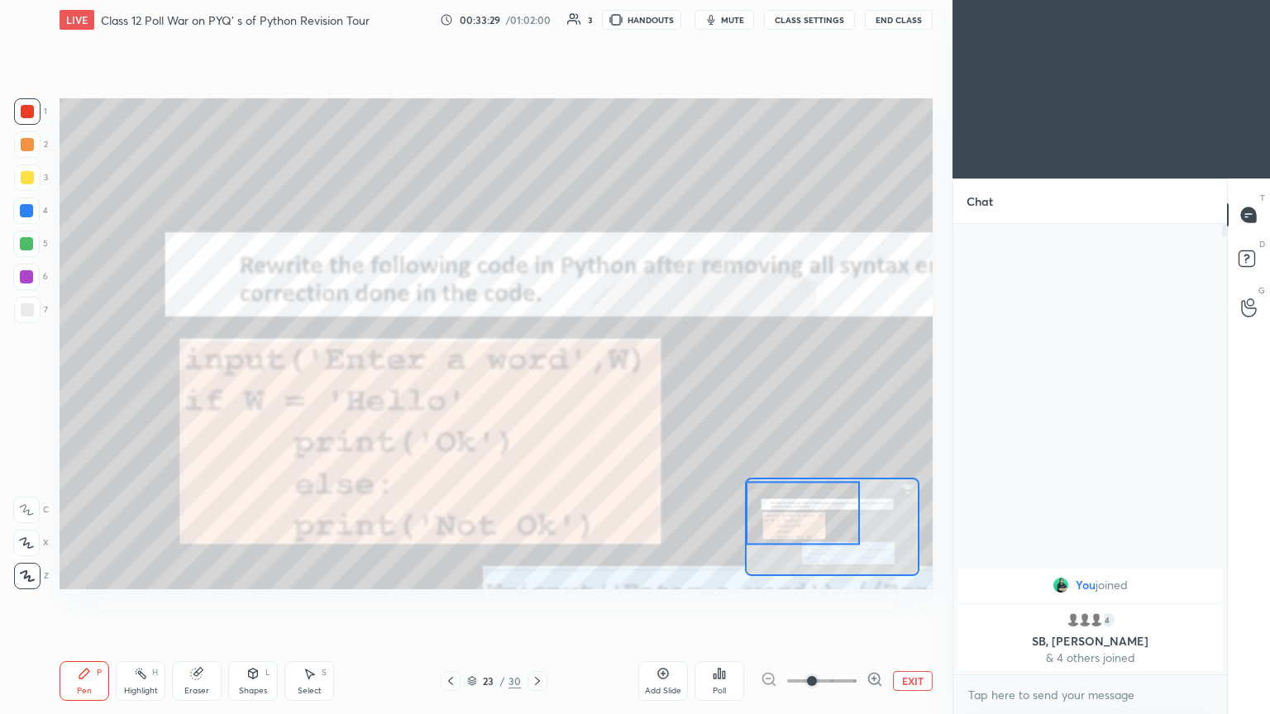
click at [593, 17] on icon "button" at bounding box center [710, 19] width 13 height 13
click at [593, 25] on button "unmute" at bounding box center [724, 20] width 60 height 20
click at [593, 388] on button "EXIT" at bounding box center [913, 681] width 40 height 20
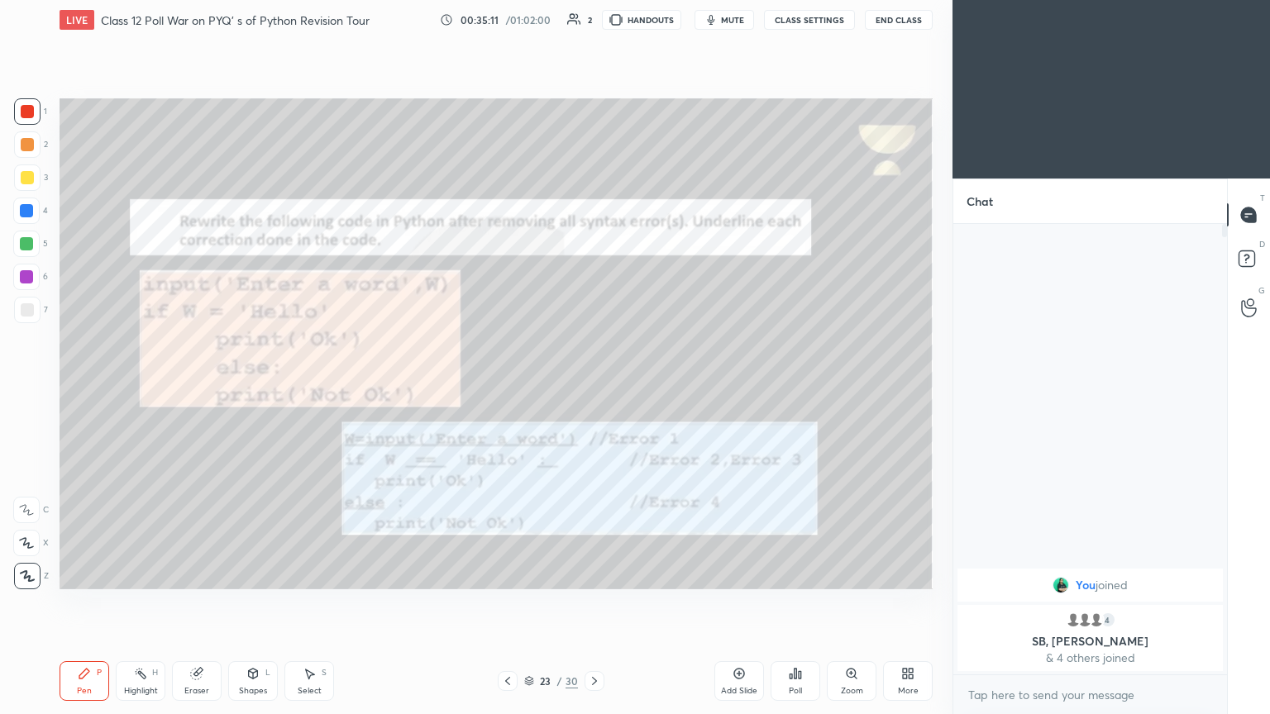
click at [593, 388] on icon at bounding box center [594, 681] width 13 height 13
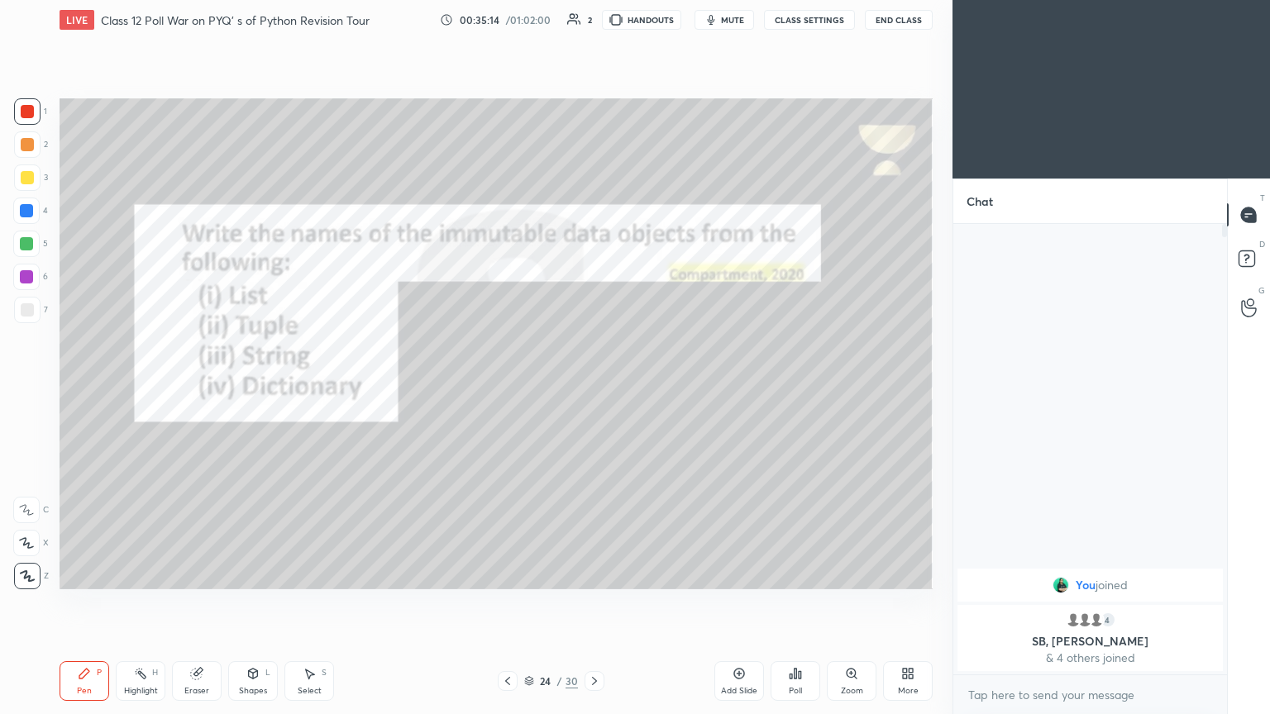
click at [591, 388] on icon at bounding box center [594, 681] width 13 height 13
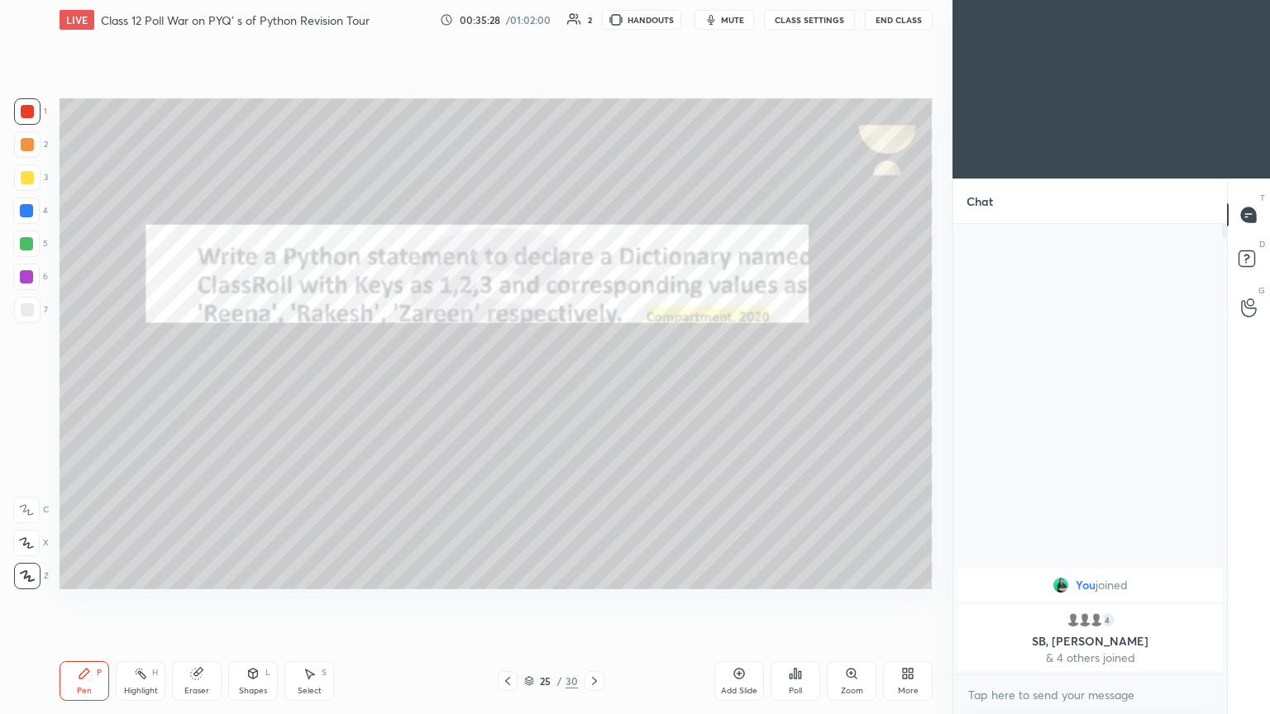
click at [593, 20] on span "mute" at bounding box center [732, 20] width 23 height 12
click at [32, 173] on div at bounding box center [27, 177] width 13 height 13
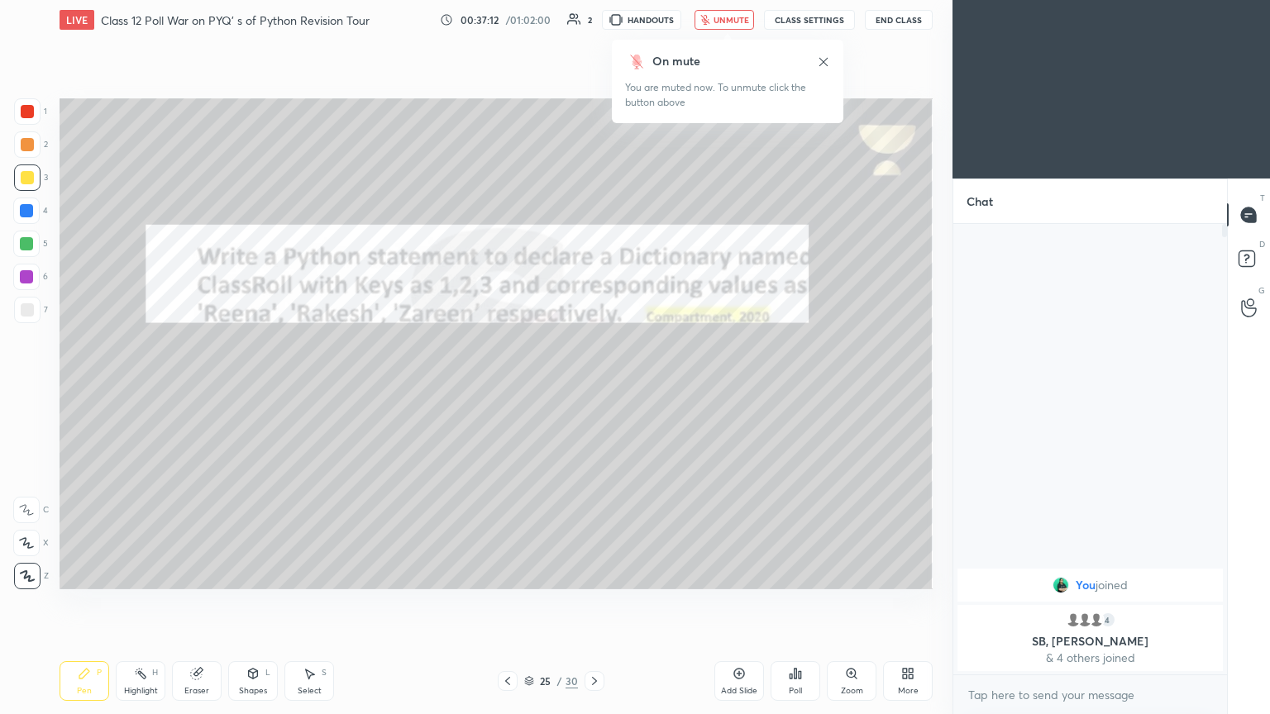
click at [593, 19] on span "unmute" at bounding box center [731, 20] width 36 height 12
click at [593, 388] on icon at bounding box center [594, 681] width 13 height 13
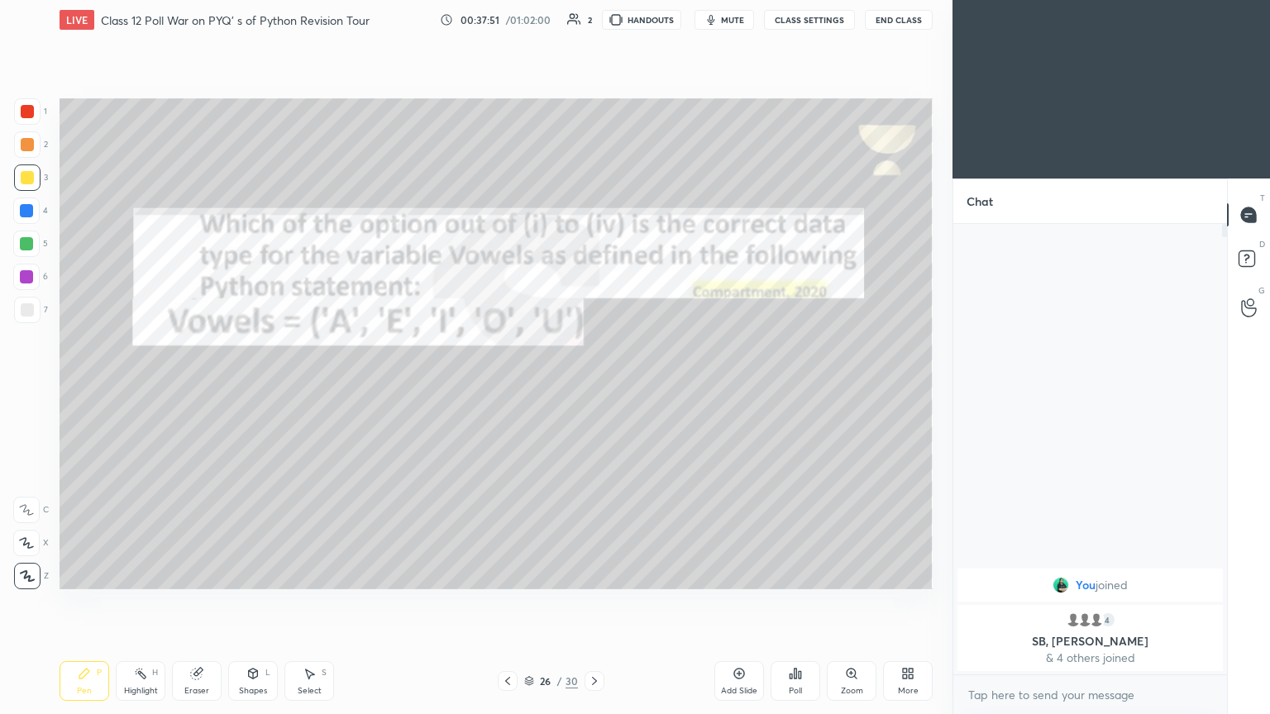
click at [588, 388] on icon at bounding box center [594, 681] width 13 height 13
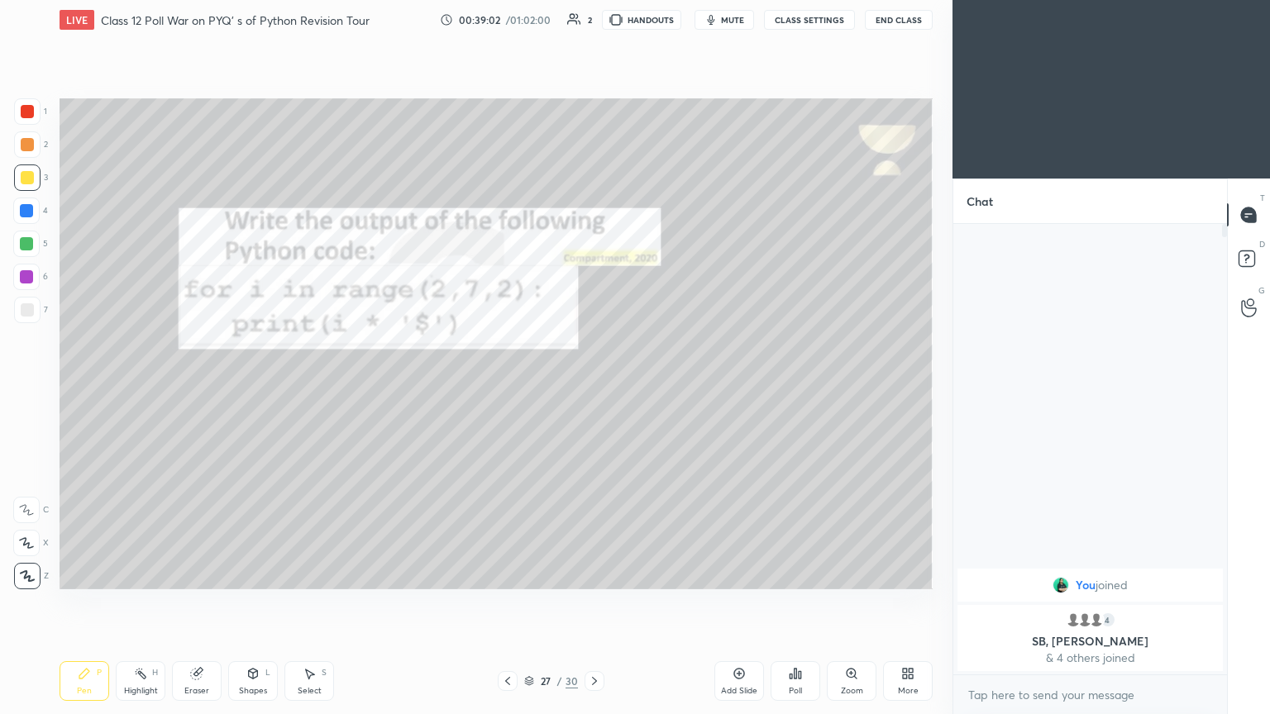
click at [593, 388] on div "More" at bounding box center [908, 681] width 50 height 40
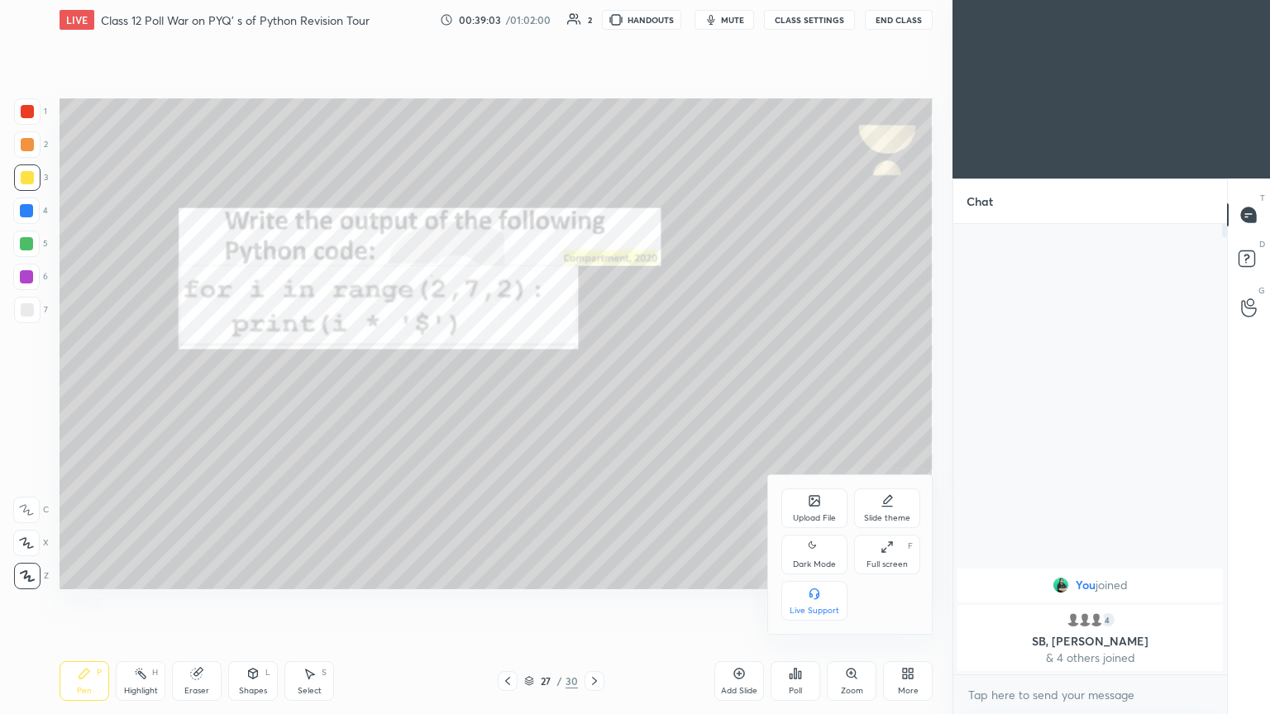
click at [593, 388] on div "Full screen F" at bounding box center [887, 555] width 66 height 40
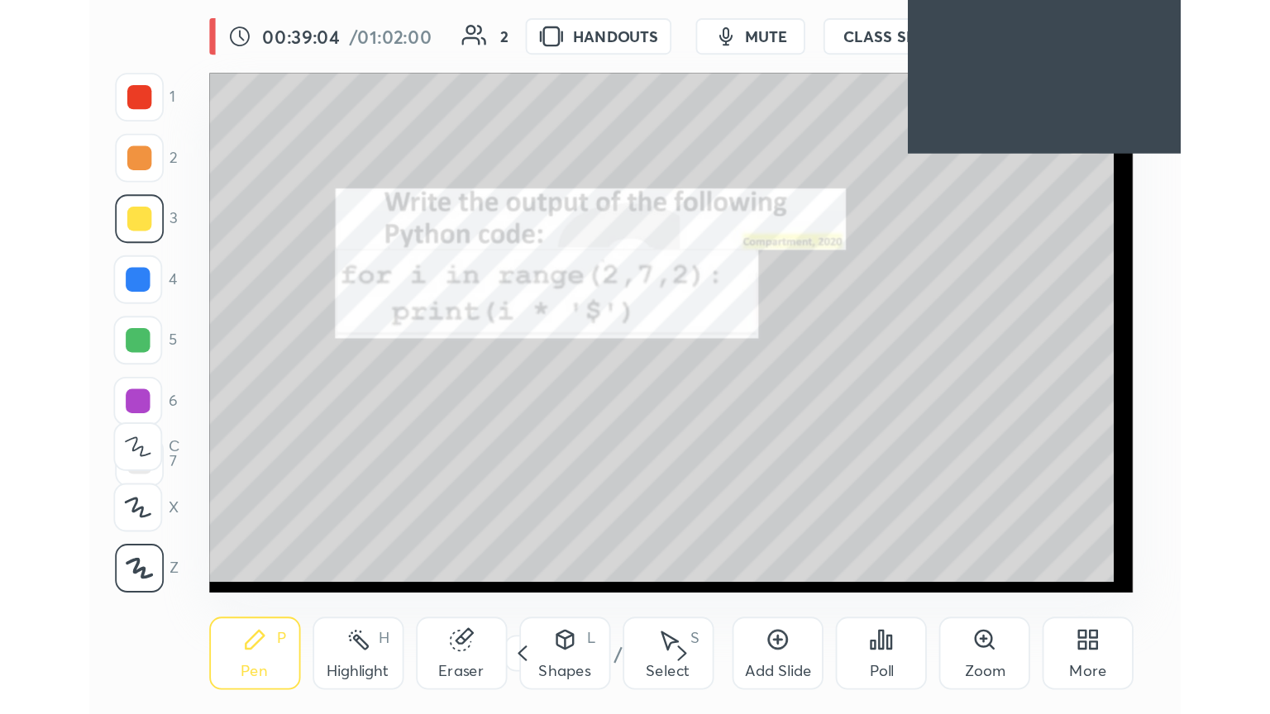
scroll to position [283, 527]
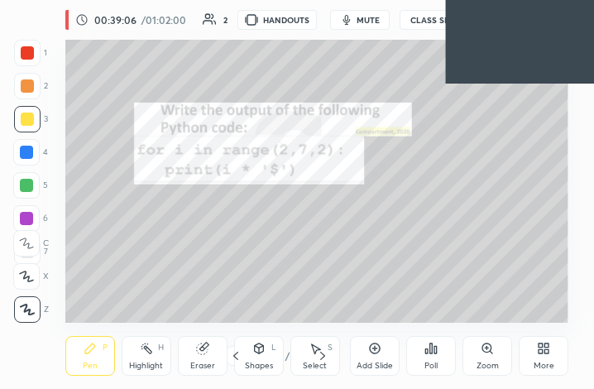
click at [547, 351] on icon at bounding box center [547, 351] width 4 height 4
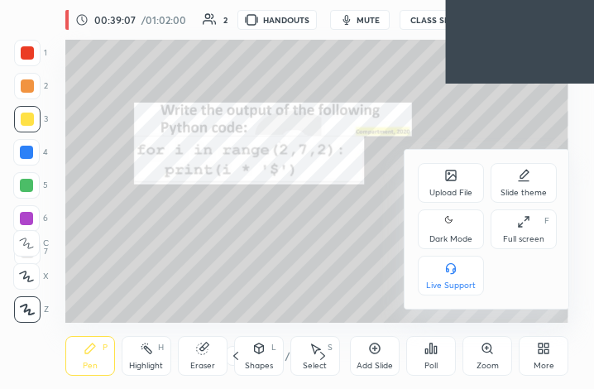
click at [537, 227] on div "Full screen F" at bounding box center [523, 229] width 66 height 40
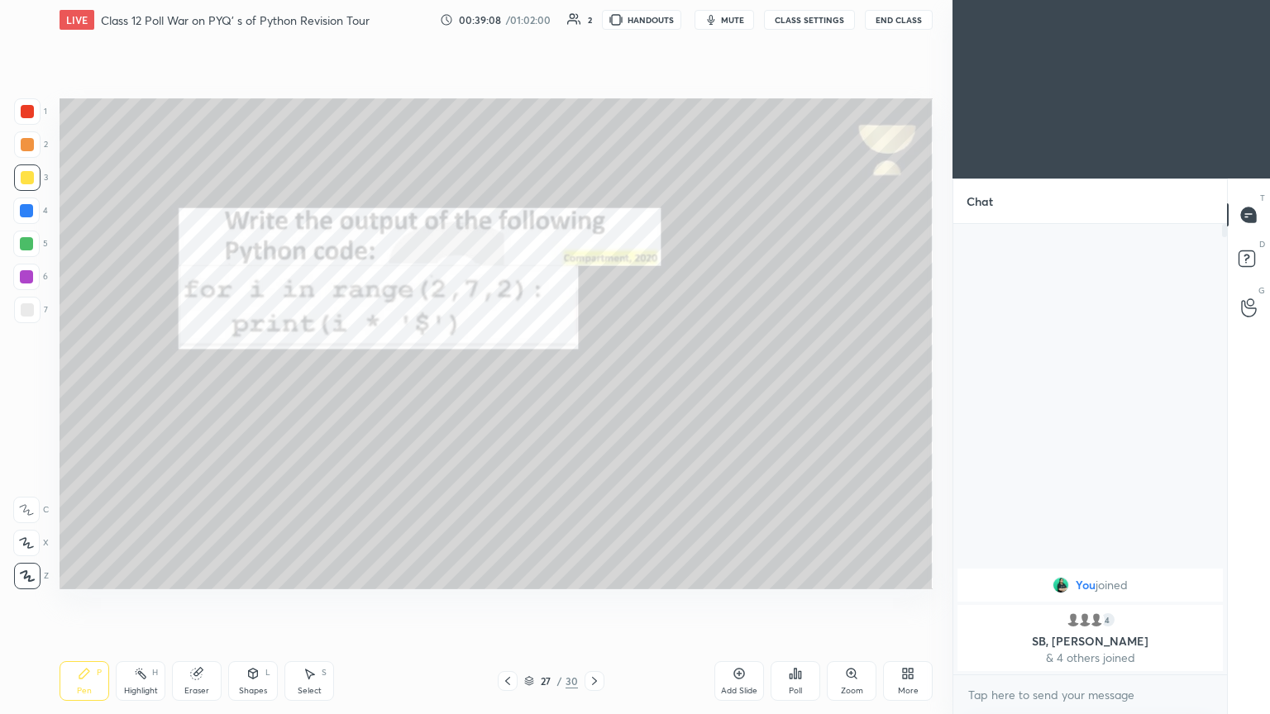
scroll to position [82062, 81785]
click at [593, 388] on div at bounding box center [594, 681] width 20 height 20
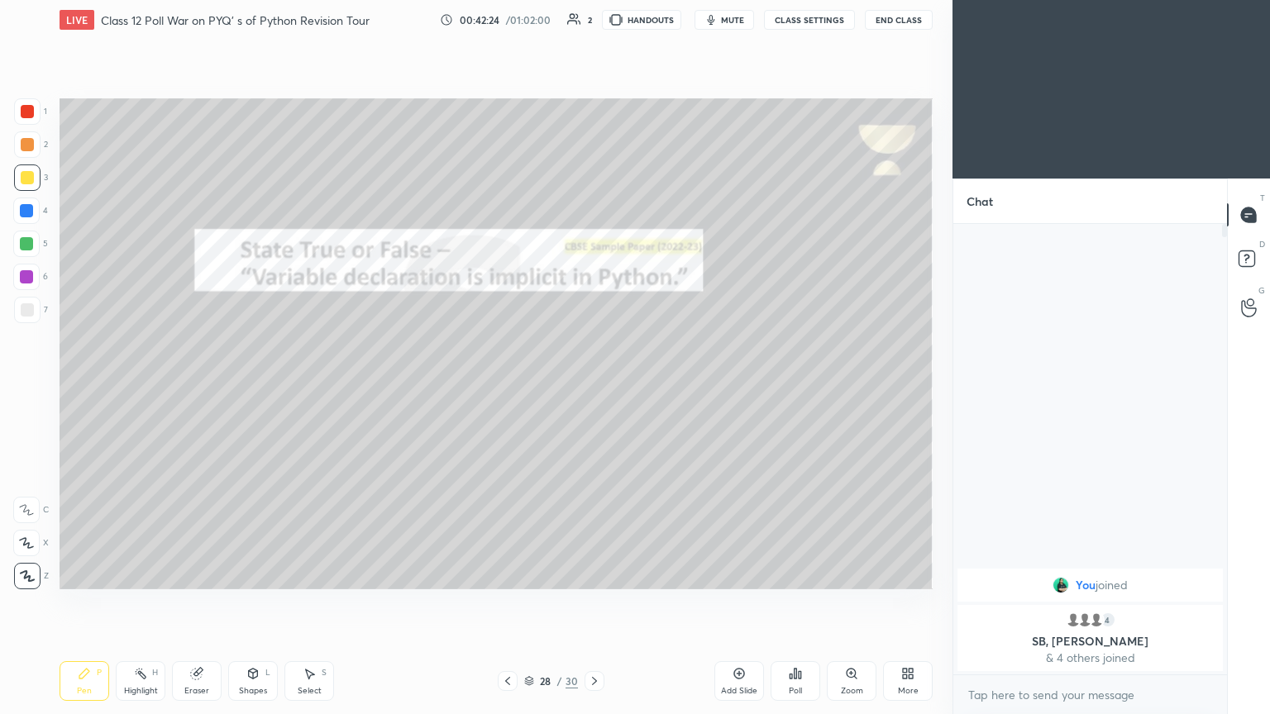
click at [593, 20] on span "mute" at bounding box center [732, 20] width 23 height 12
click at [593, 28] on button "unmute" at bounding box center [724, 20] width 60 height 20
click at [593, 388] on icon at bounding box center [594, 681] width 13 height 13
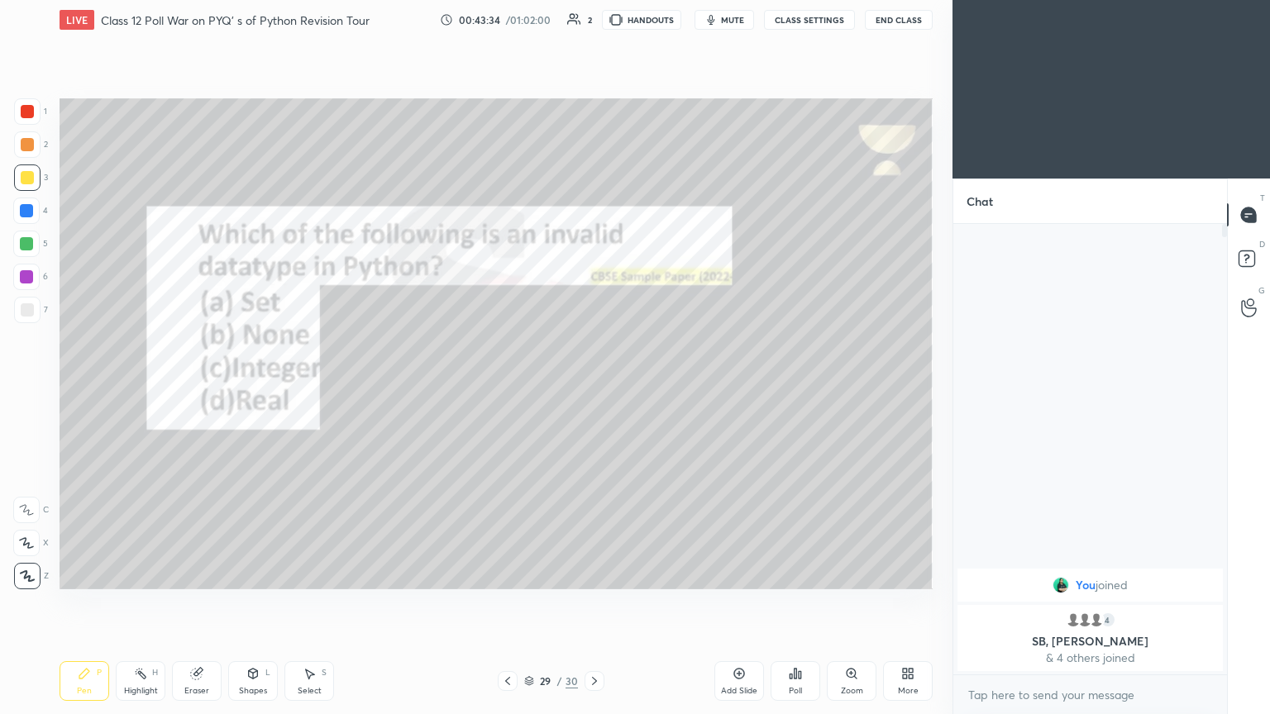
click at [593, 388] on icon at bounding box center [594, 681] width 13 height 13
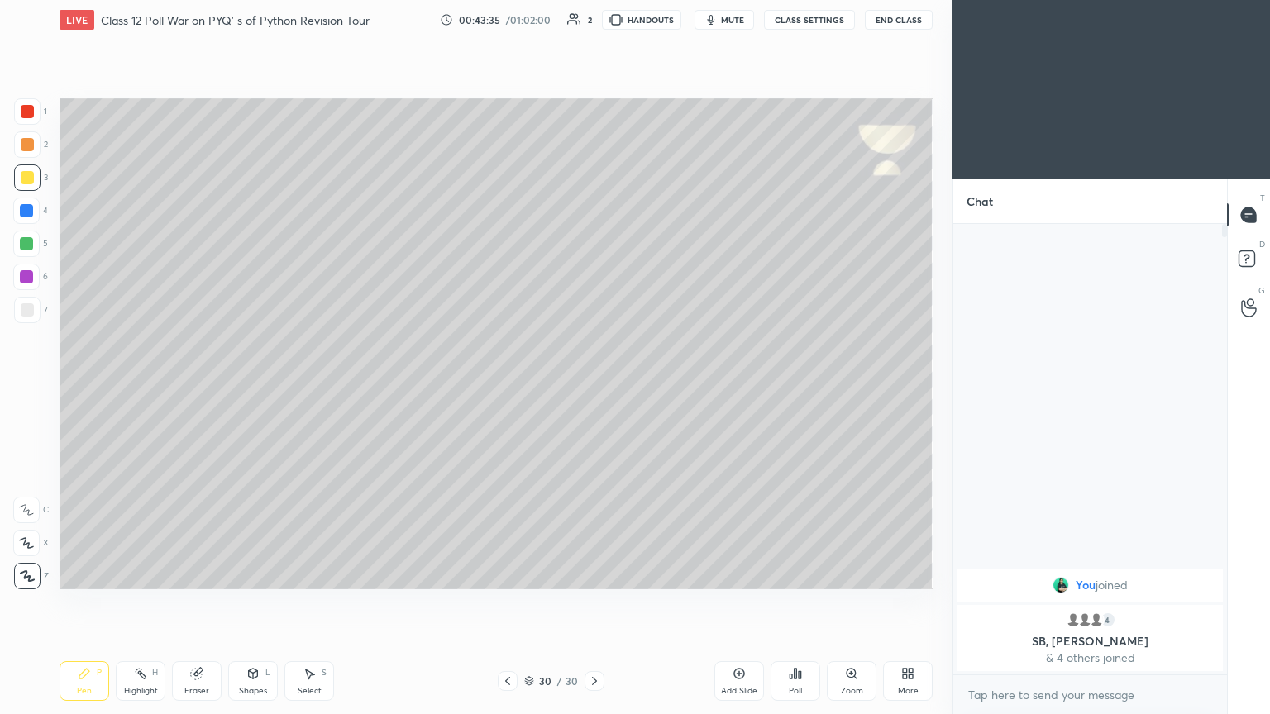
click at [495, 388] on div "30 / 30" at bounding box center [550, 681] width 327 height 20
click at [508, 388] on icon at bounding box center [507, 681] width 13 height 13
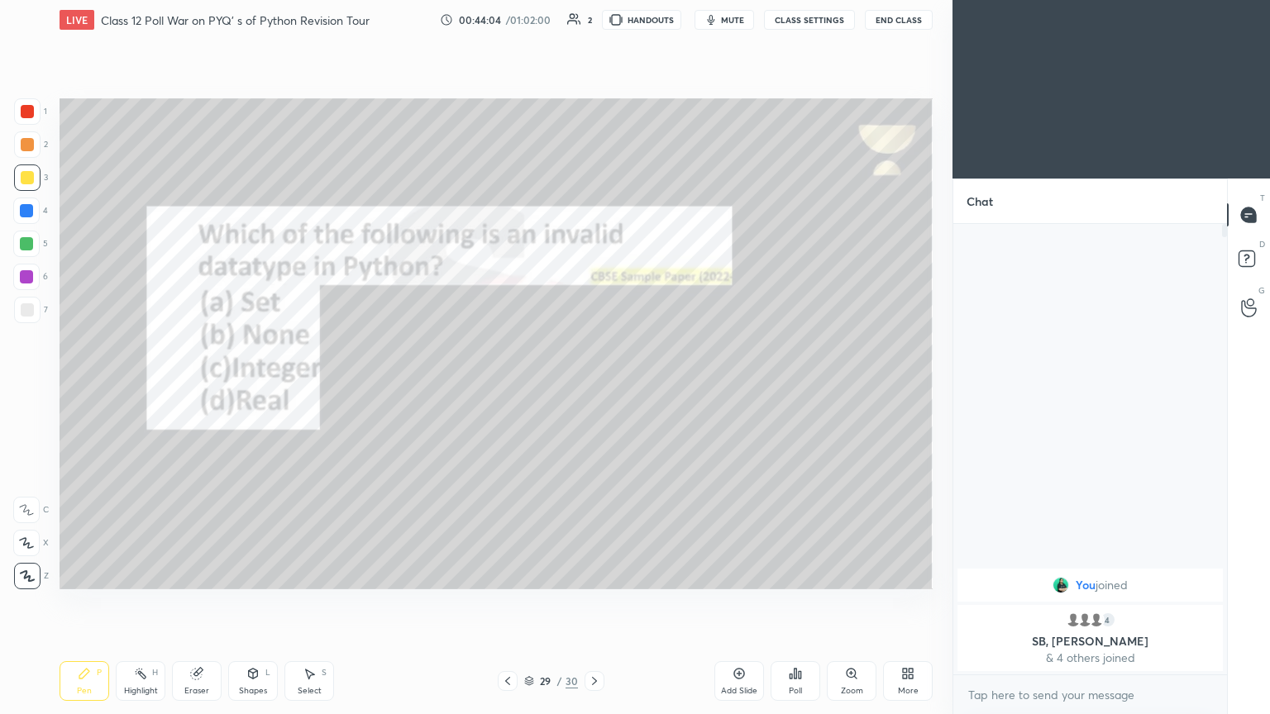
click at [593, 22] on span "mute" at bounding box center [732, 20] width 23 height 12
click at [593, 17] on span "unmute" at bounding box center [731, 20] width 36 height 12
click at [593, 388] on icon at bounding box center [594, 681] width 13 height 13
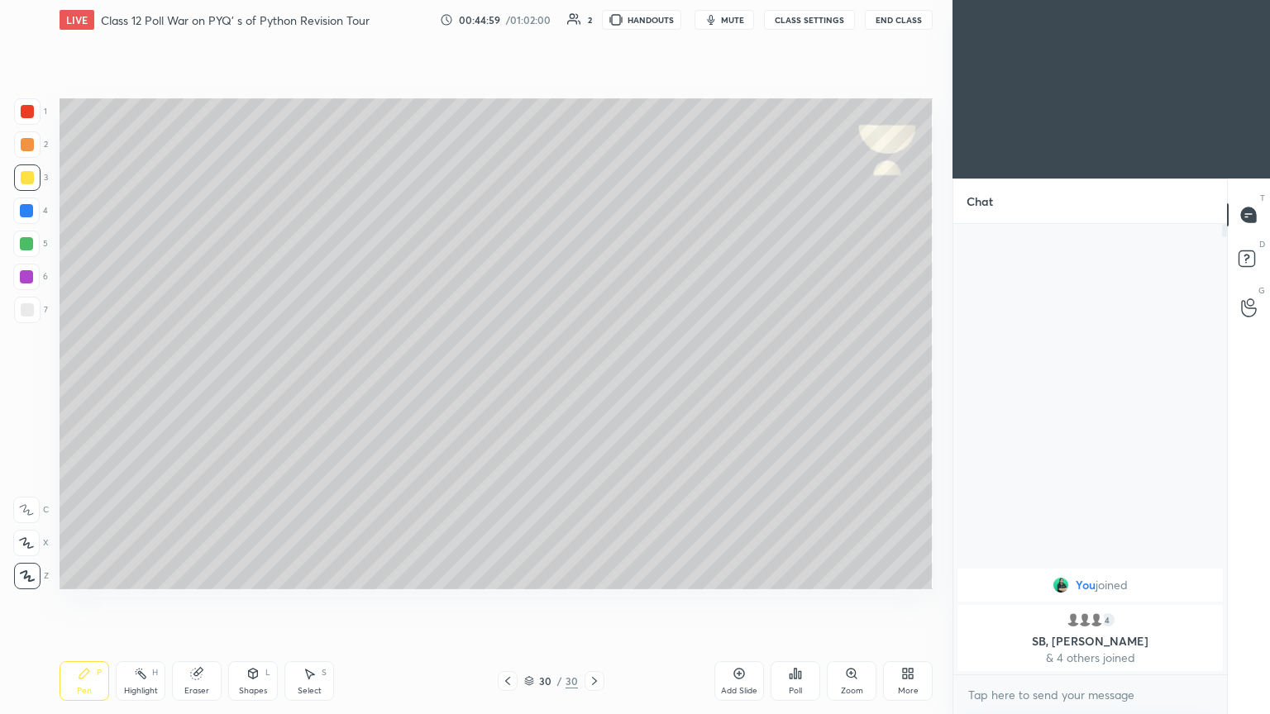
click at [590, 388] on icon at bounding box center [594, 681] width 13 height 13
click at [589, 388] on icon at bounding box center [594, 681] width 13 height 13
click at [508, 388] on icon at bounding box center [507, 681] width 13 height 13
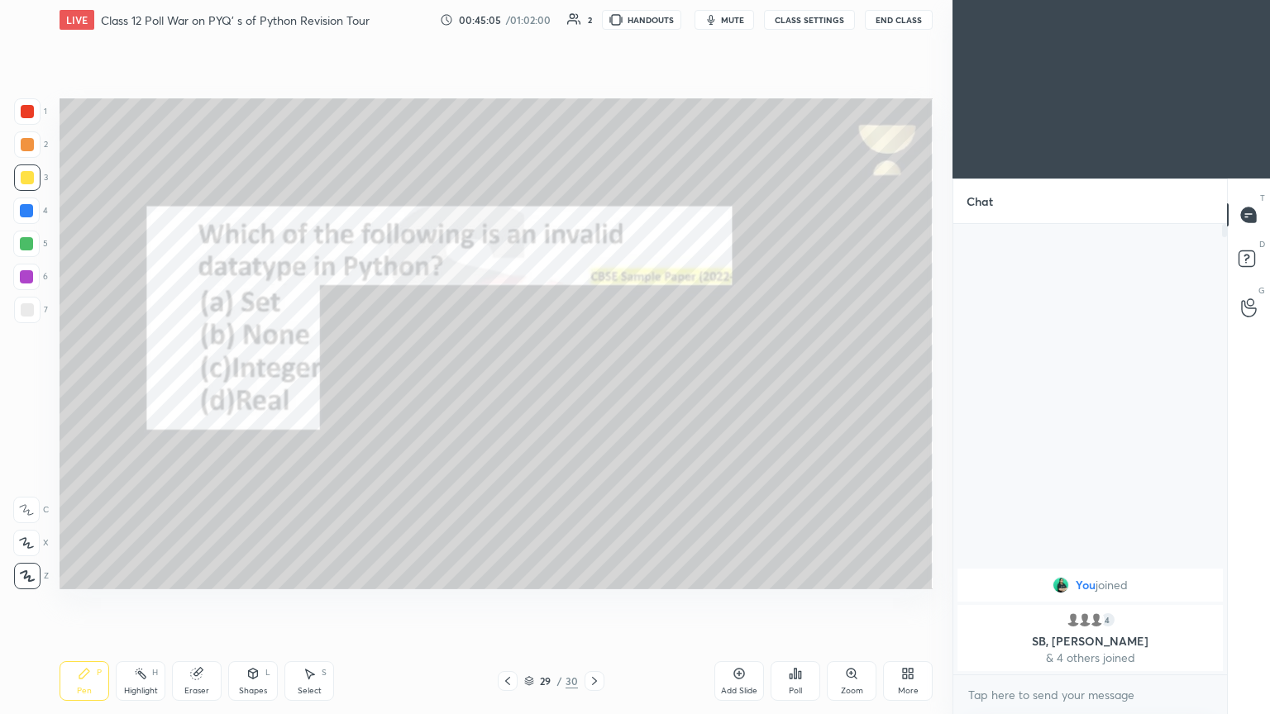
click at [509, 388] on icon at bounding box center [507, 681] width 13 height 13
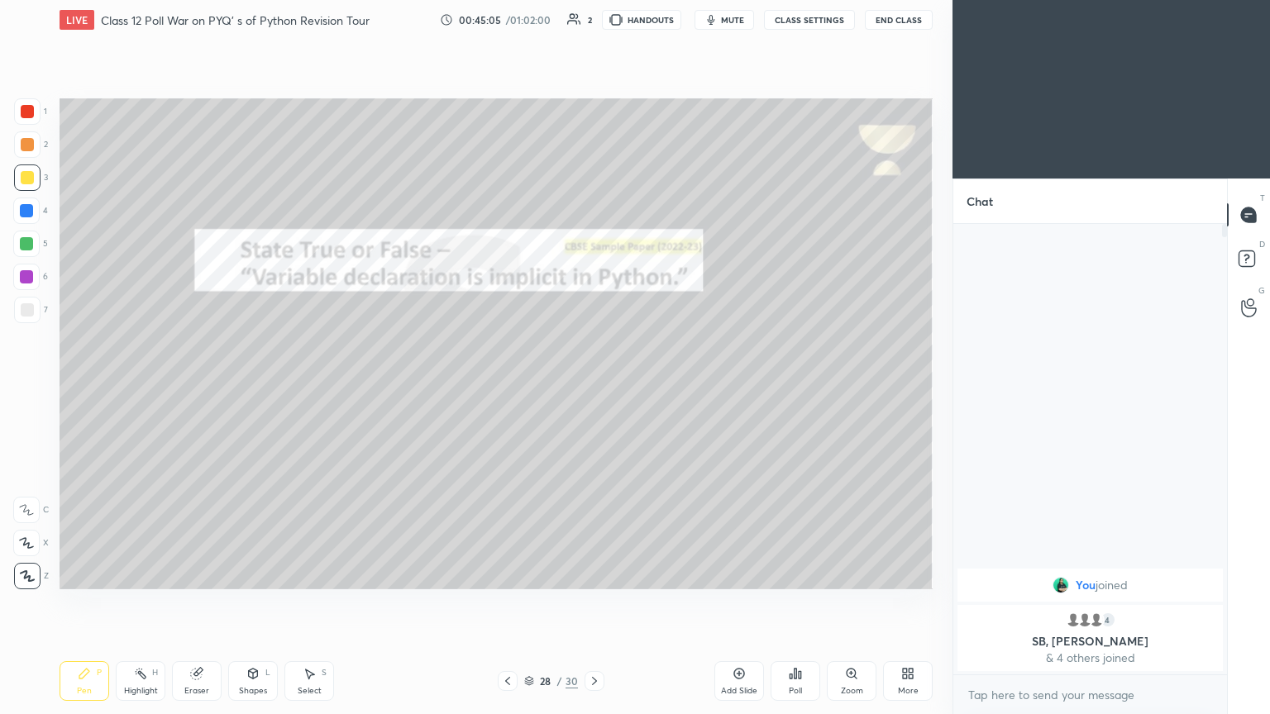
click at [511, 388] on icon at bounding box center [507, 681] width 13 height 13
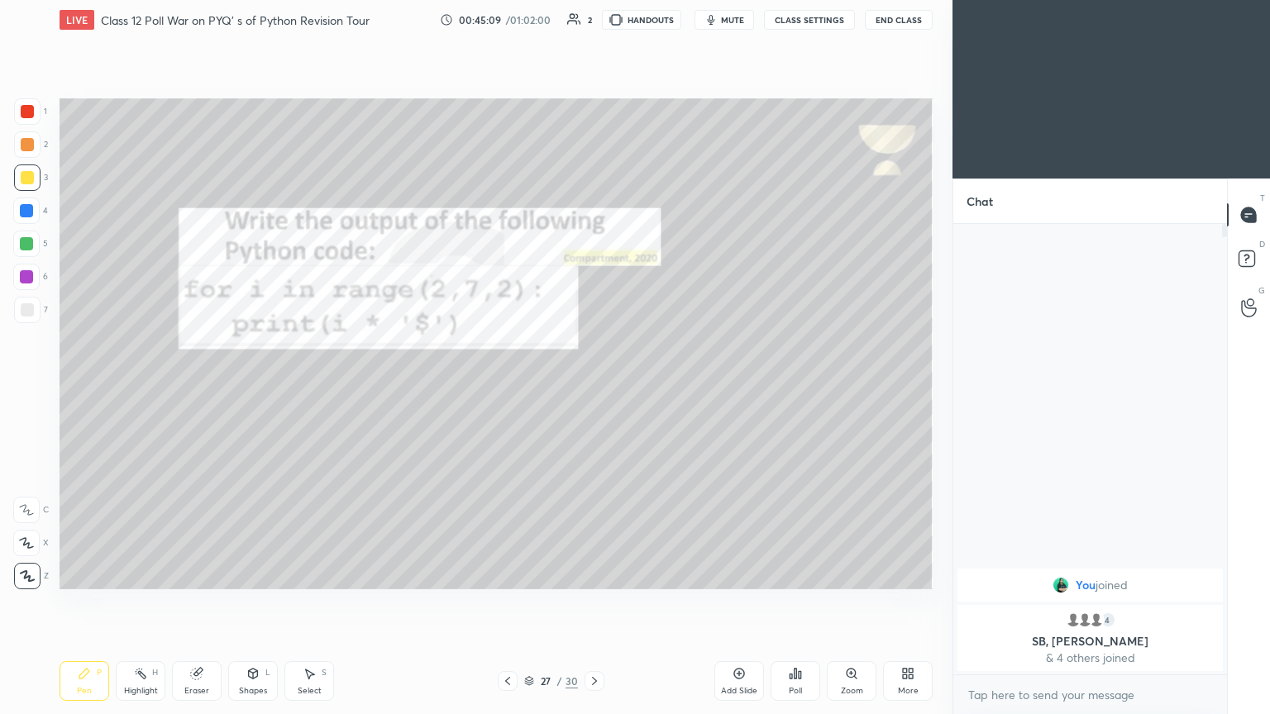
click at [507, 388] on div at bounding box center [508, 681] width 20 height 20
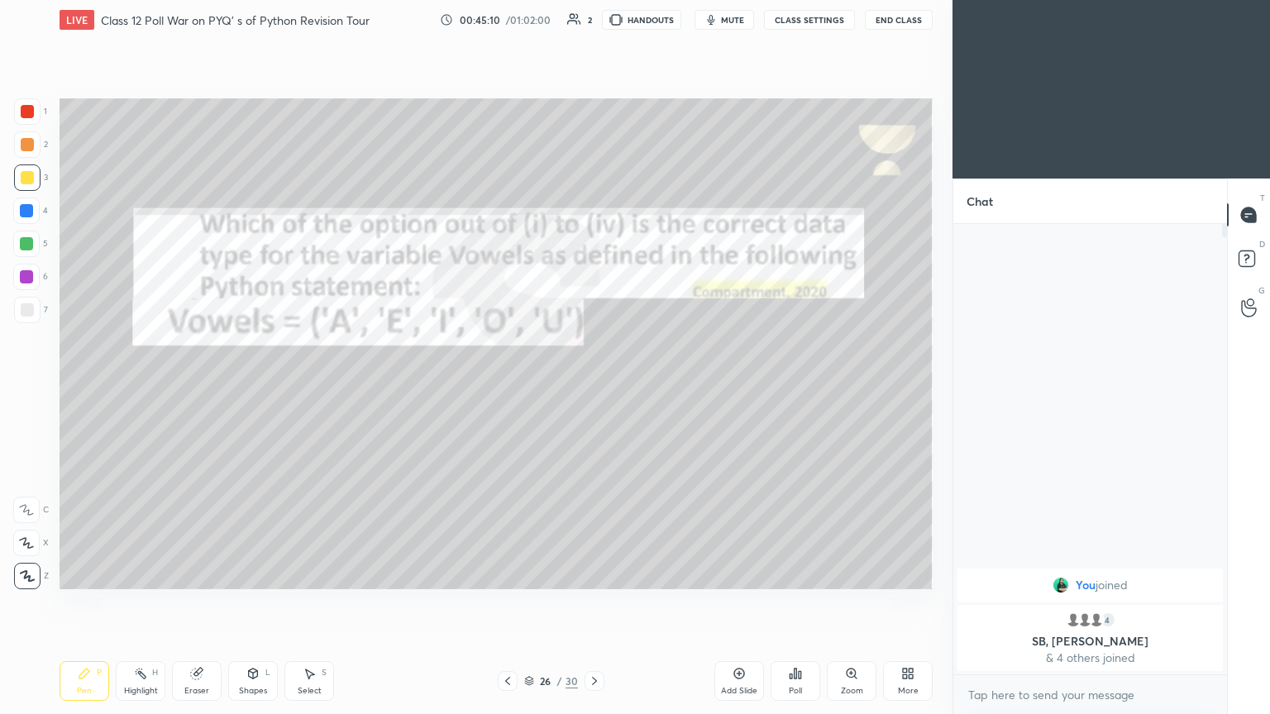
click at [507, 388] on icon at bounding box center [507, 681] width 13 height 13
click at [506, 388] on icon at bounding box center [507, 681] width 13 height 13
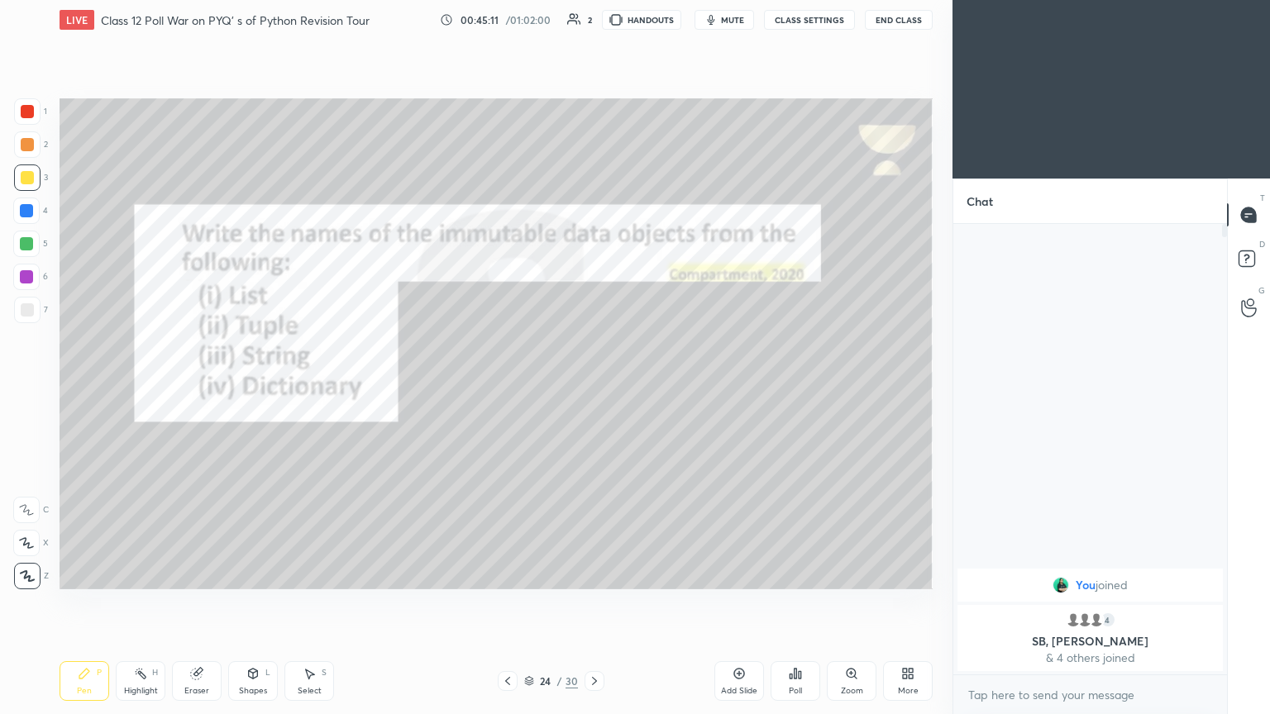
click at [509, 388] on icon at bounding box center [507, 681] width 13 height 13
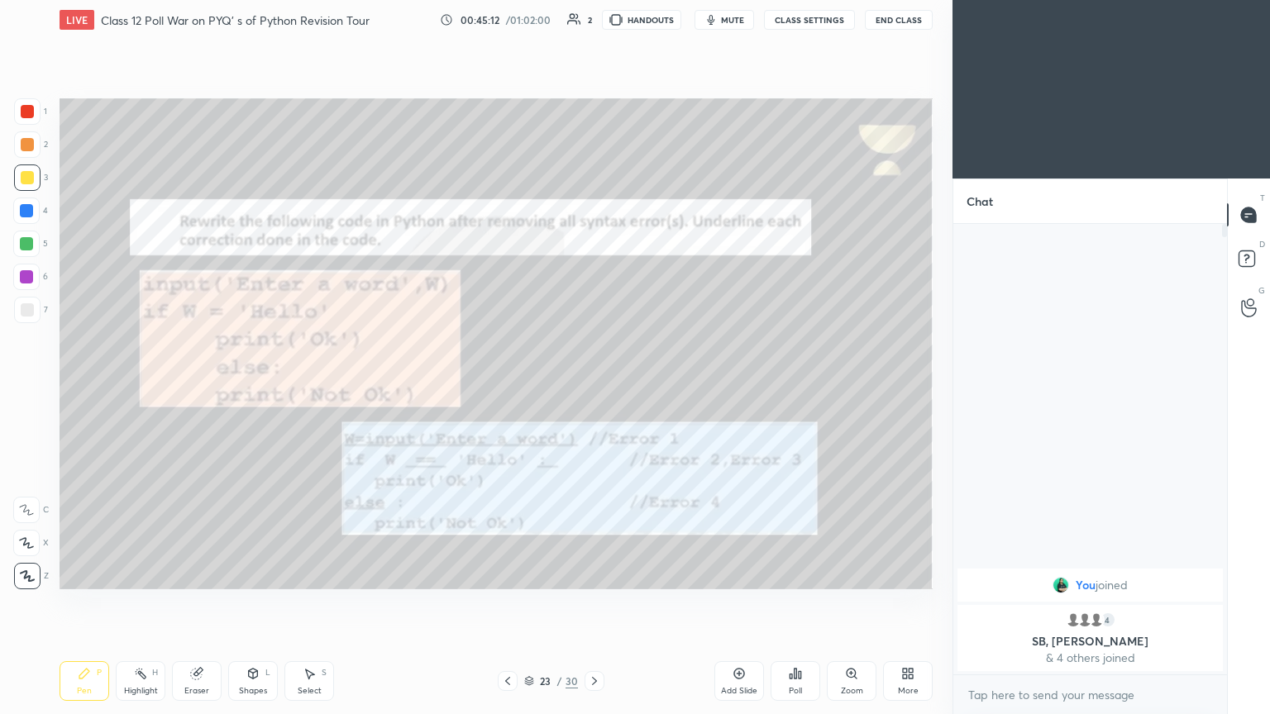
click at [520, 388] on div "23 / 30" at bounding box center [551, 681] width 107 height 20
click at [192, 388] on div "Eraser" at bounding box center [197, 681] width 50 height 40
click at [25, 388] on icon at bounding box center [26, 544] width 13 height 14
click at [95, 388] on div "Pen P" at bounding box center [85, 681] width 50 height 40
click at [593, 388] on icon at bounding box center [594, 681] width 13 height 13
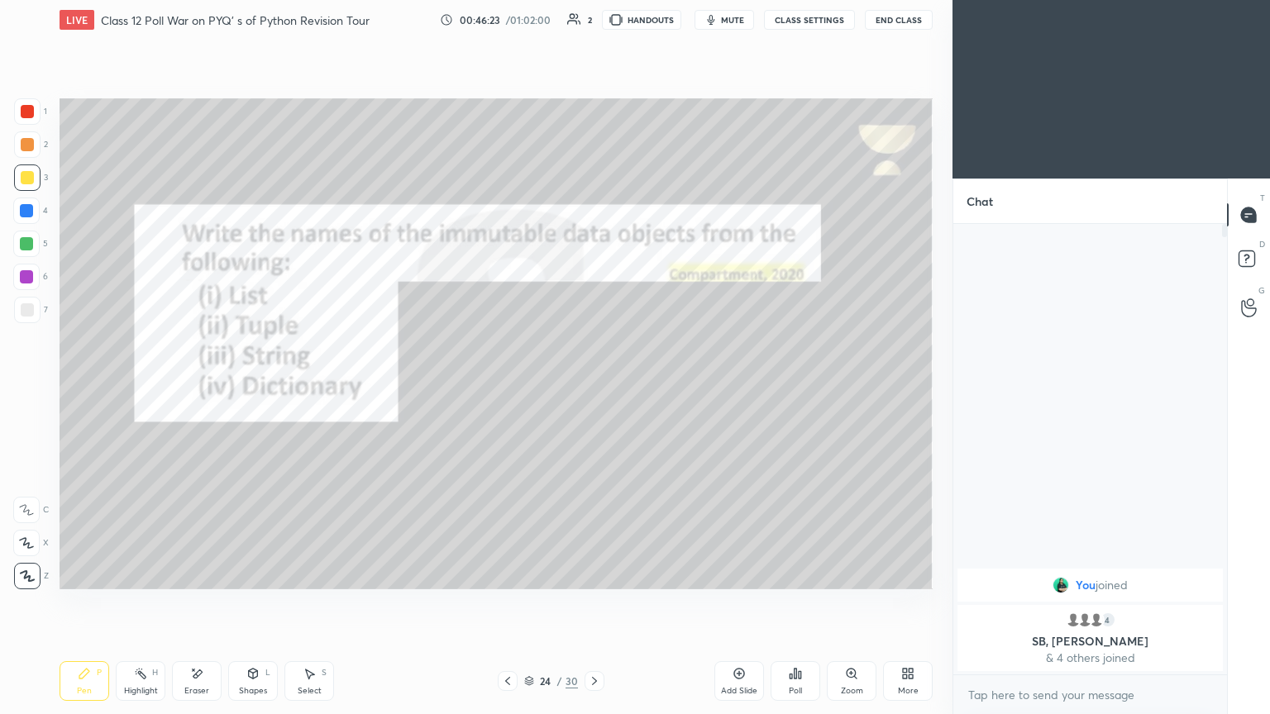
click at [593, 388] on icon at bounding box center [594, 681] width 13 height 13
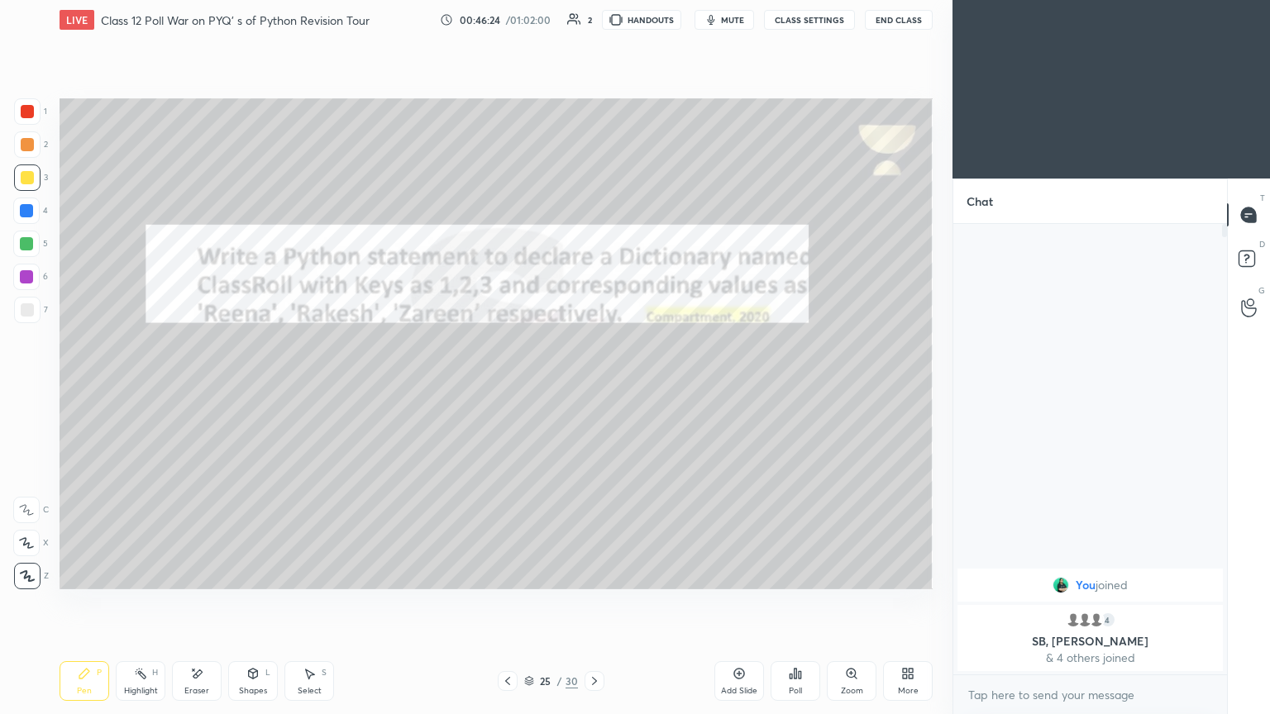
click at [593, 388] on div at bounding box center [594, 681] width 20 height 20
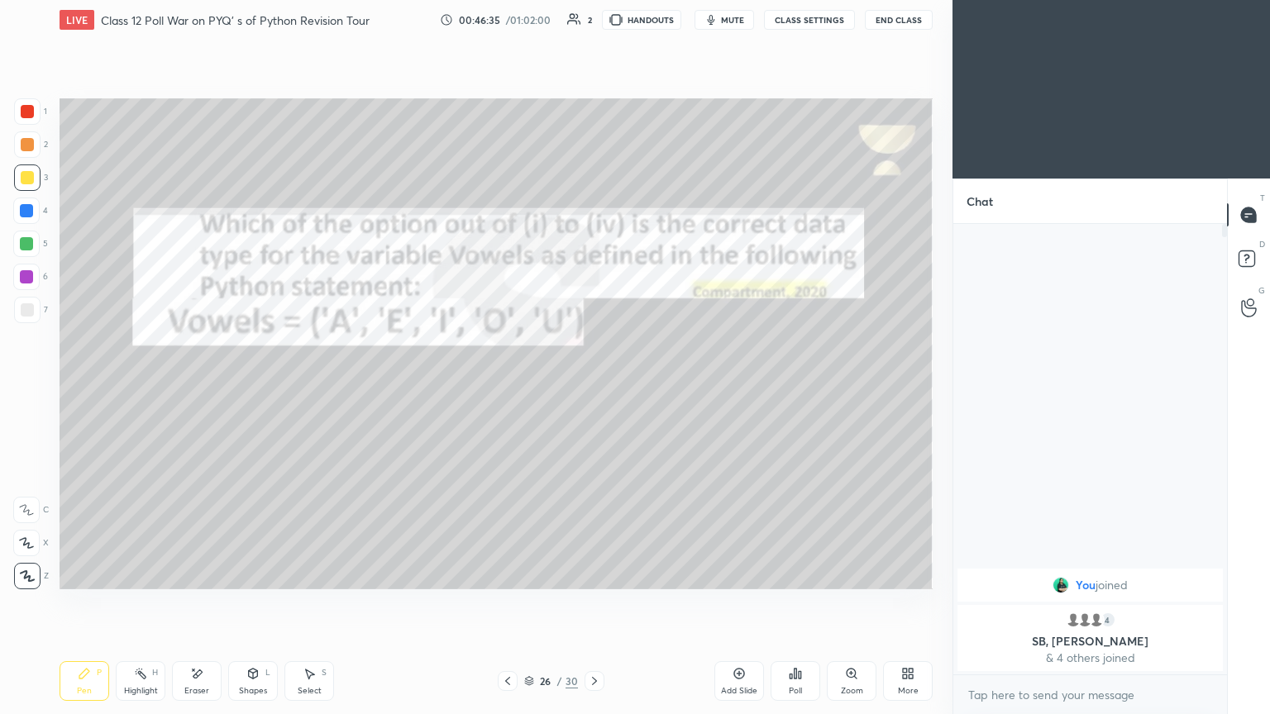
click at [593, 388] on icon at bounding box center [594, 681] width 13 height 13
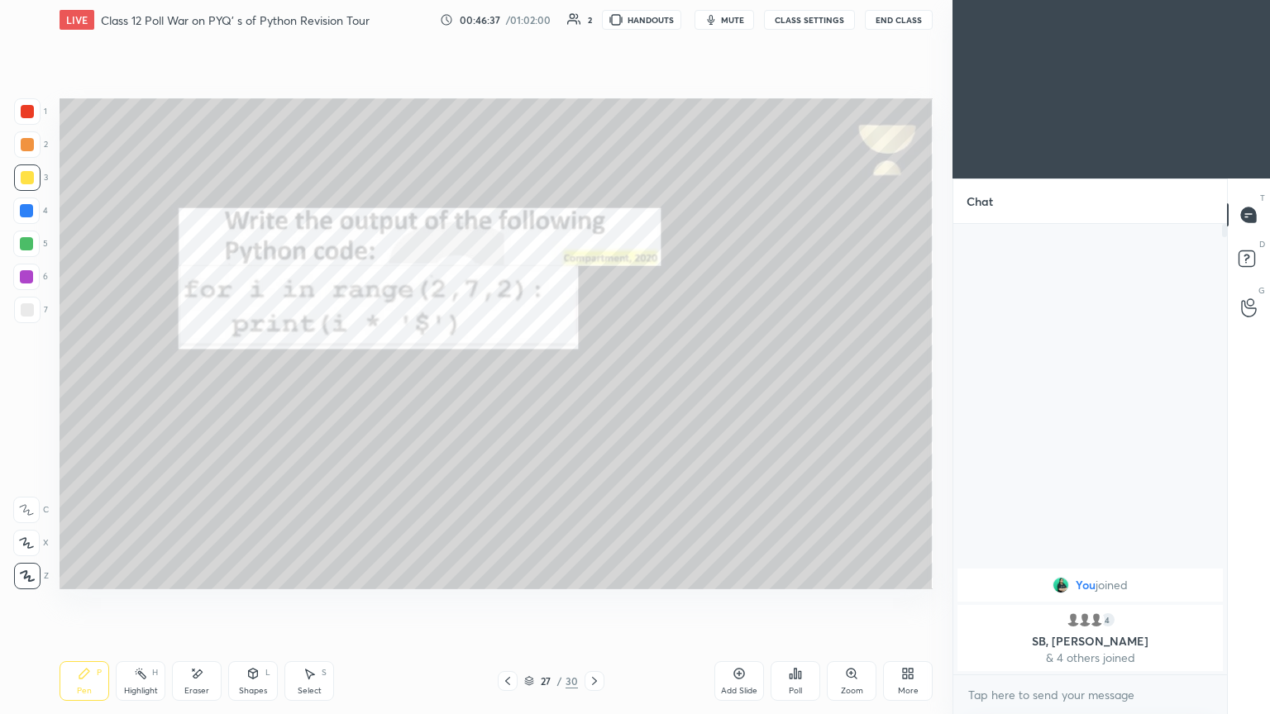
click at [593, 388] on icon at bounding box center [594, 681] width 5 height 8
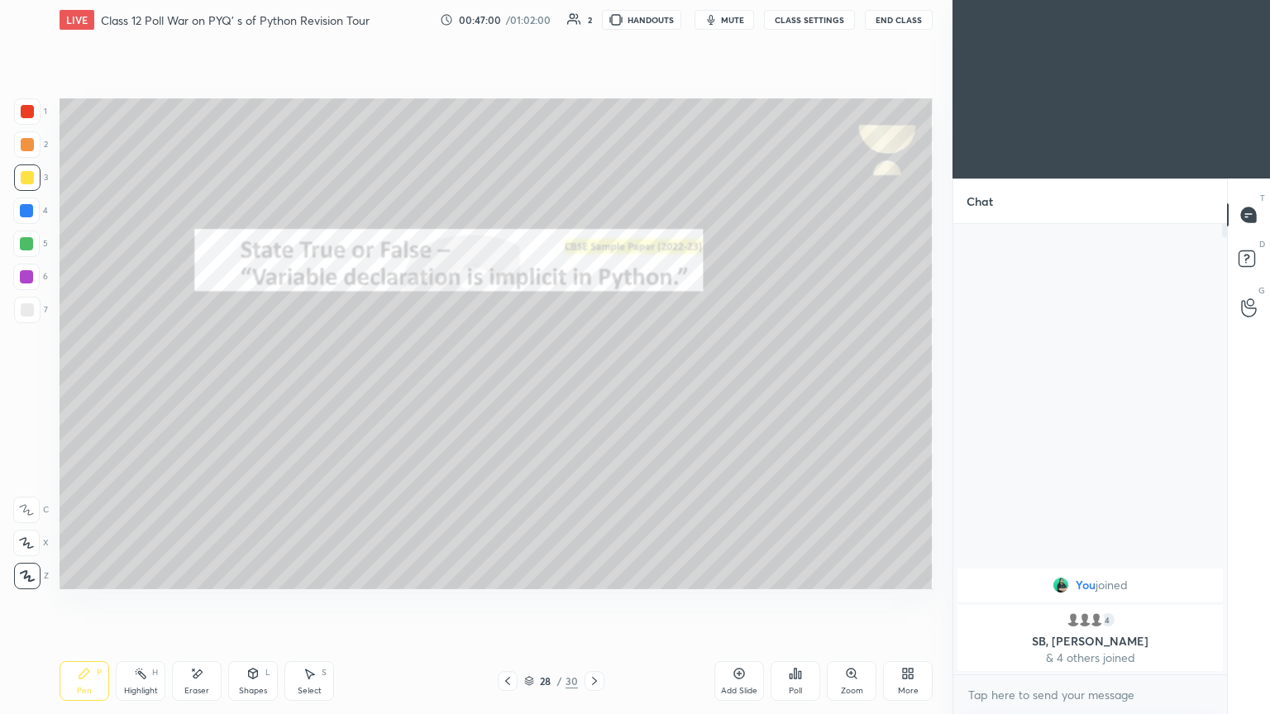
click at [593, 14] on button "End Class" at bounding box center [899, 20] width 68 height 20
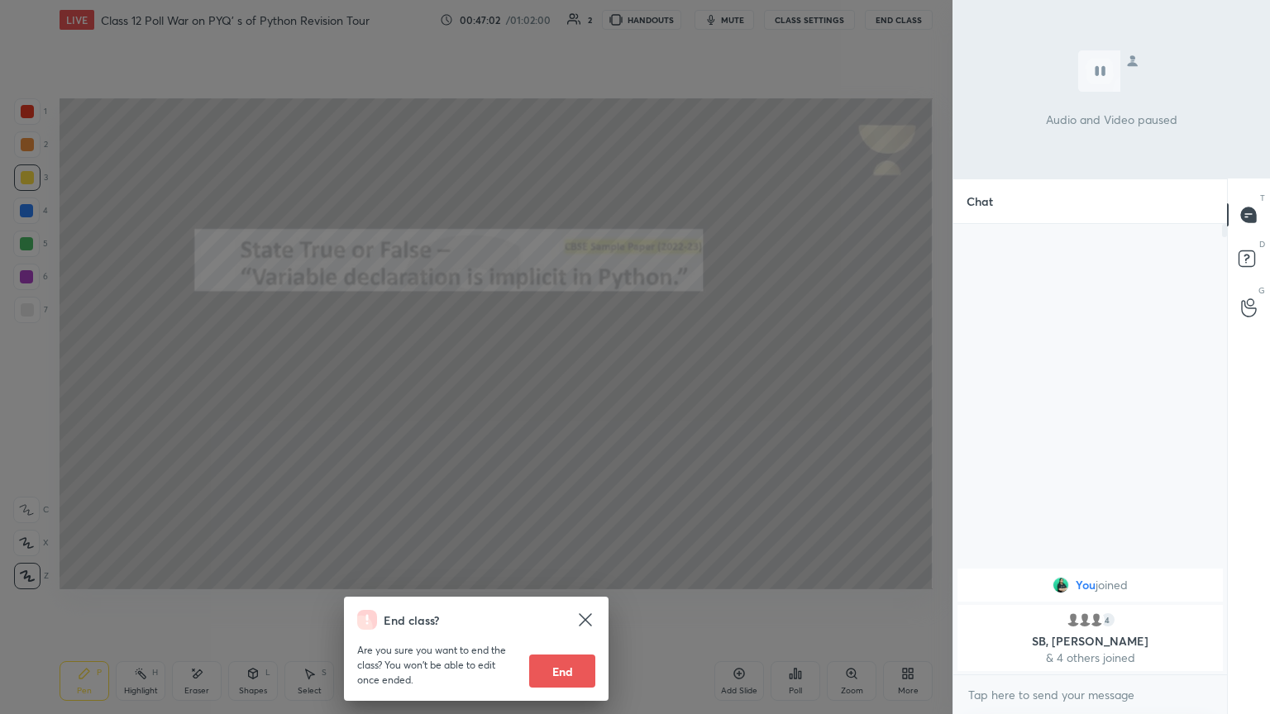
click at [563, 388] on button "End" at bounding box center [562, 671] width 66 height 33
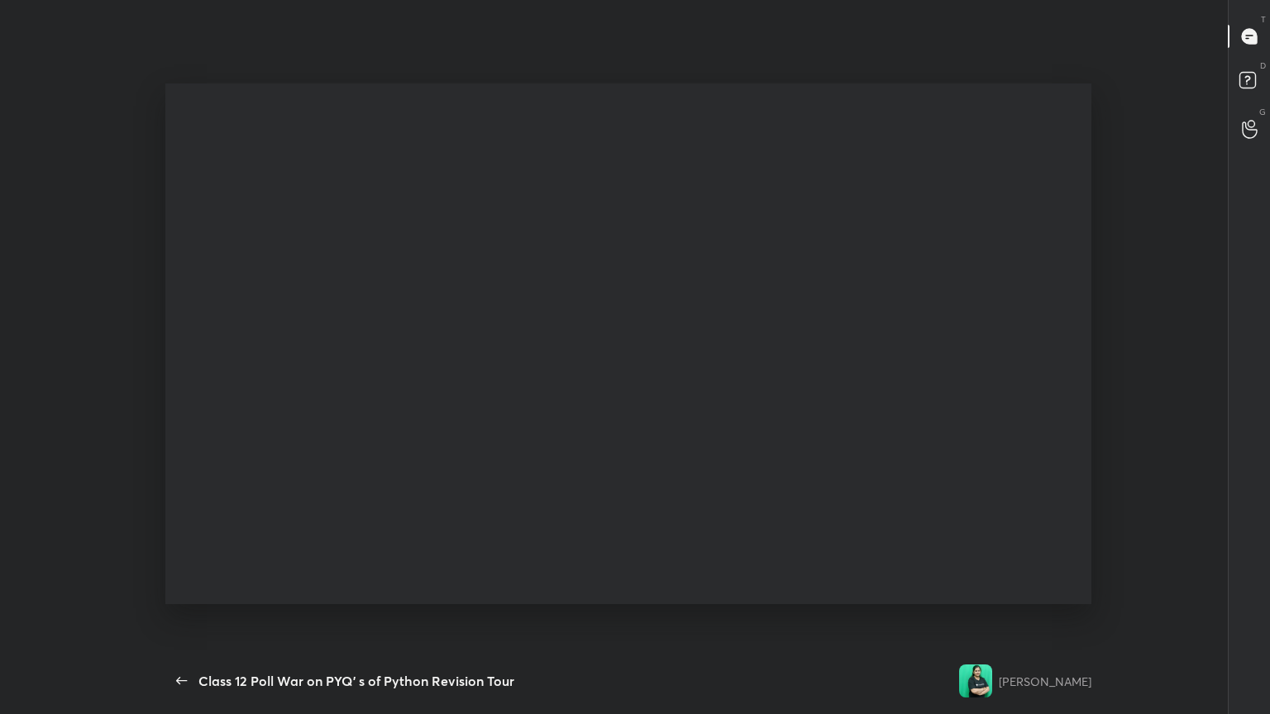
type textarea "x"
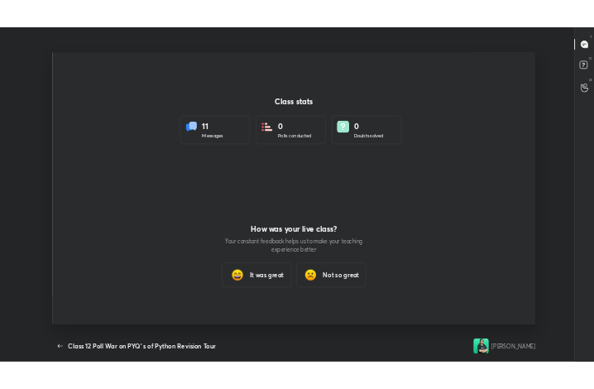
scroll to position [0, 0]
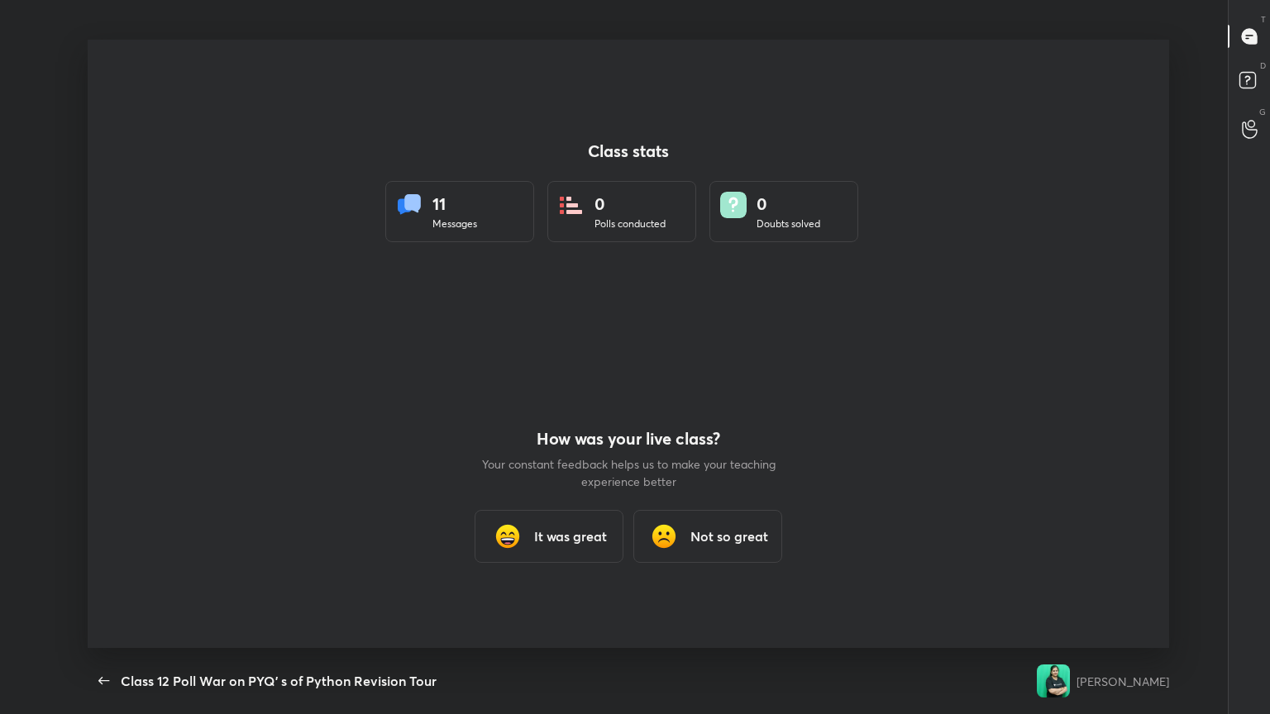
click at [546, 388] on h3 "It was great" at bounding box center [570, 537] width 73 height 20
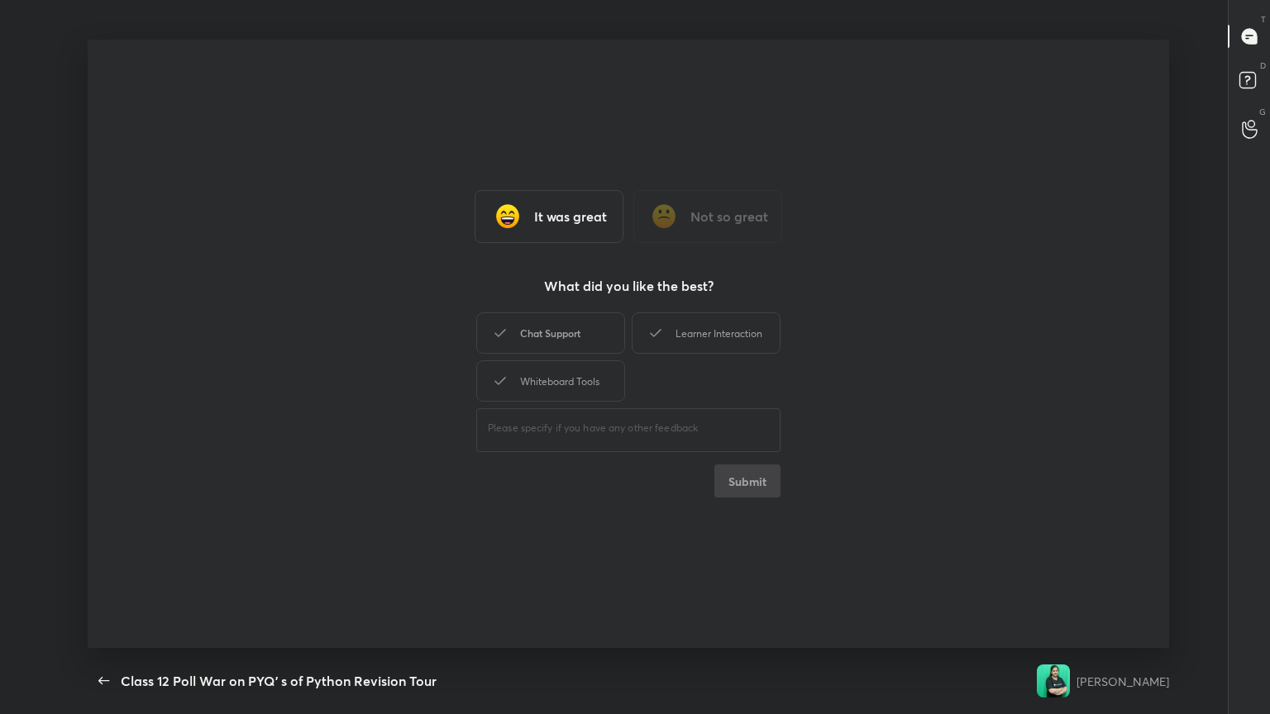
click at [537, 324] on div "Chat Support" at bounding box center [550, 332] width 149 height 41
click at [539, 370] on div "Whiteboard Tools" at bounding box center [550, 380] width 149 height 41
click at [593, 335] on icon at bounding box center [656, 333] width 20 height 20
click at [593, 388] on button "Submit" at bounding box center [747, 481] width 66 height 33
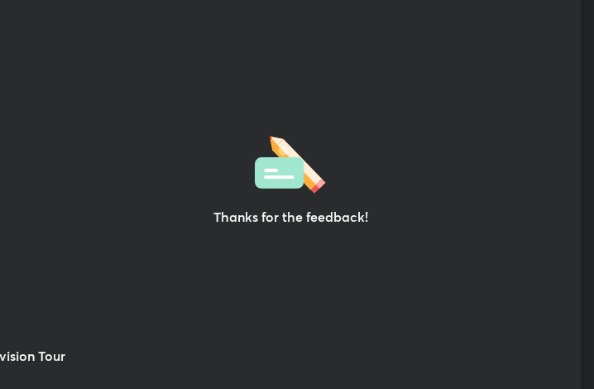
scroll to position [82387, 82090]
